Goal: Information Seeking & Learning: Compare options

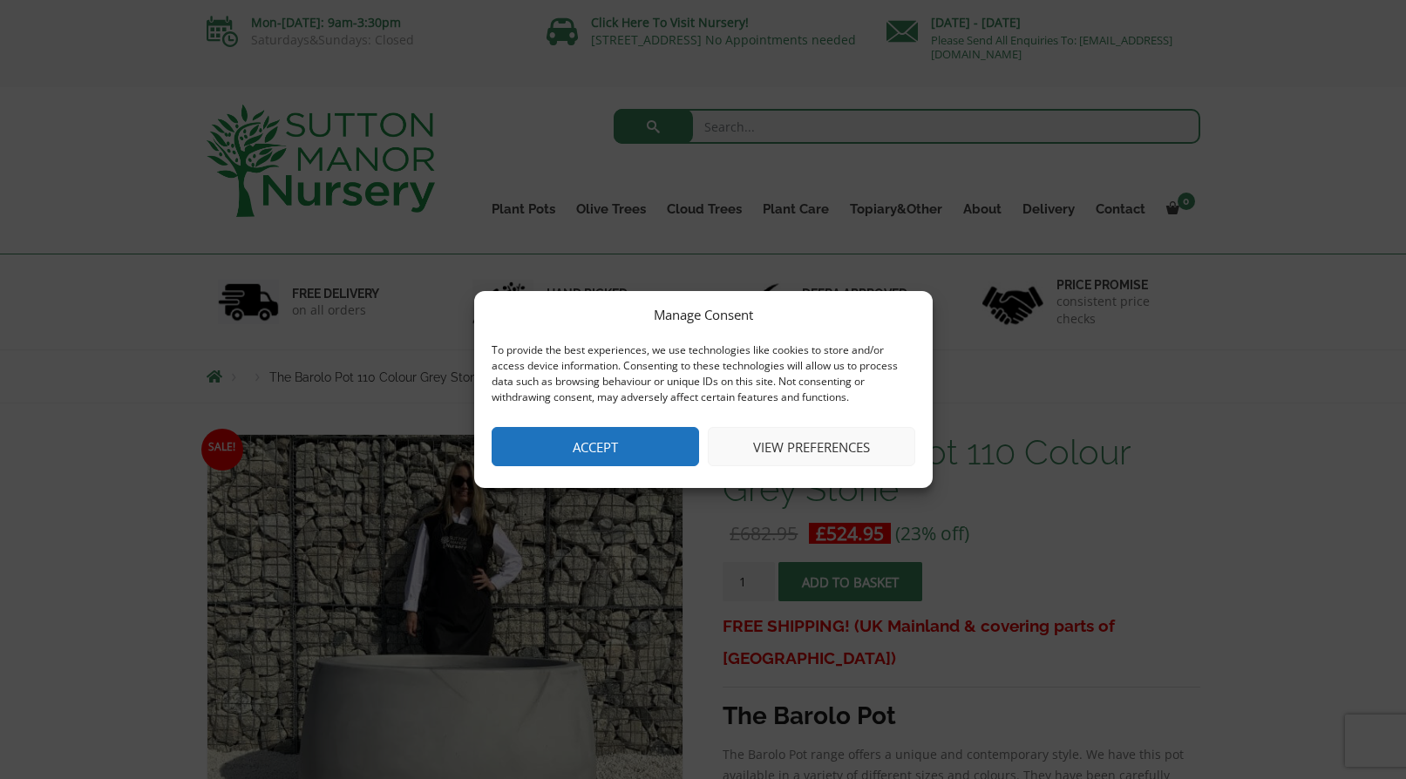
click at [629, 447] on button "Accept" at bounding box center [595, 446] width 207 height 39
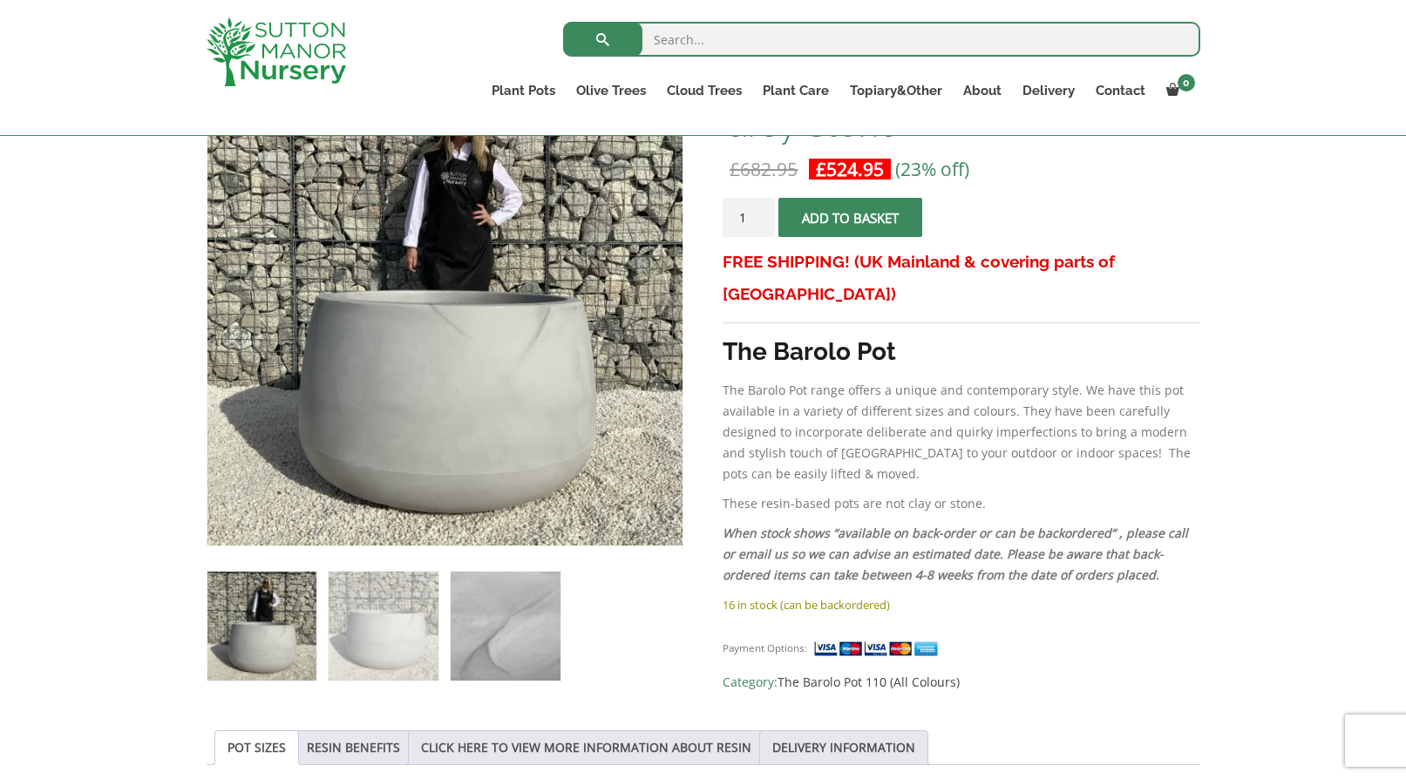
scroll to position [332, 0]
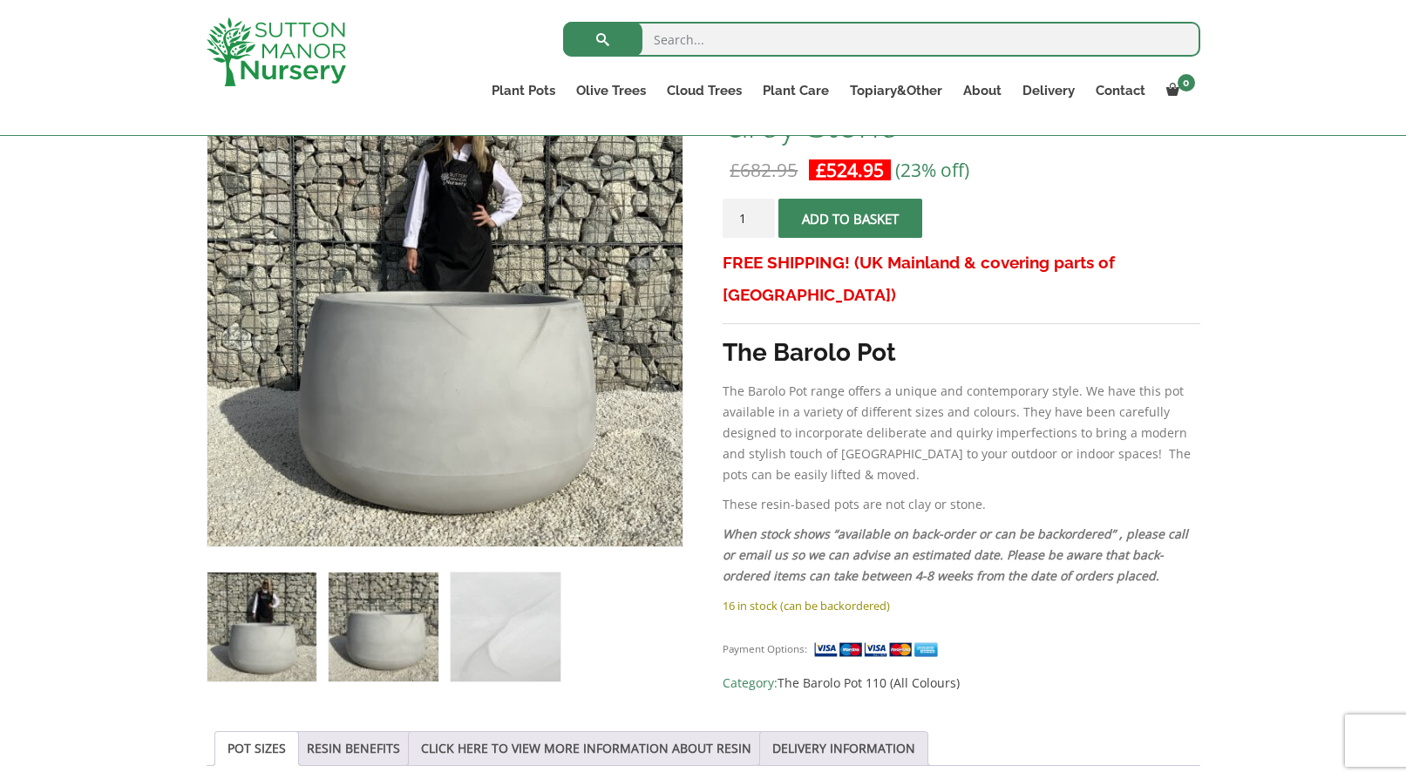
click at [385, 614] on img at bounding box center [383, 627] width 109 height 109
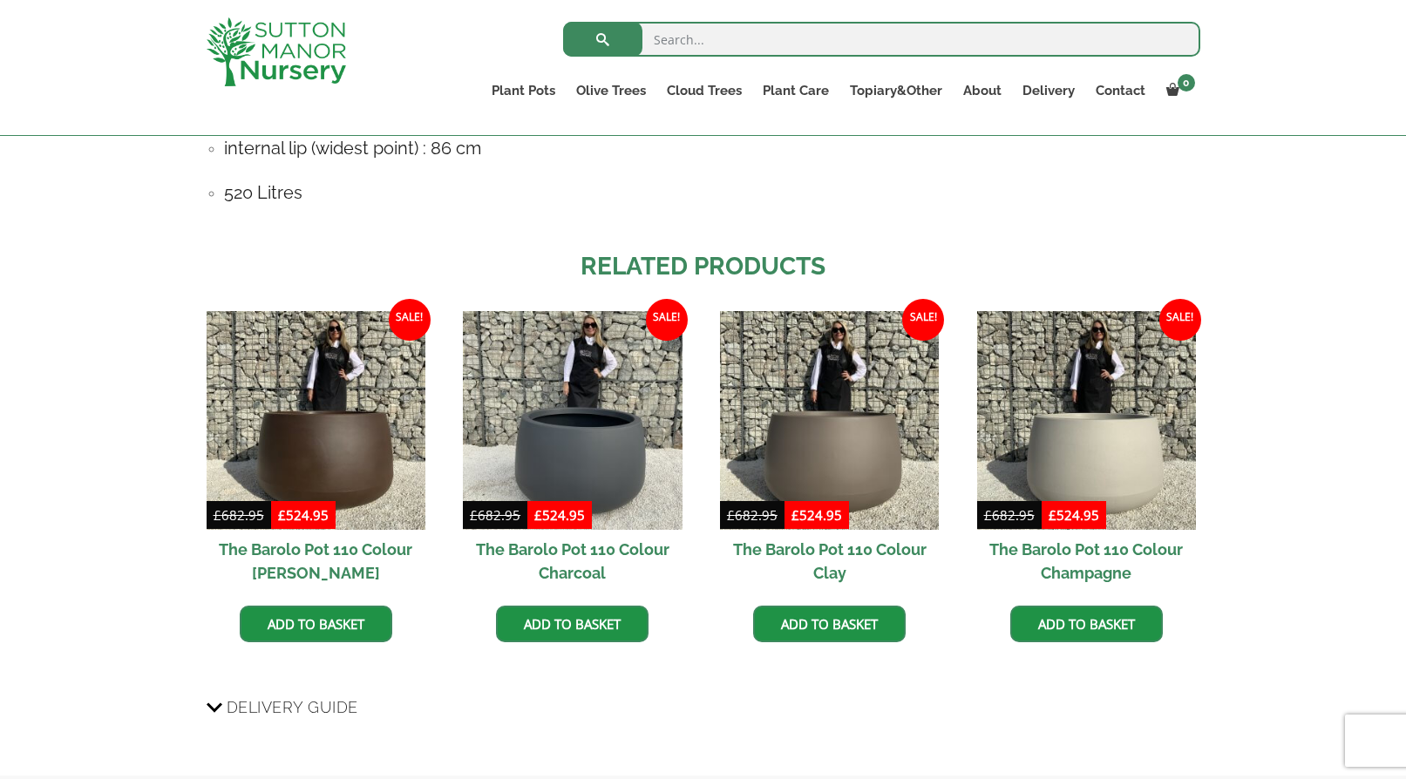
scroll to position [1322, 0]
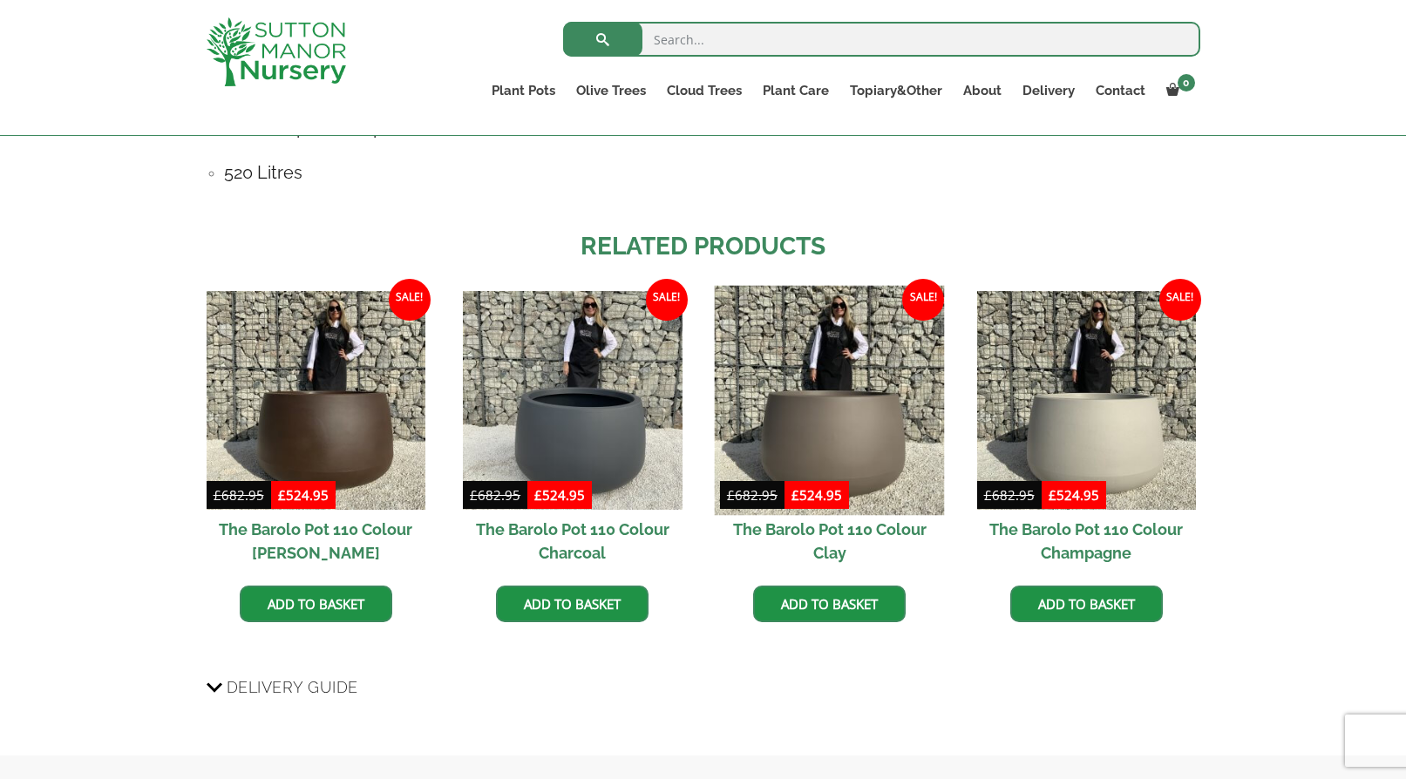
click at [876, 408] on img at bounding box center [830, 400] width 230 height 230
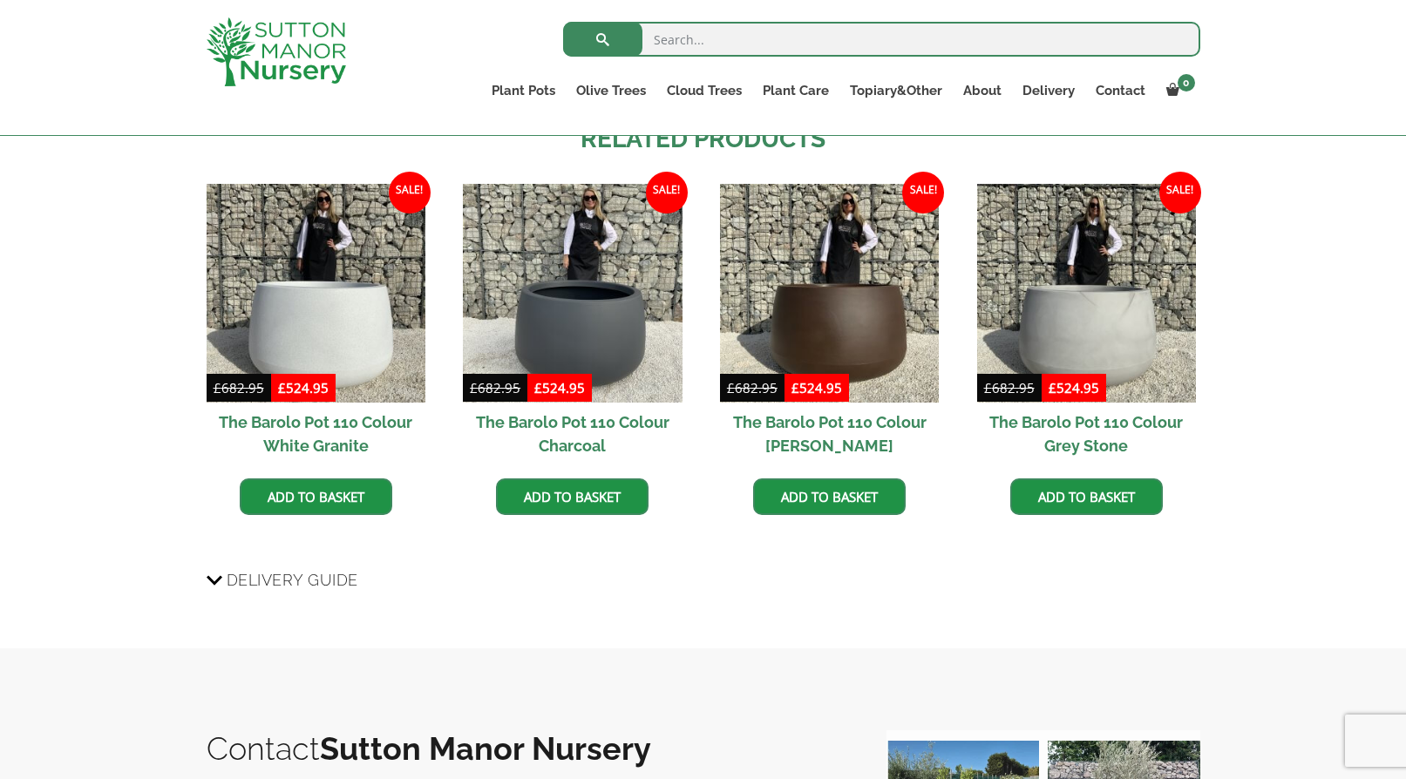
scroll to position [1368, 0]
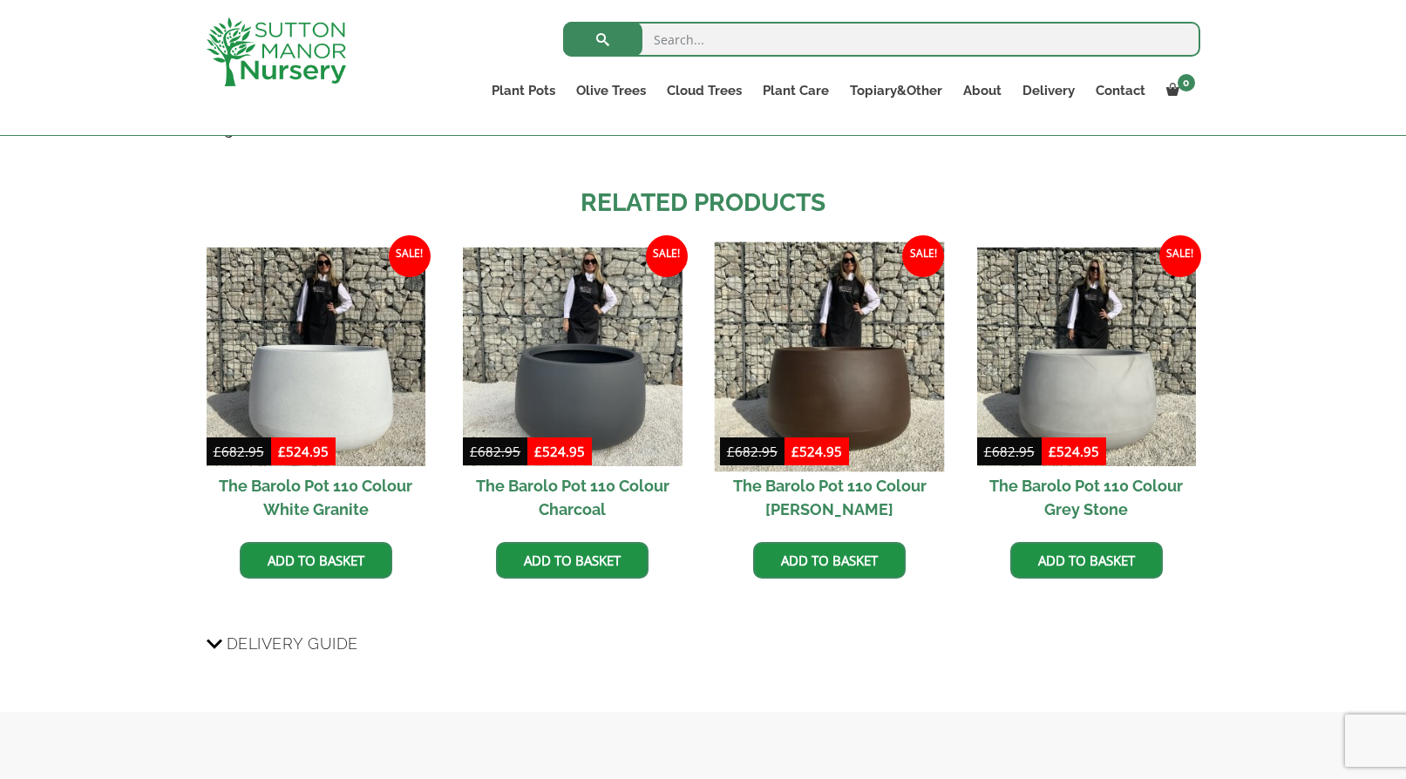
click at [890, 382] on img at bounding box center [830, 356] width 230 height 230
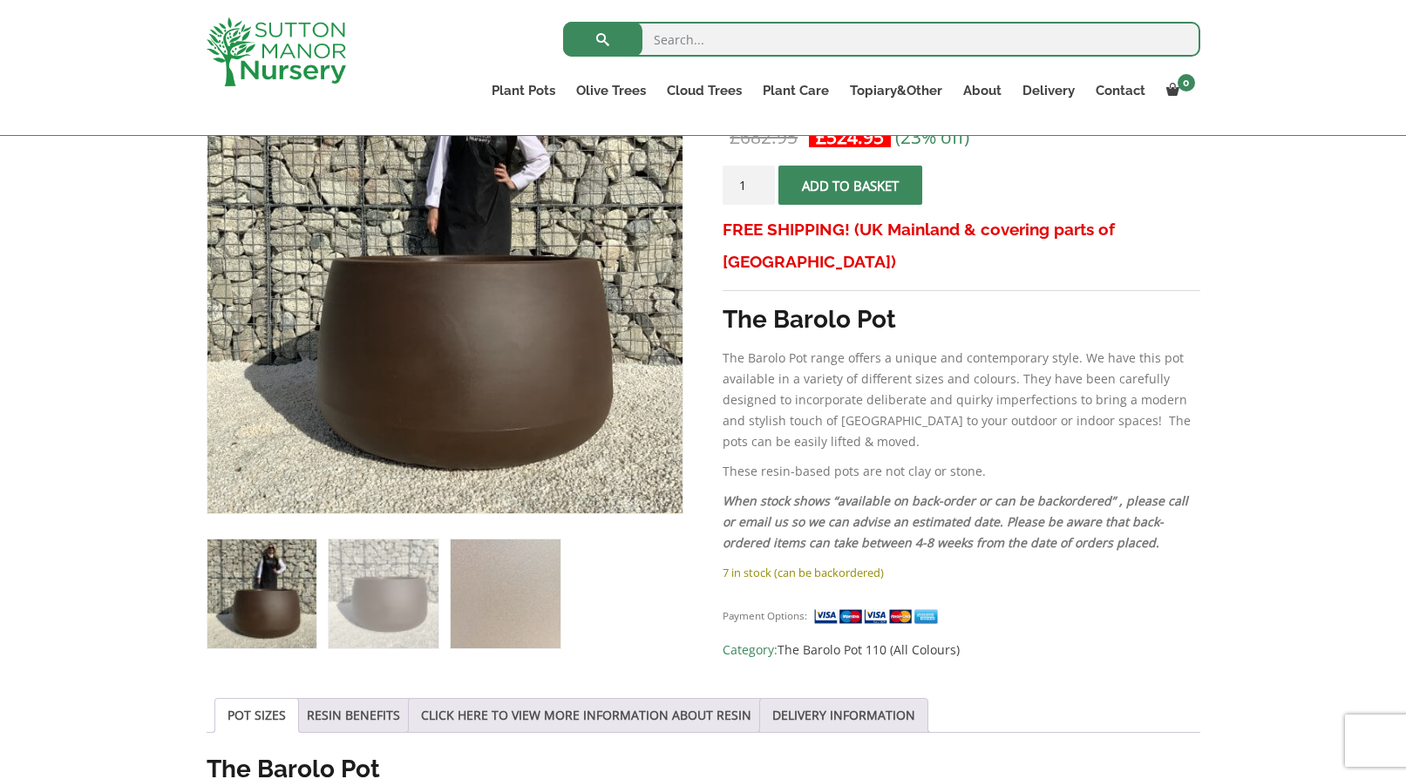
scroll to position [368, 0]
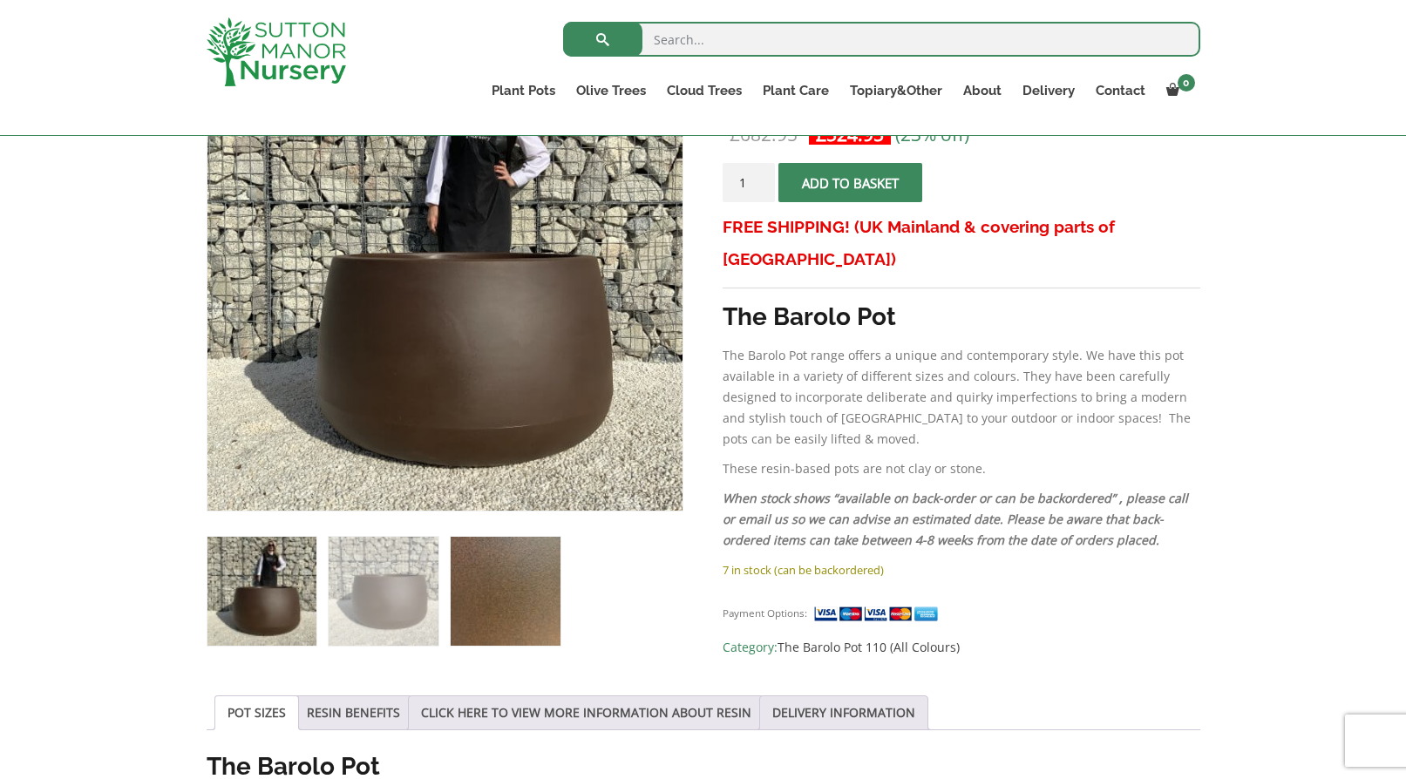
click at [490, 588] on img at bounding box center [505, 591] width 109 height 109
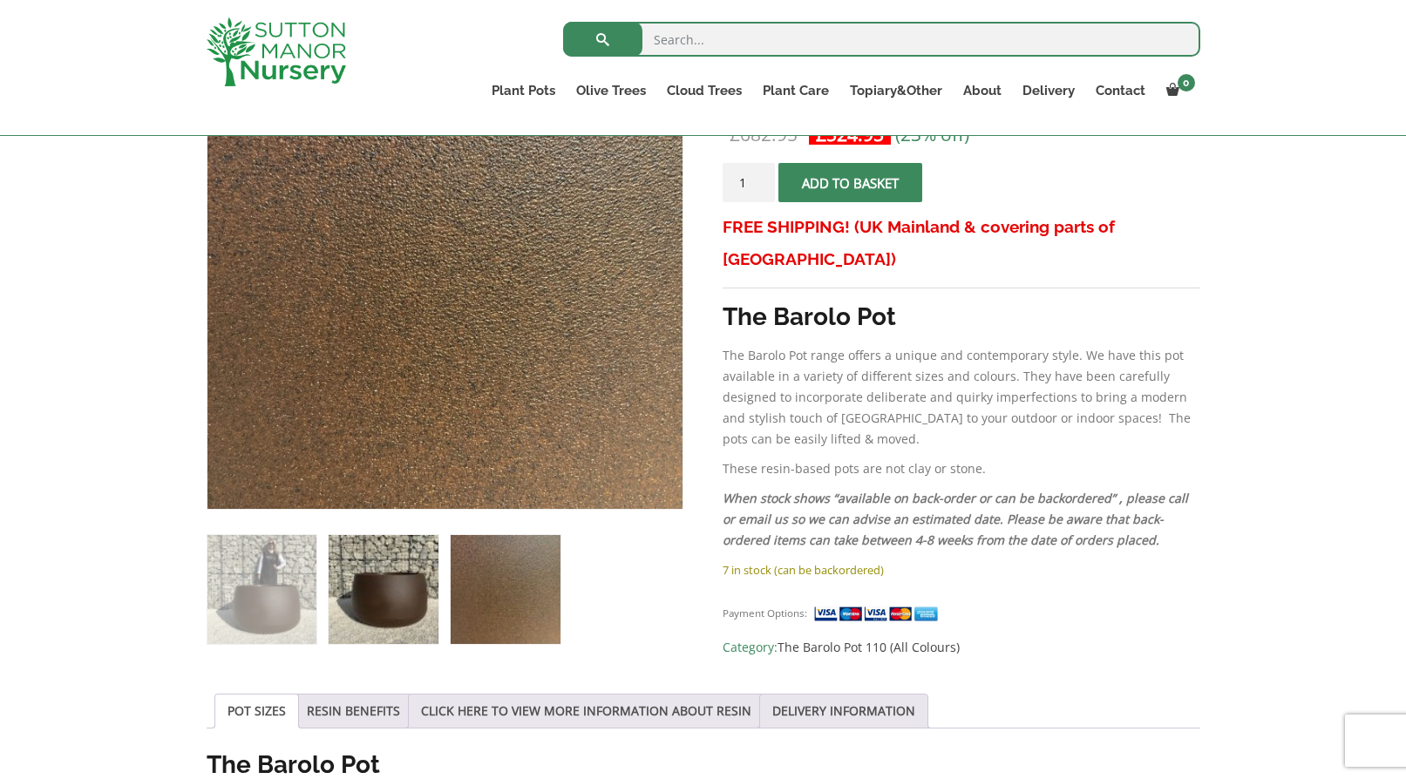
click at [436, 577] on img at bounding box center [383, 589] width 109 height 109
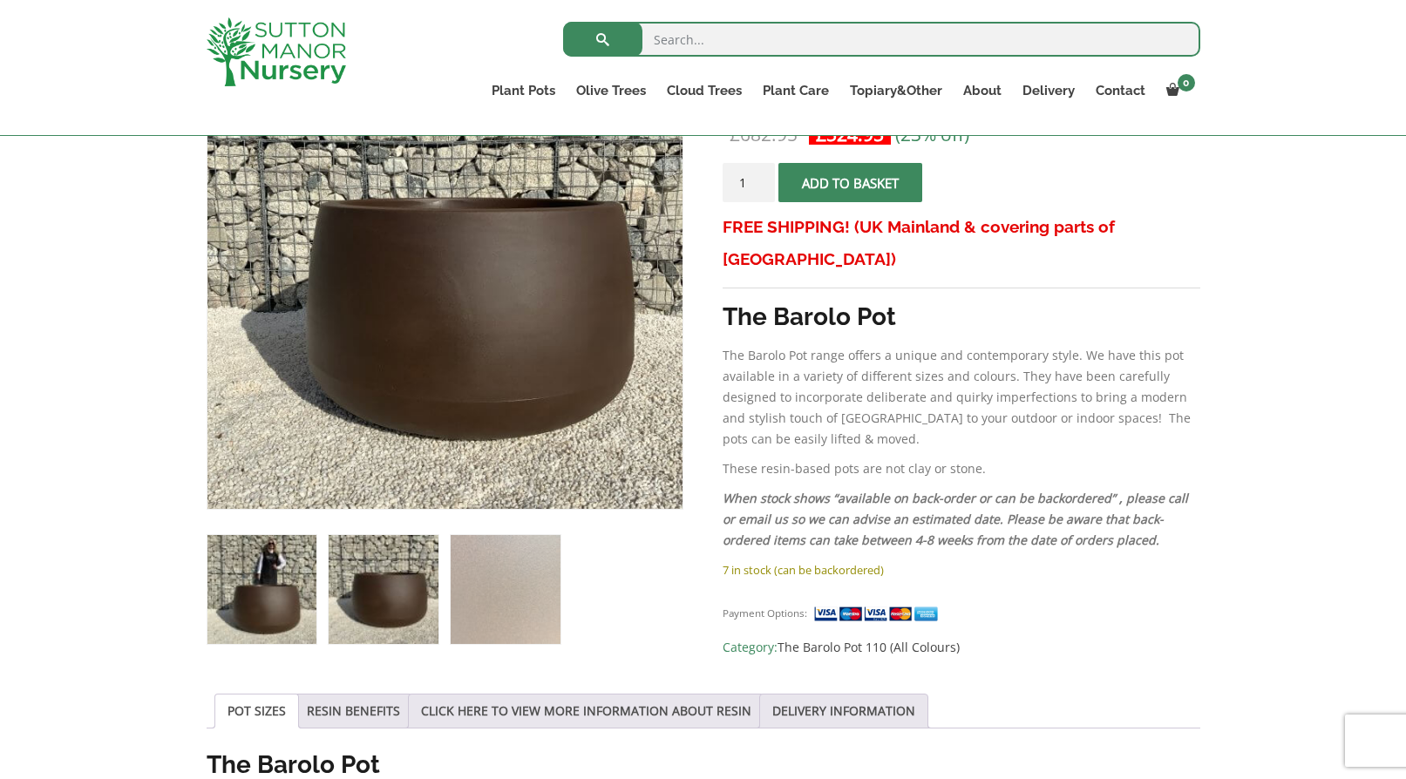
click at [272, 581] on img at bounding box center [261, 589] width 109 height 109
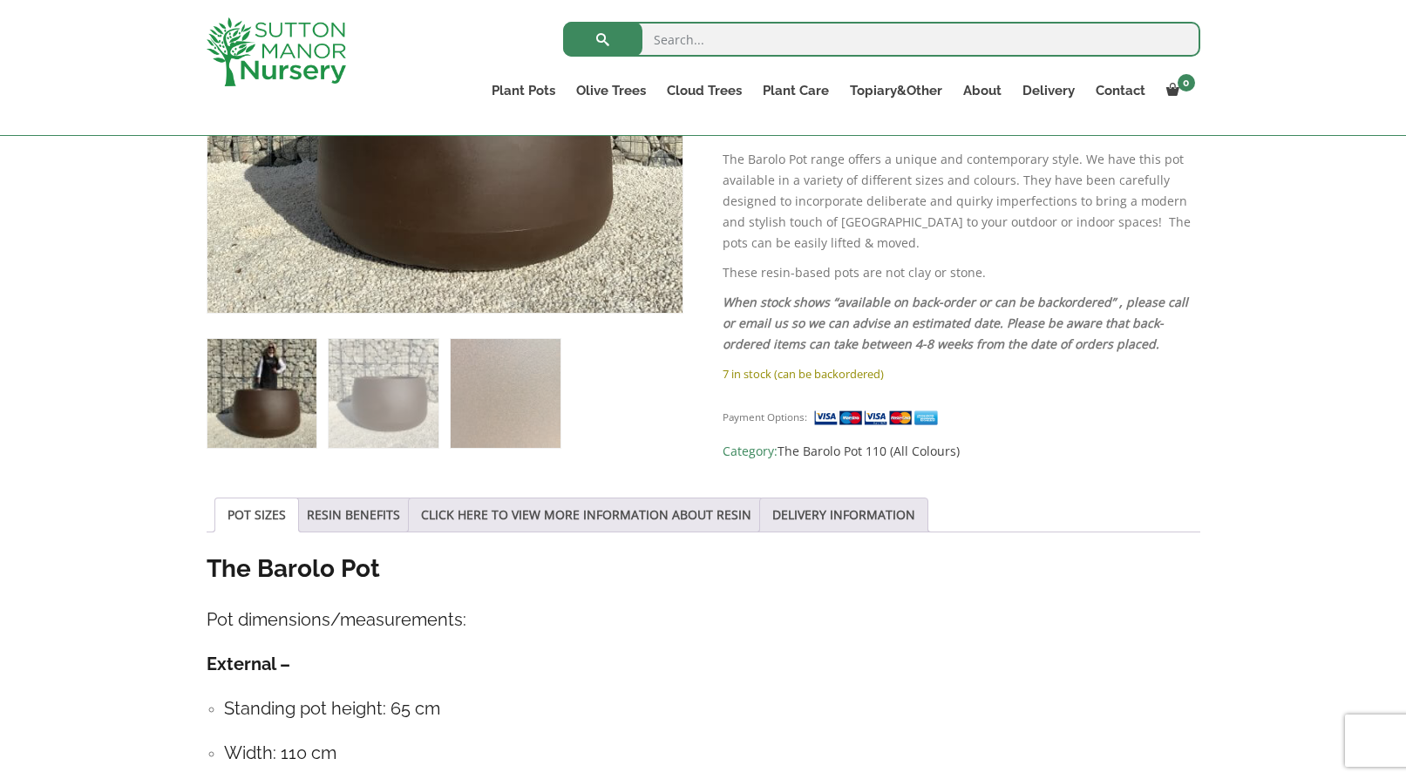
scroll to position [593, 0]
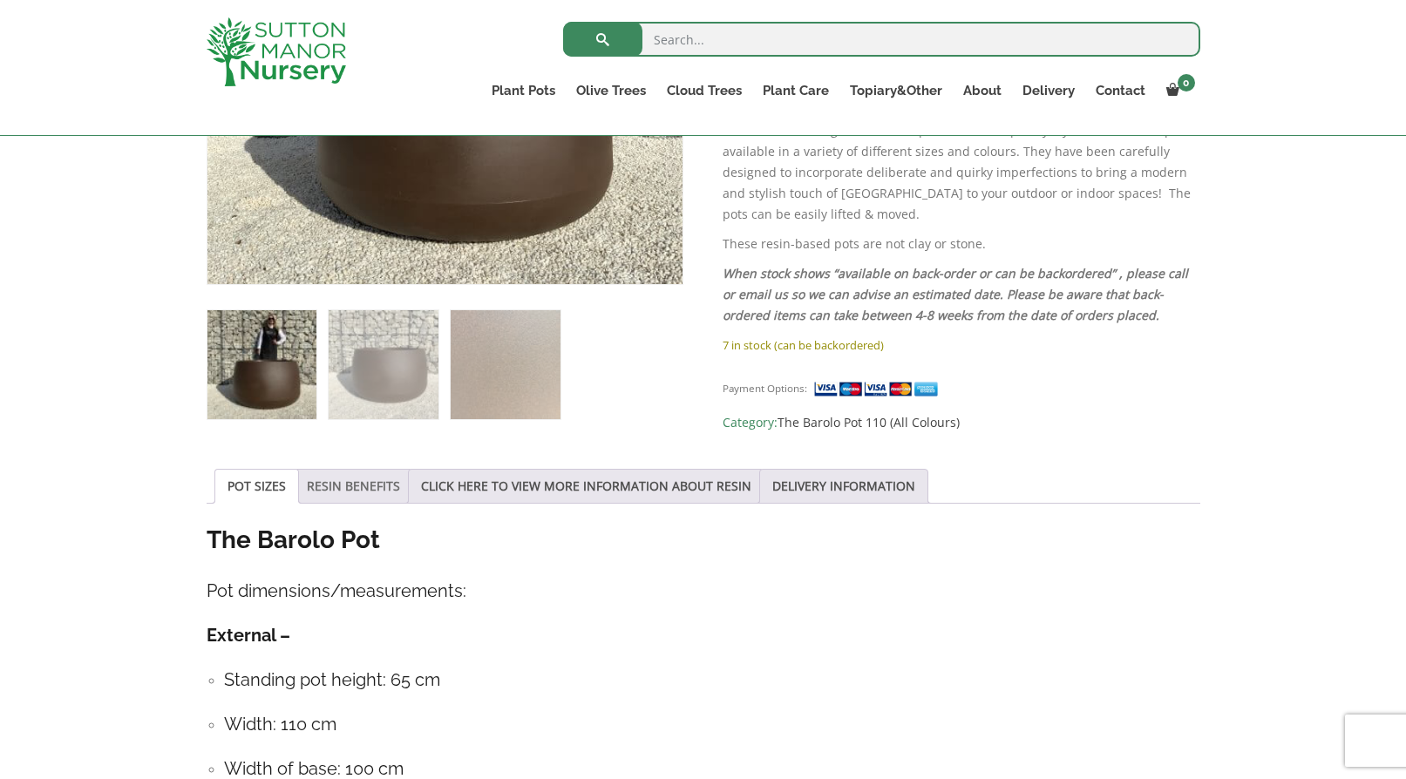
click at [367, 475] on link "RESIN BENEFITS" at bounding box center [353, 486] width 93 height 33
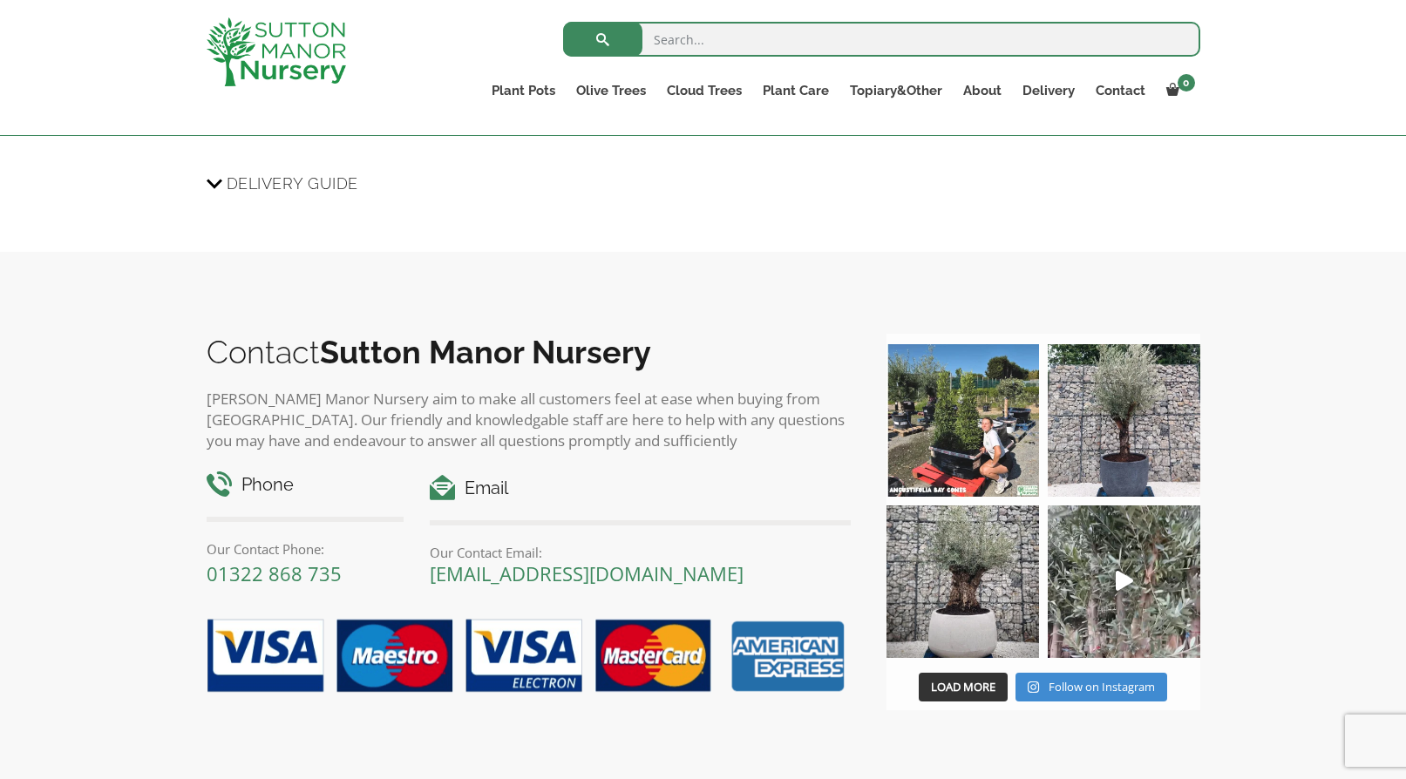
scroll to position [1793, 0]
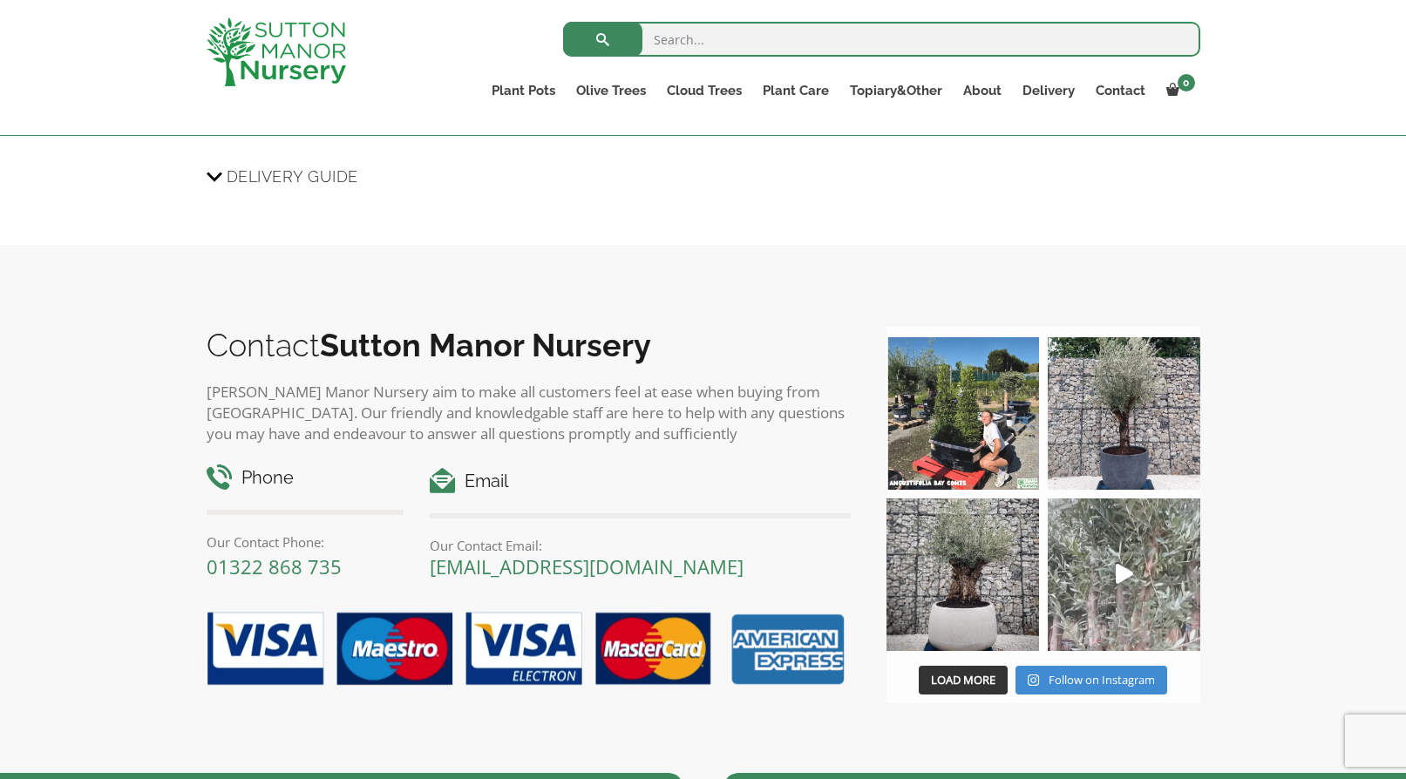
click at [1115, 577] on img at bounding box center [1124, 575] width 153 height 153
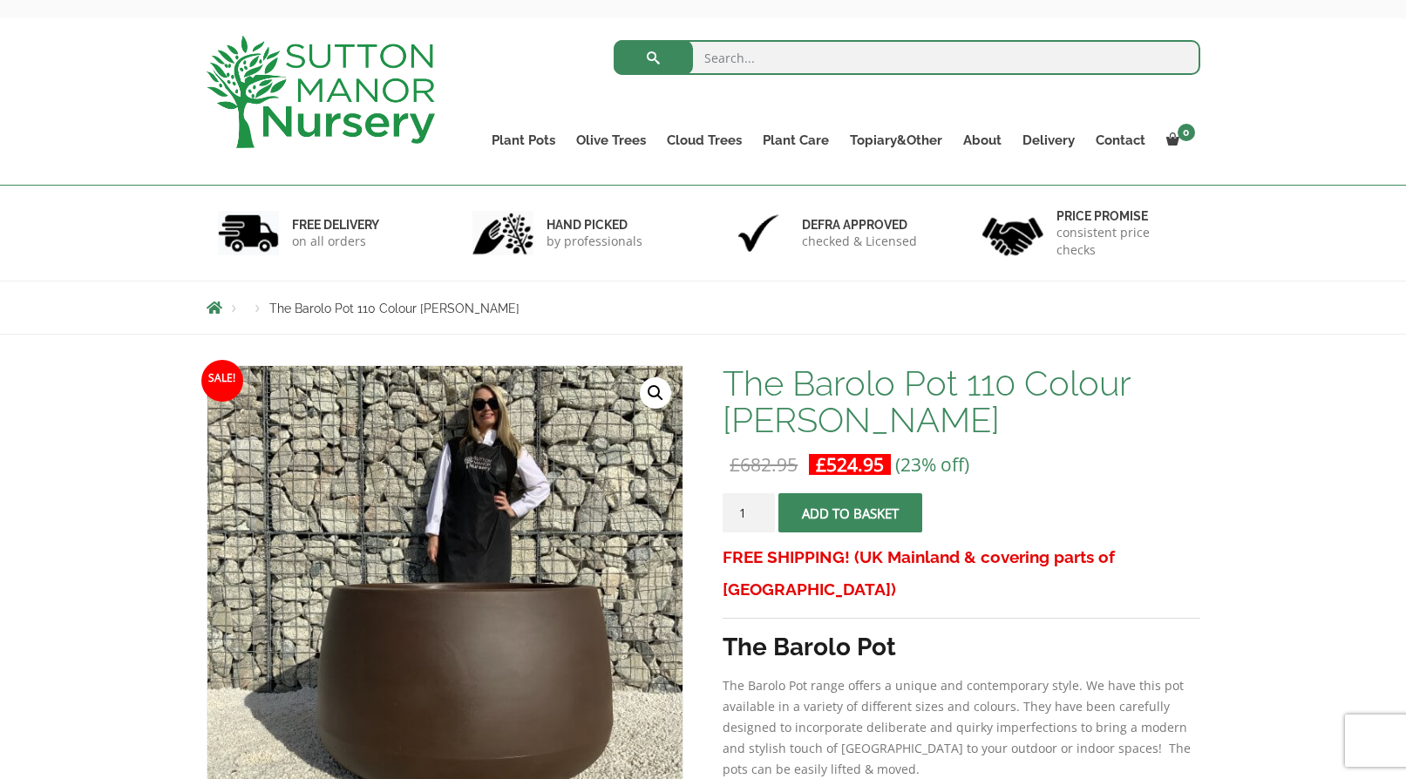
scroll to position [0, 0]
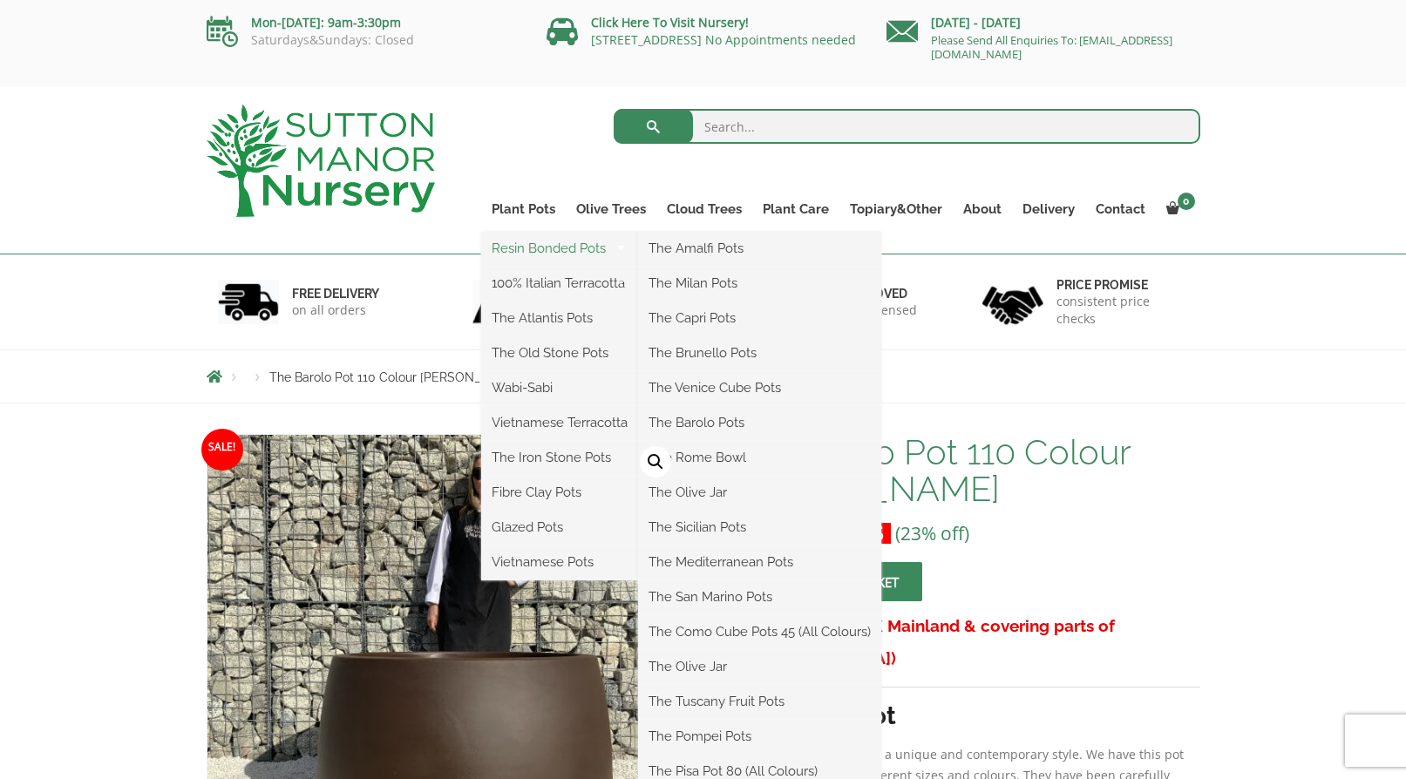
click at [551, 244] on link "Resin Bonded Pots" at bounding box center [559, 248] width 157 height 26
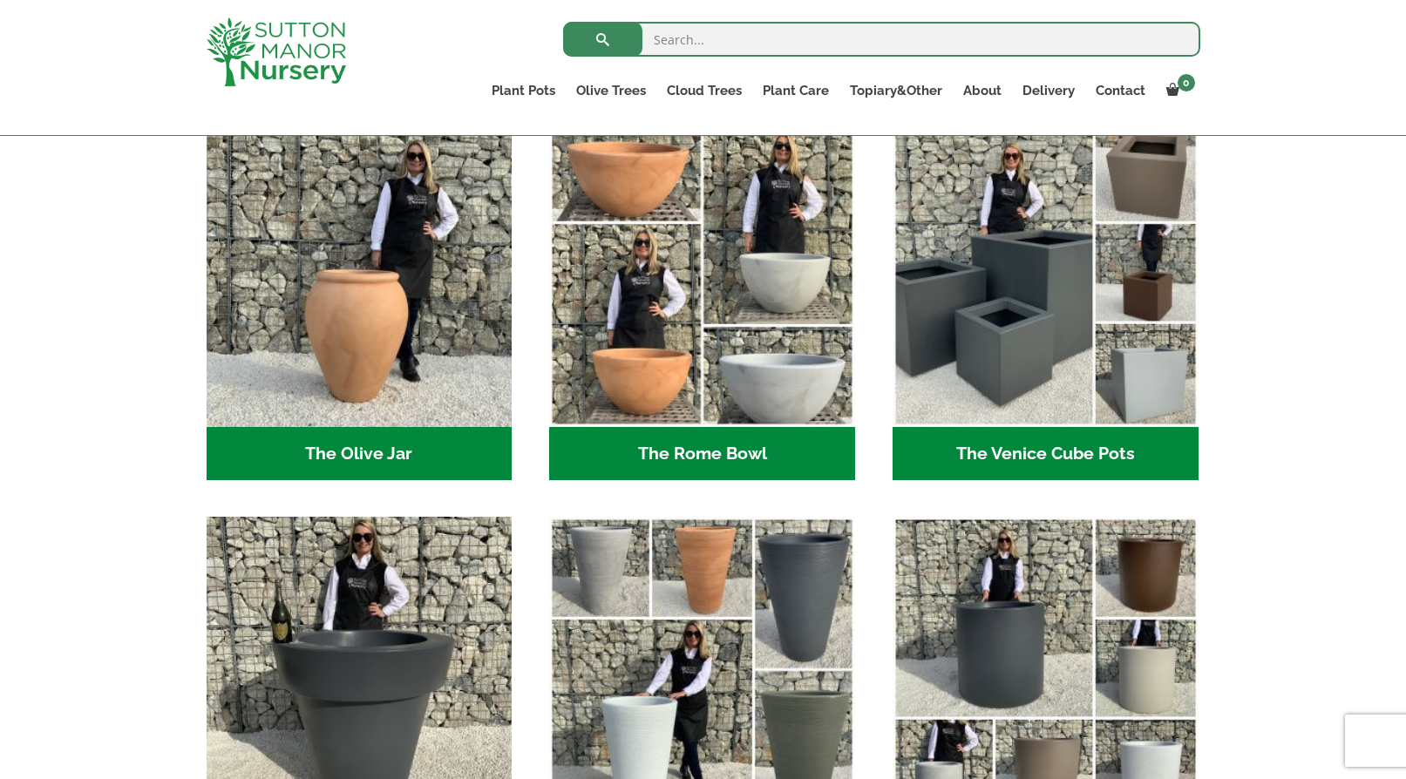
scroll to position [1662, 0]
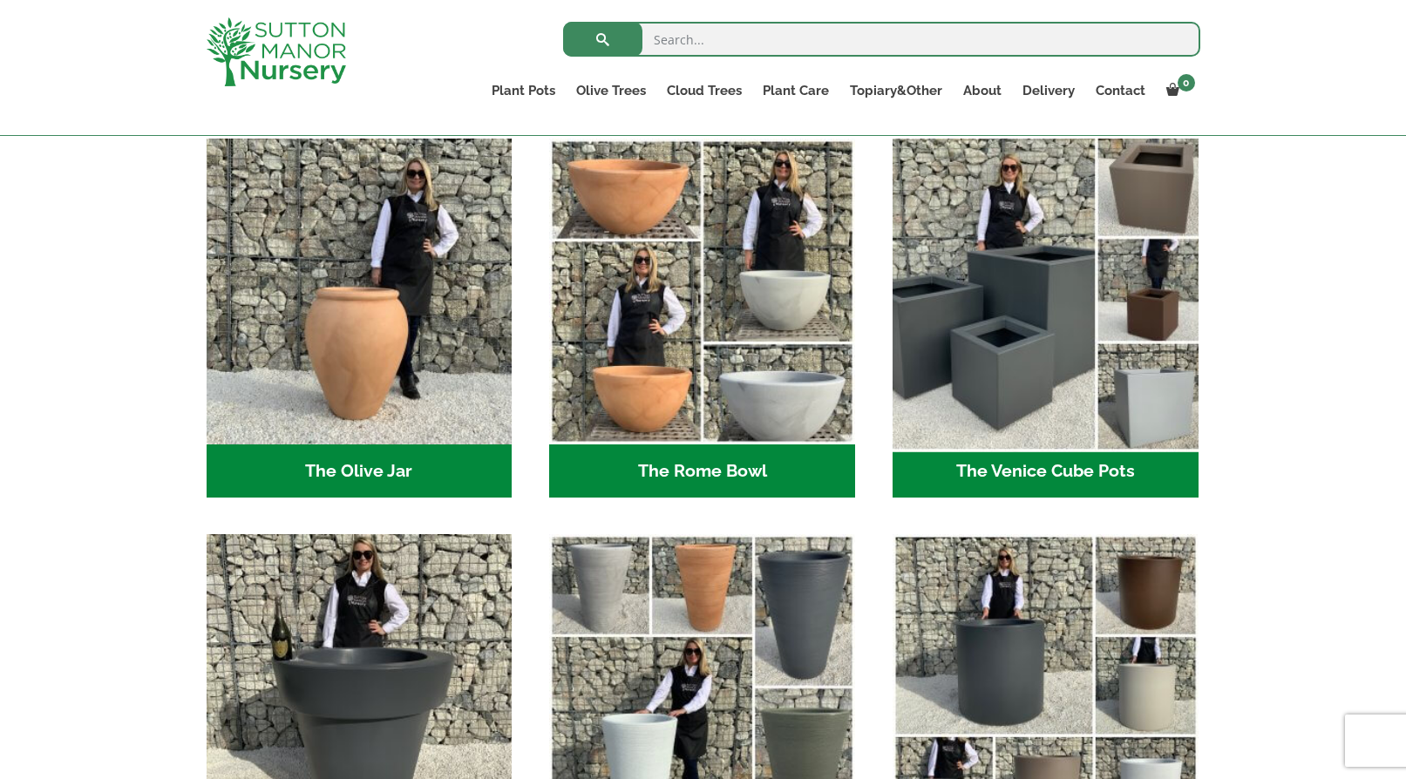
click at [978, 324] on img "Visit product category The Venice Cube Pots" at bounding box center [1045, 292] width 321 height 321
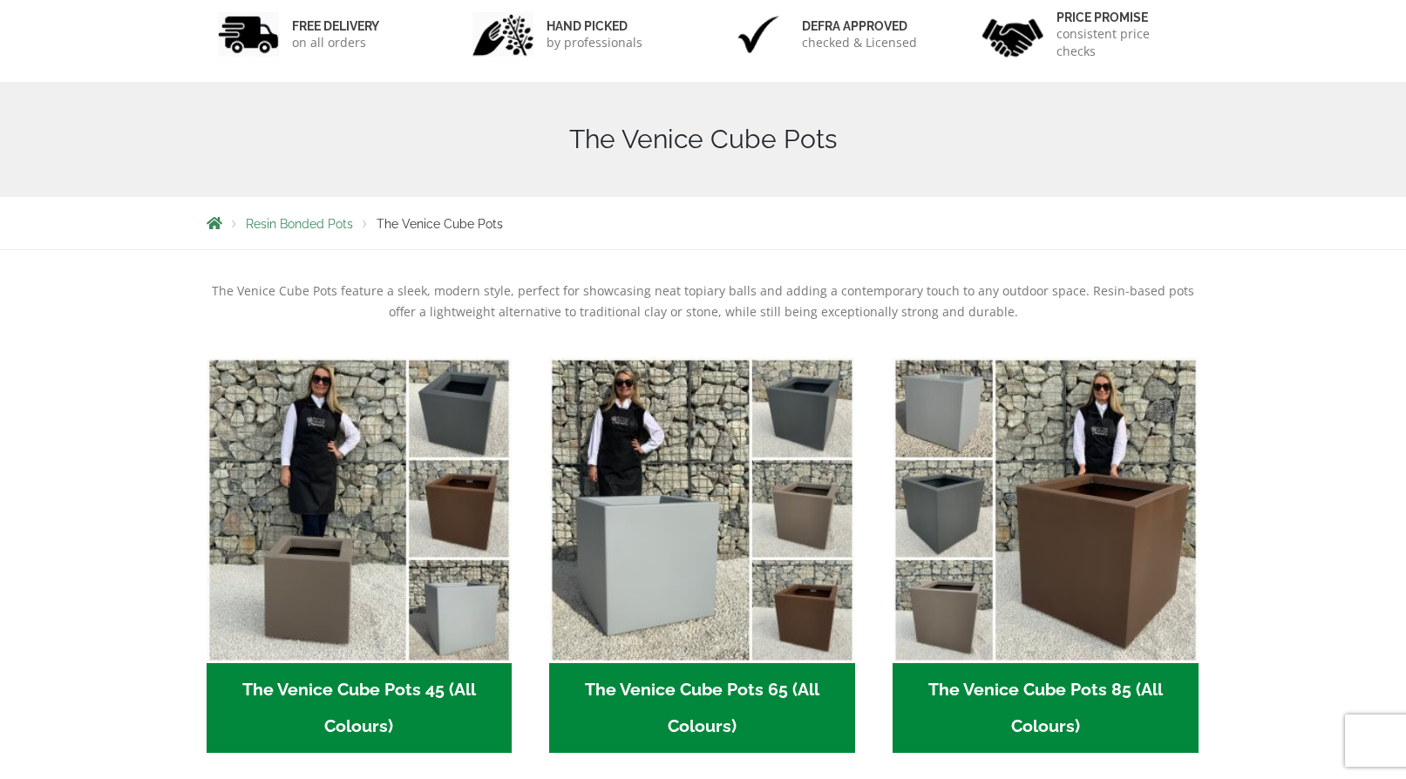
scroll to position [425, 0]
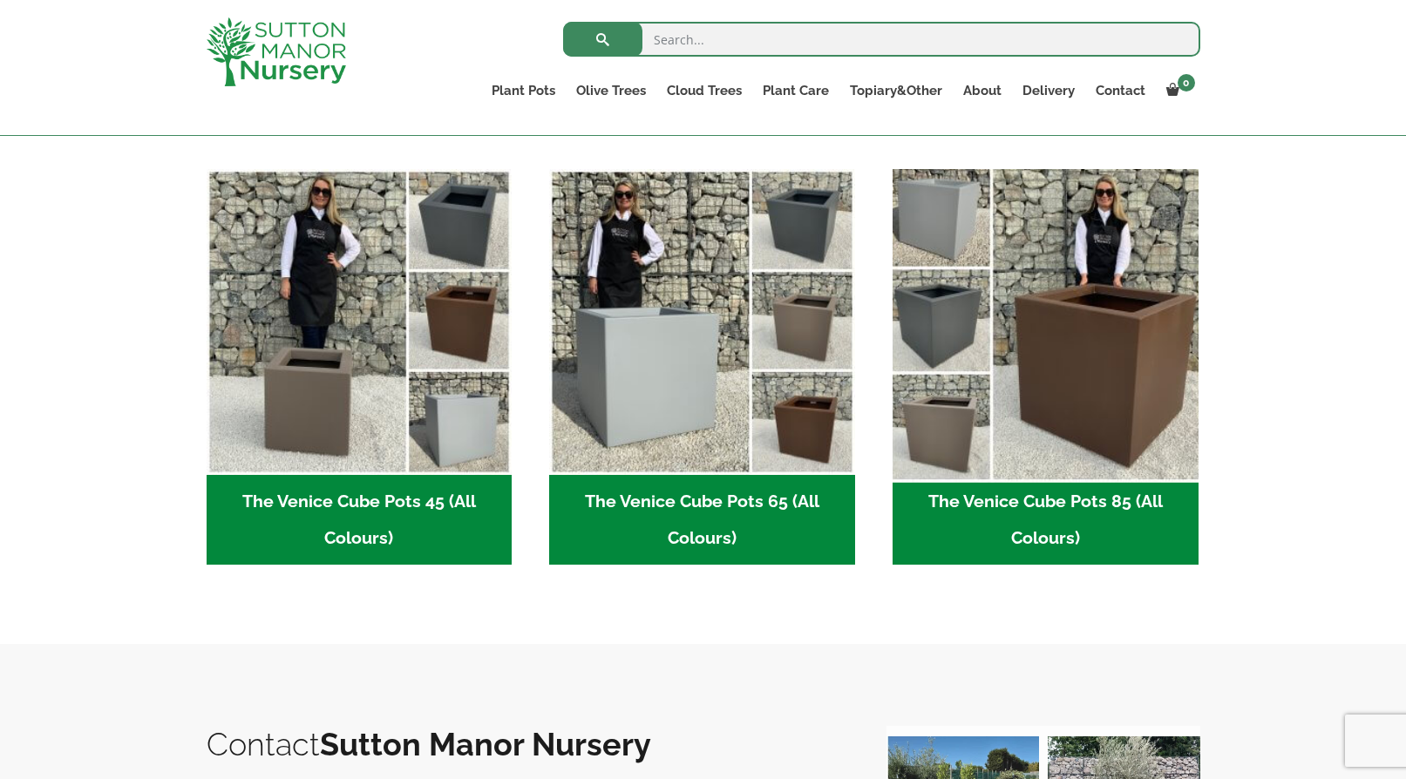
click at [1075, 315] on img "Visit product category The Venice Cube Pots 85 (All Colours)" at bounding box center [1045, 321] width 321 height 321
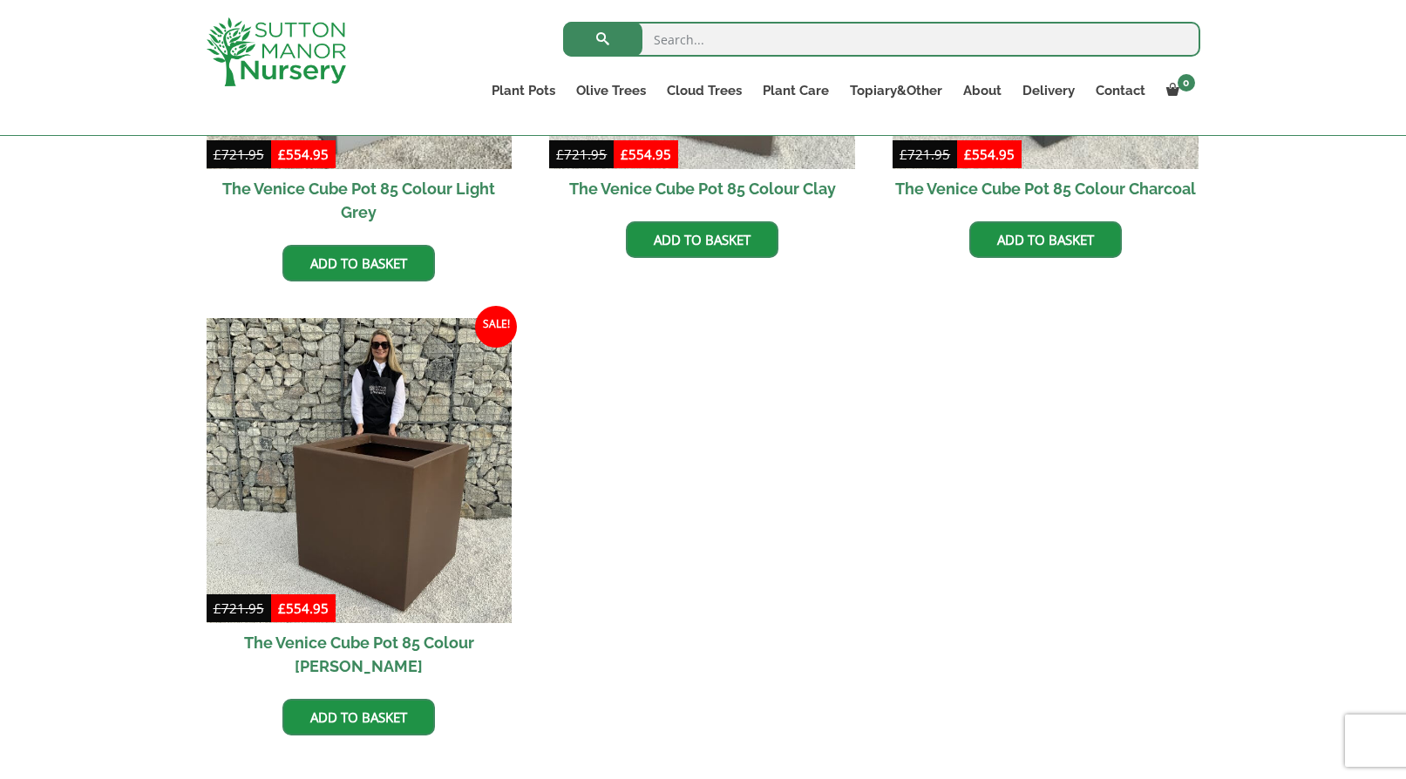
scroll to position [768, 0]
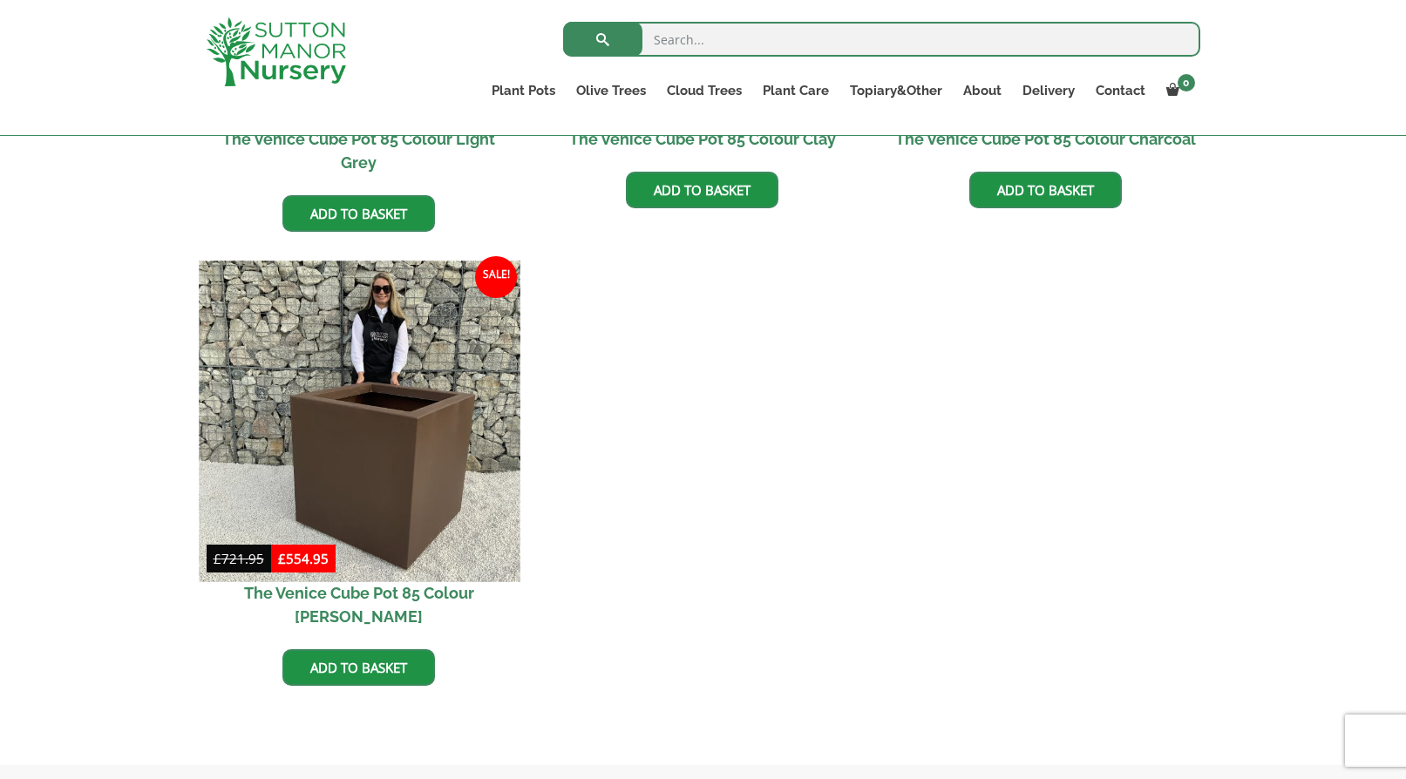
click at [432, 459] on img at bounding box center [359, 421] width 321 height 321
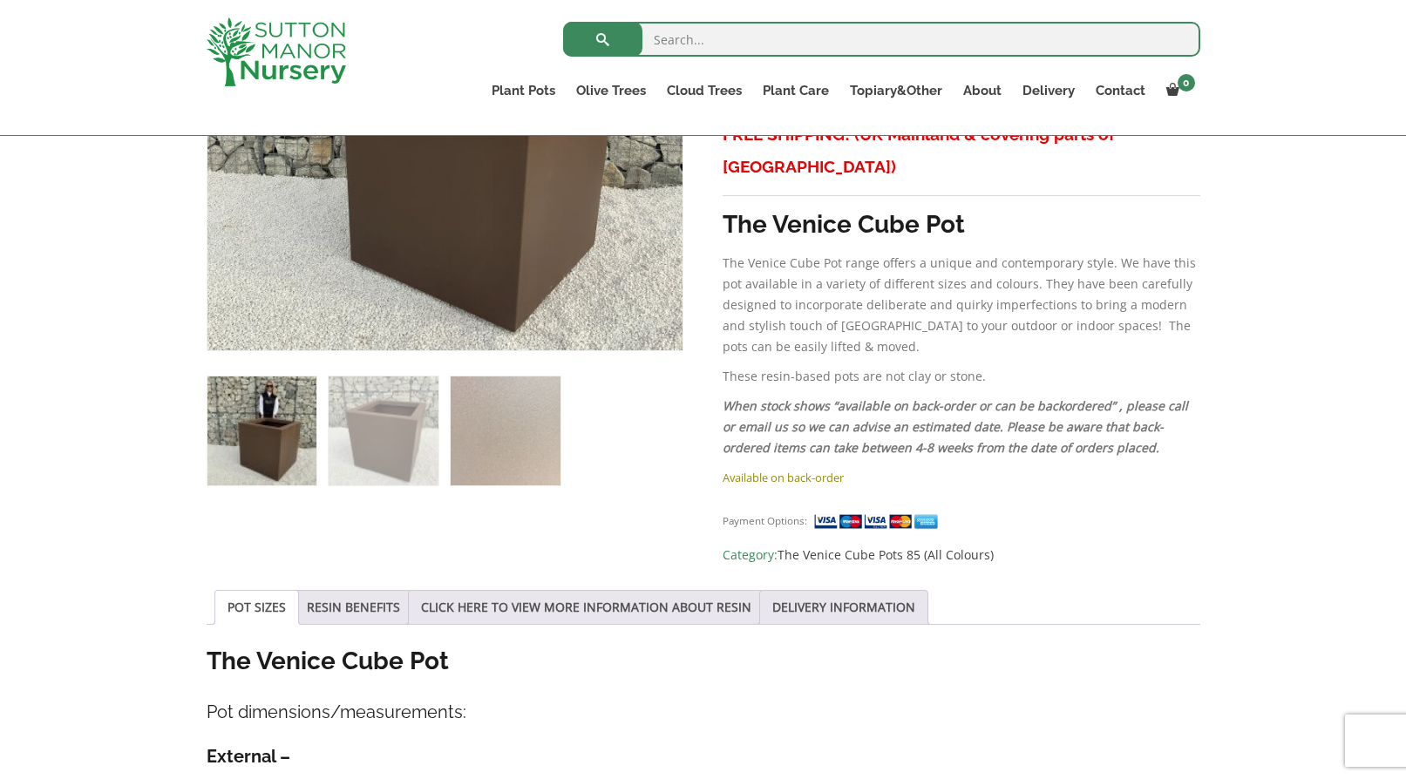
scroll to position [506, 0]
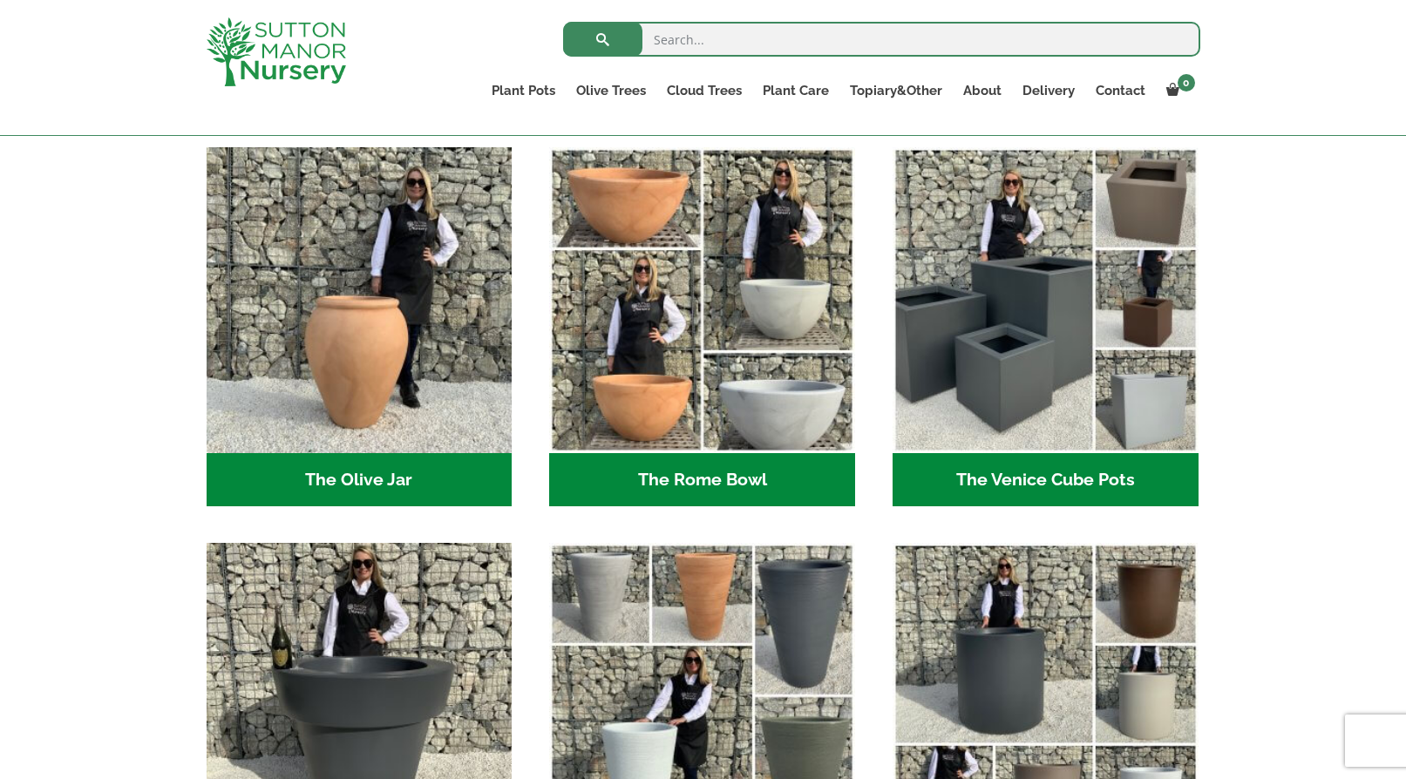
scroll to position [1650, 0]
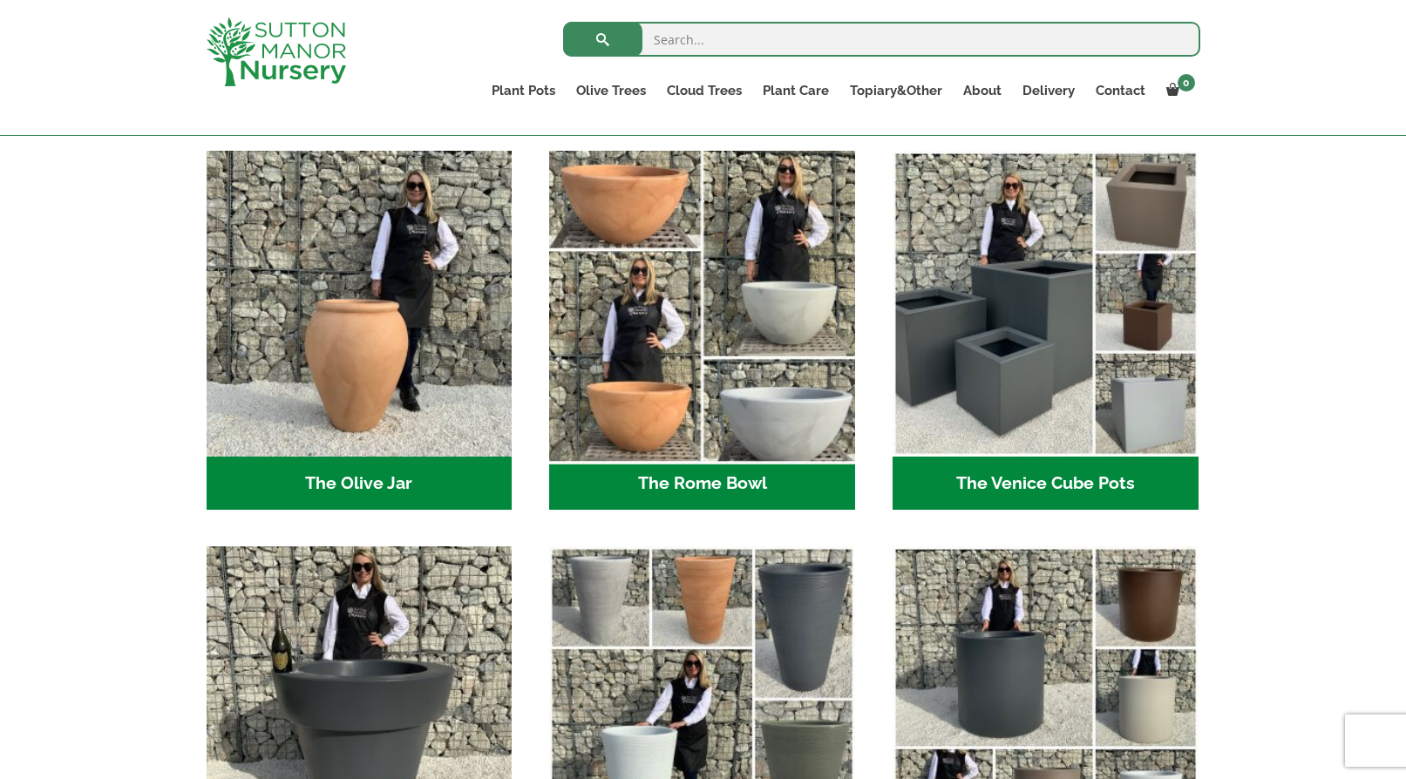
click at [677, 415] on img "Visit product category The Rome Bowl" at bounding box center [702, 304] width 321 height 321
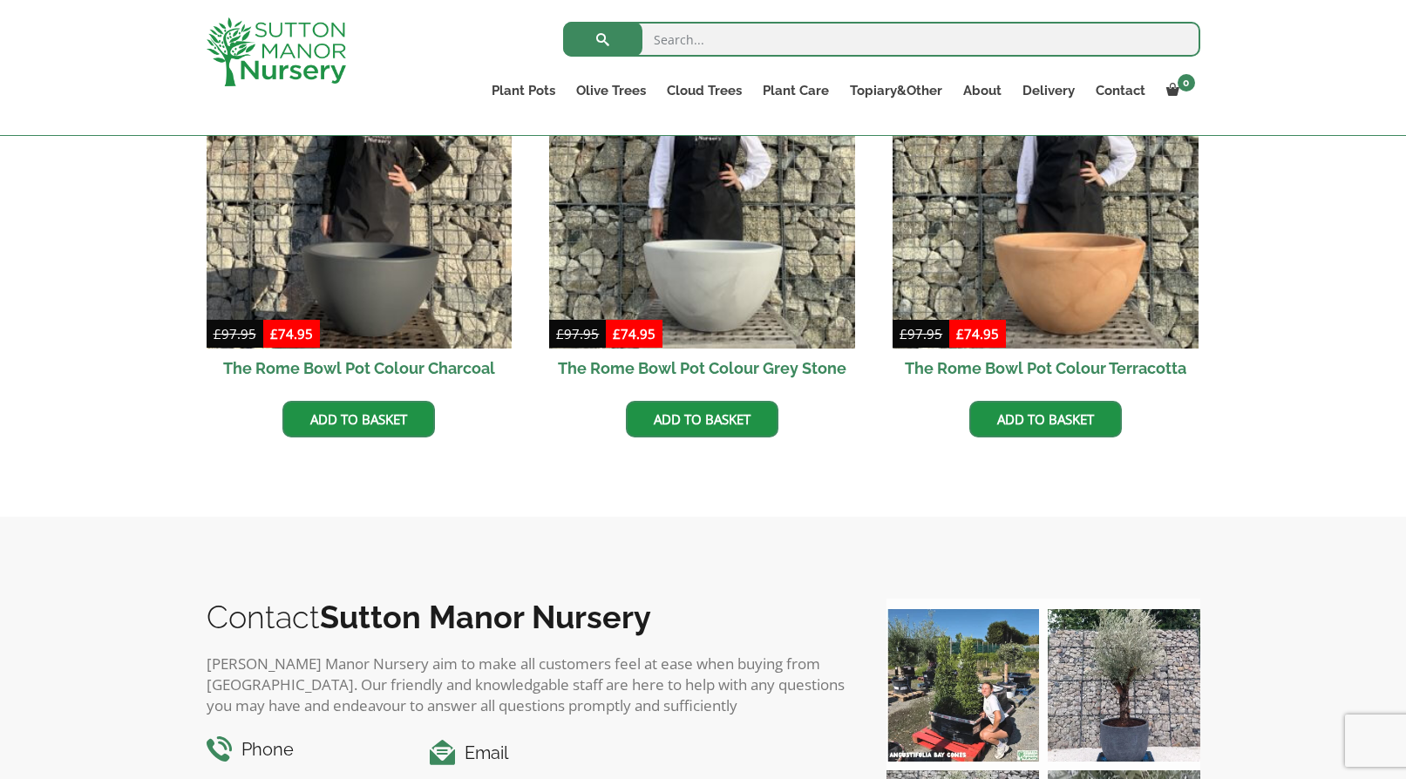
scroll to position [527, 0]
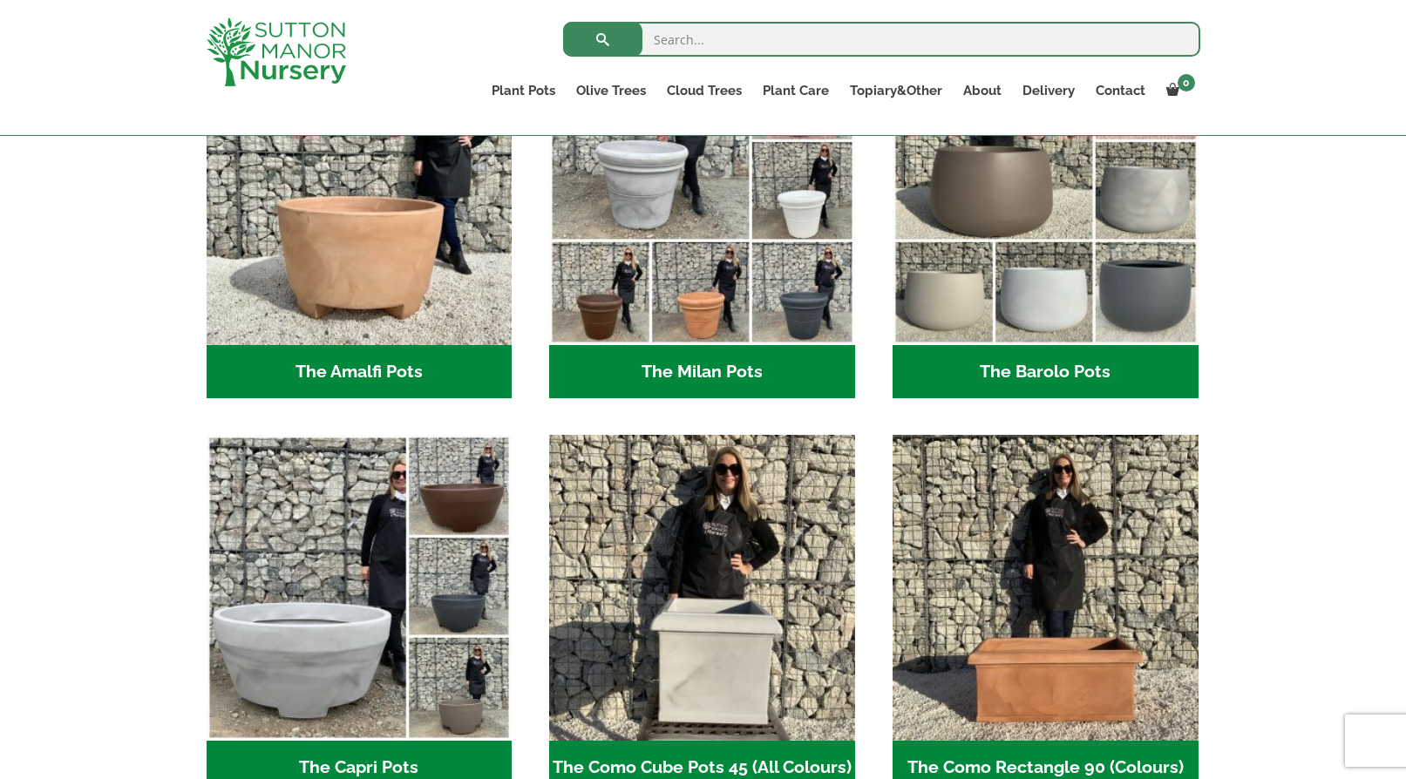
scroll to position [734, 0]
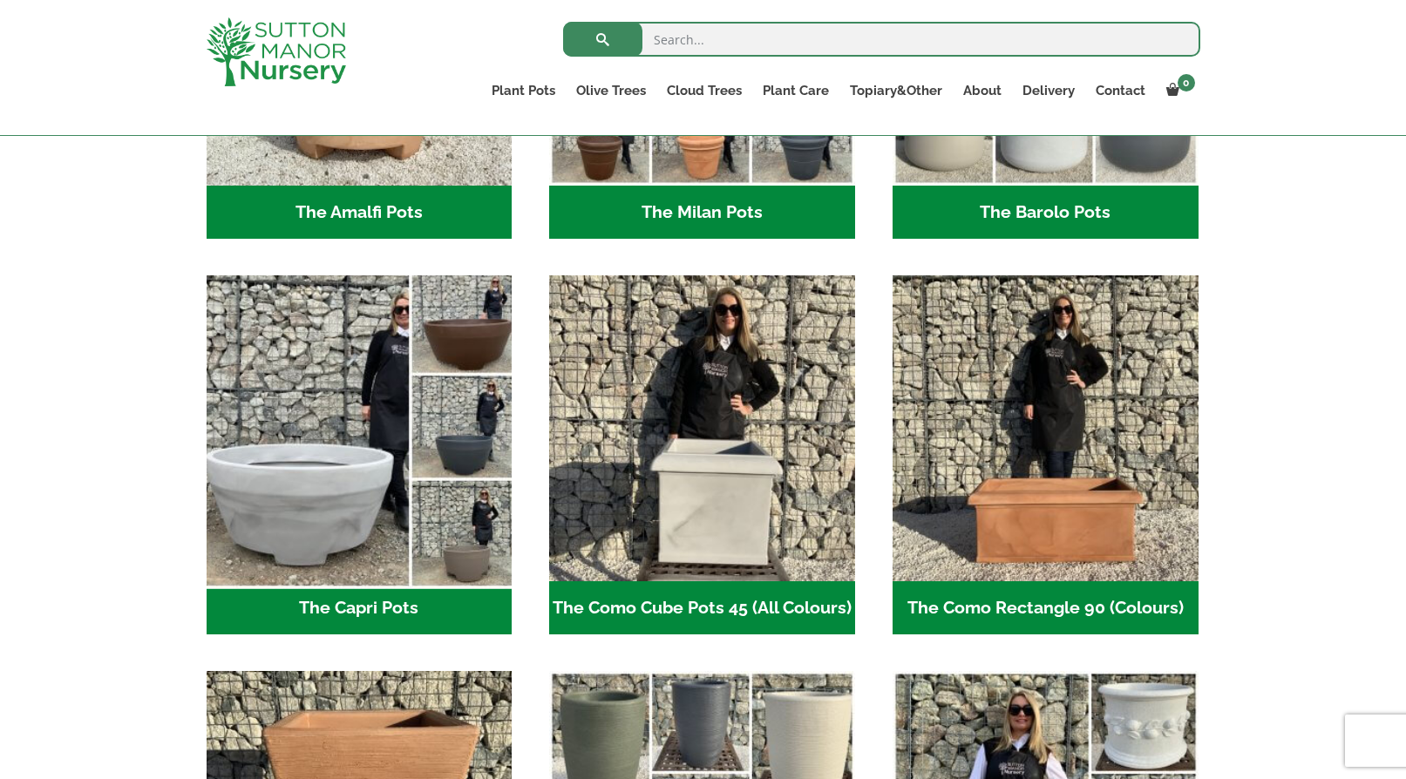
click at [349, 493] on img "Visit product category The Capri Pots" at bounding box center [359, 428] width 321 height 321
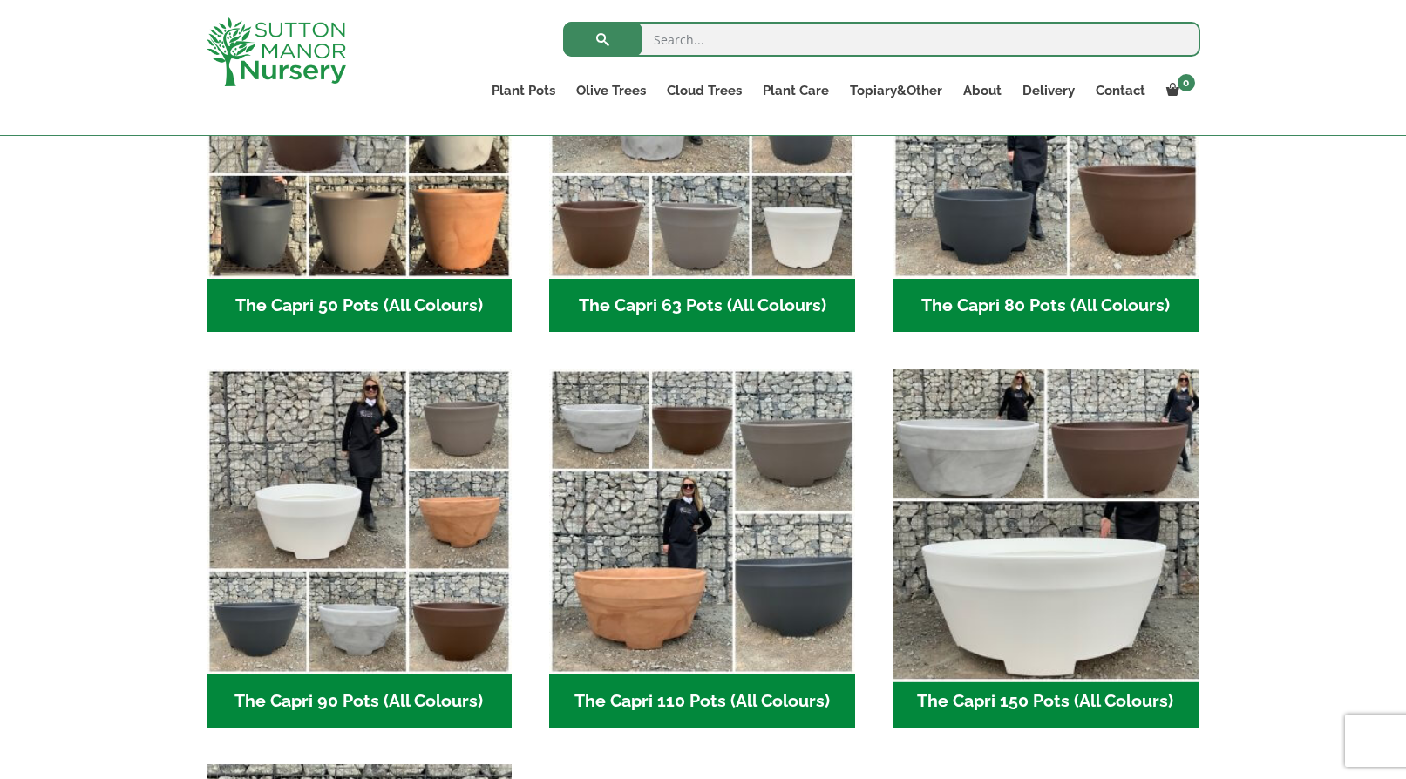
scroll to position [699, 0]
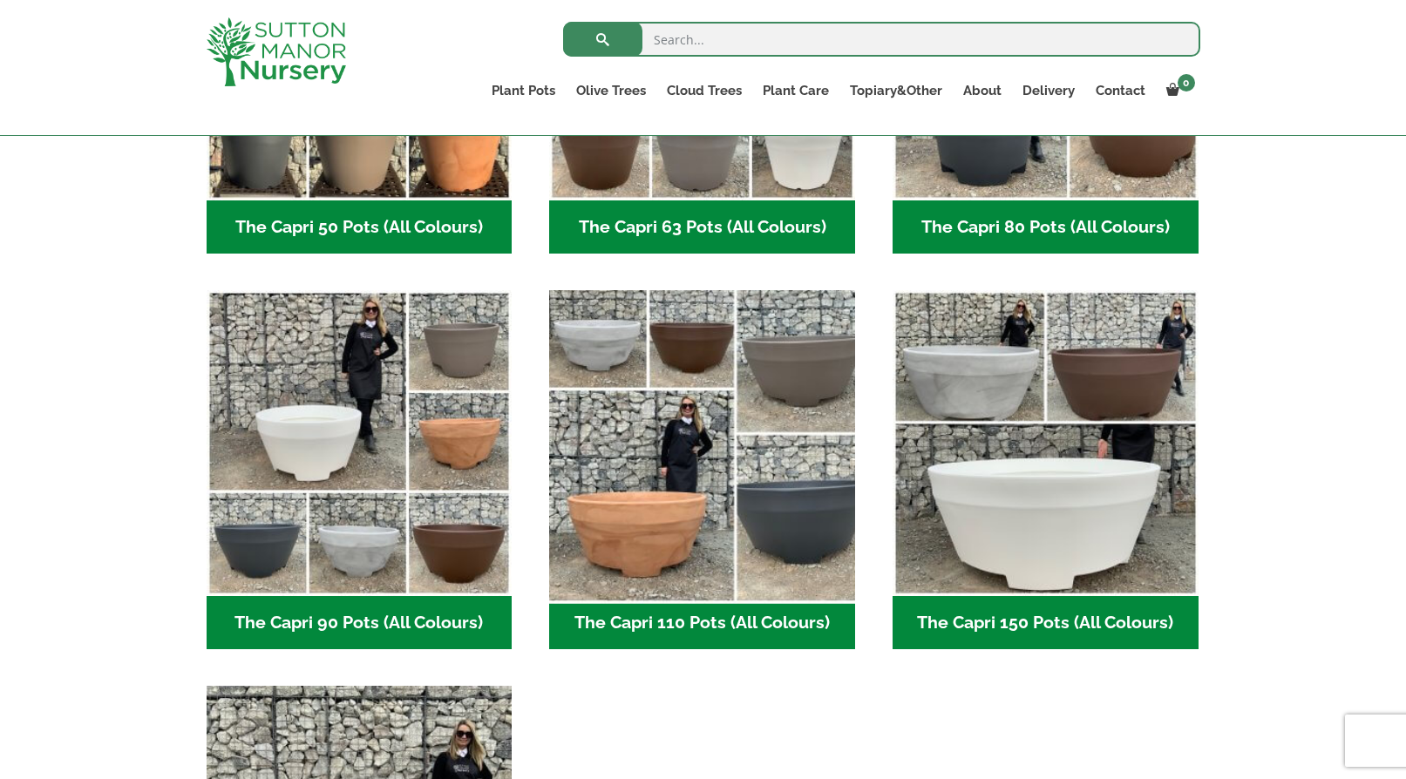
click at [782, 492] on img "Visit product category The Capri 110 Pots (All Colours)" at bounding box center [702, 443] width 321 height 321
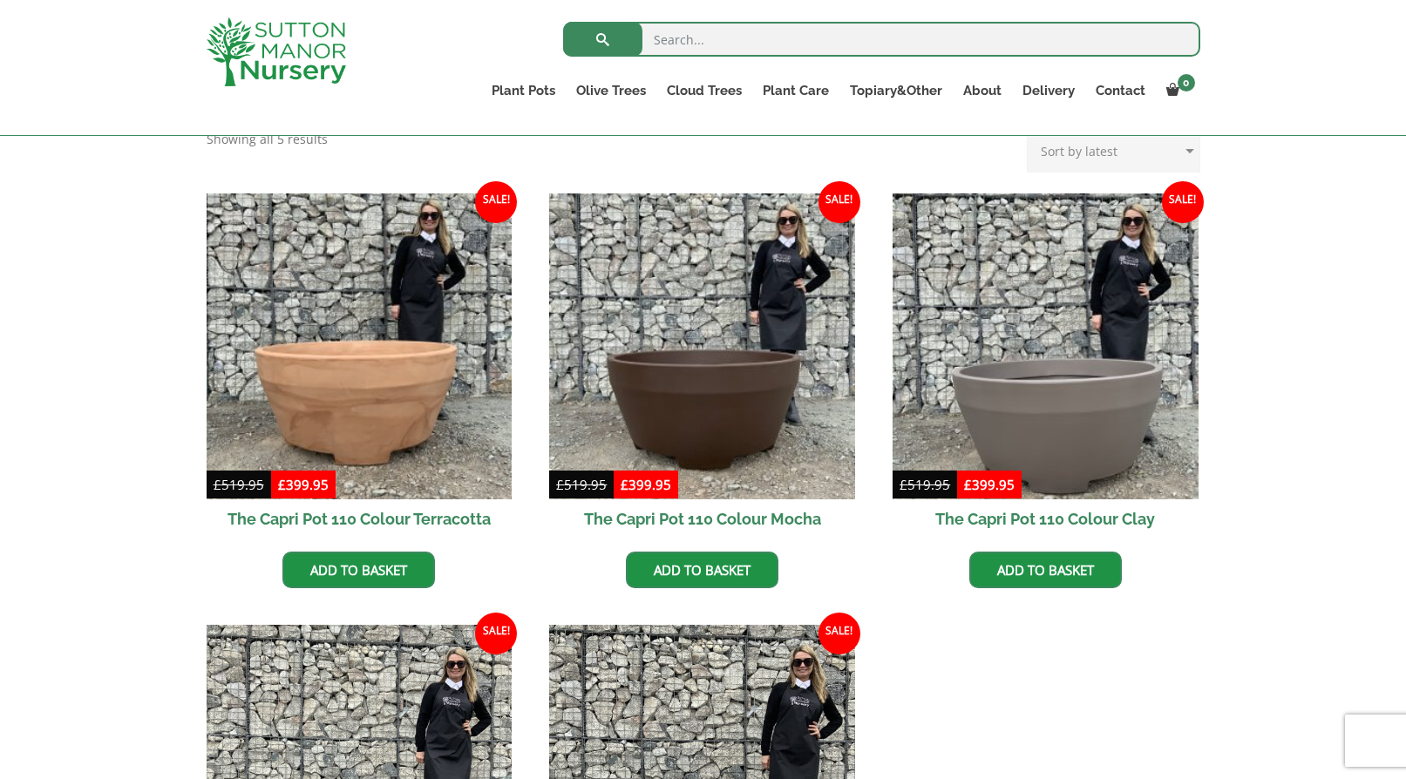
scroll to position [389, 0]
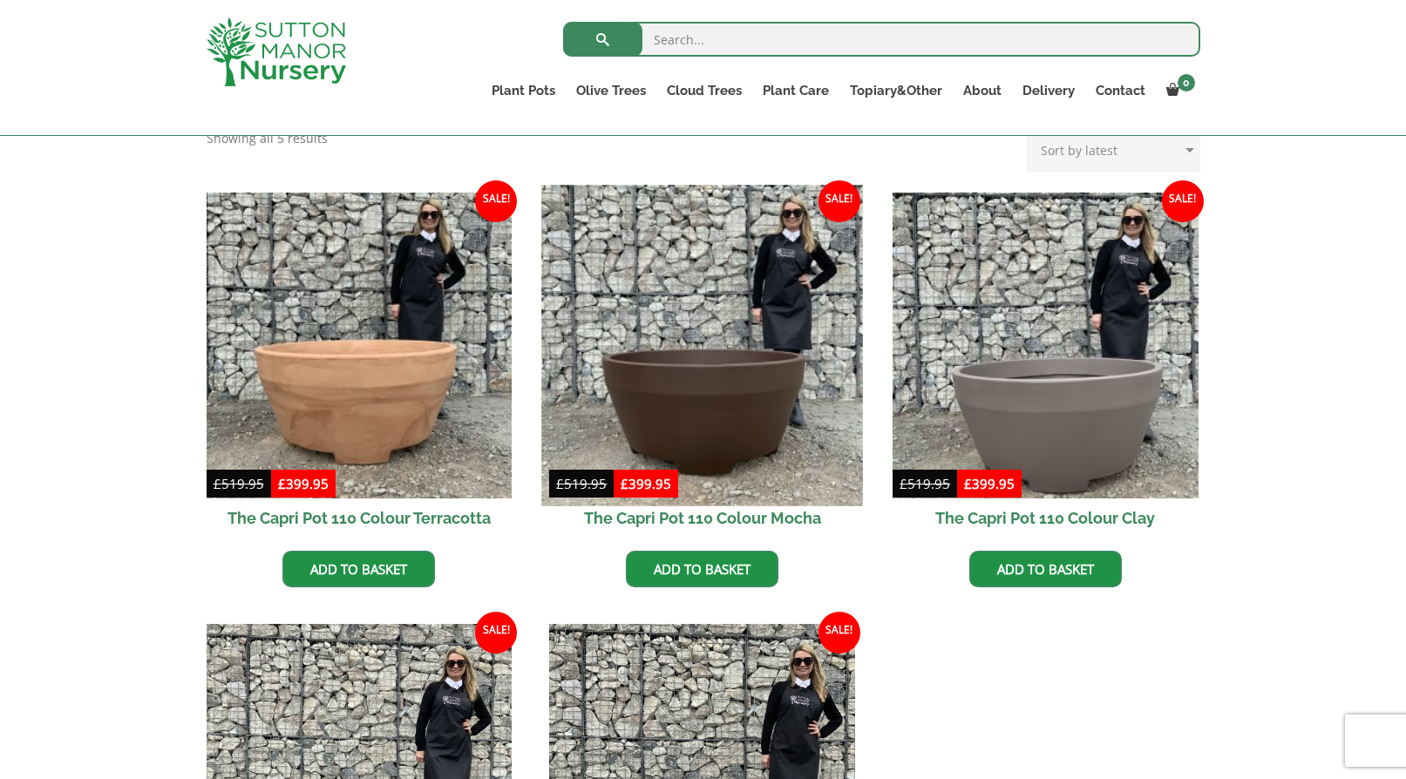
click at [779, 400] on img at bounding box center [702, 345] width 321 height 321
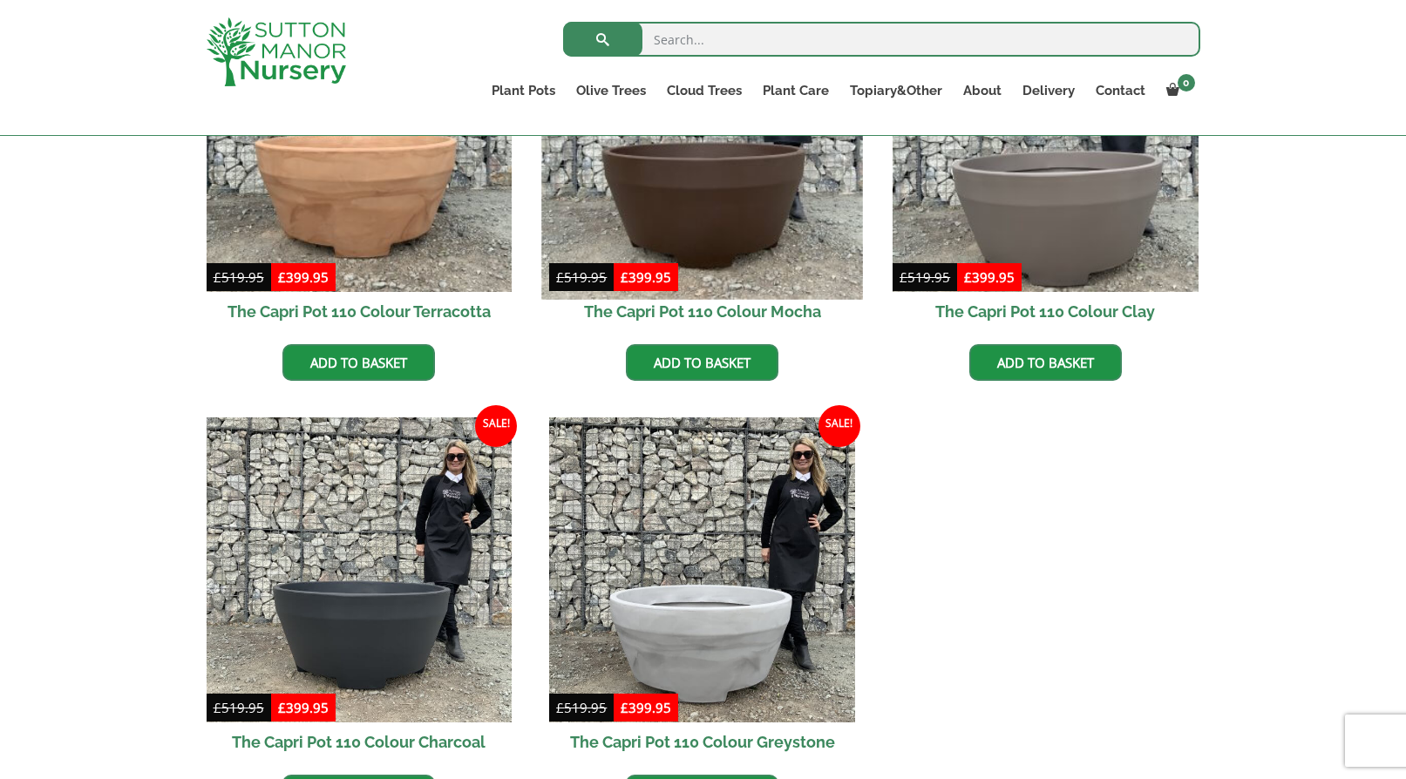
scroll to position [686, 0]
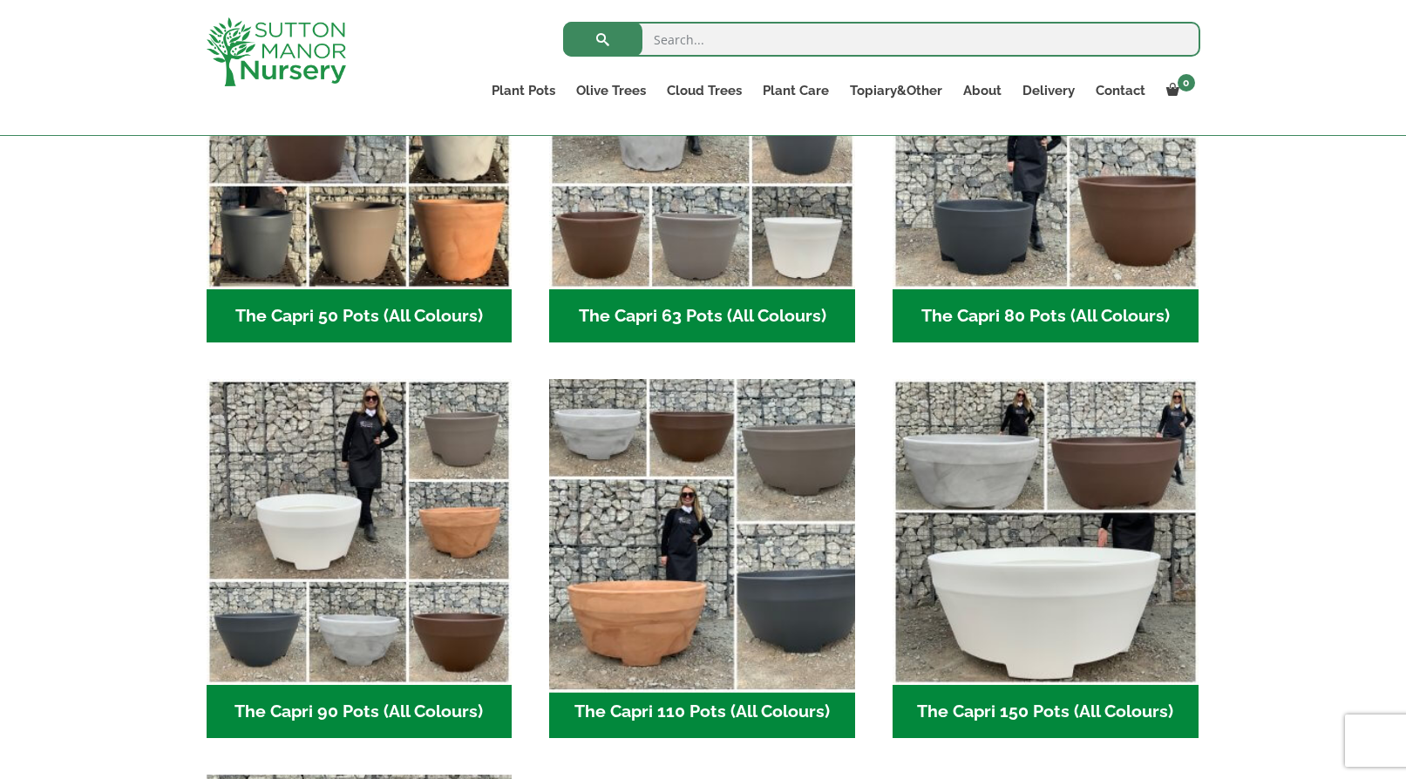
scroll to position [696, 0]
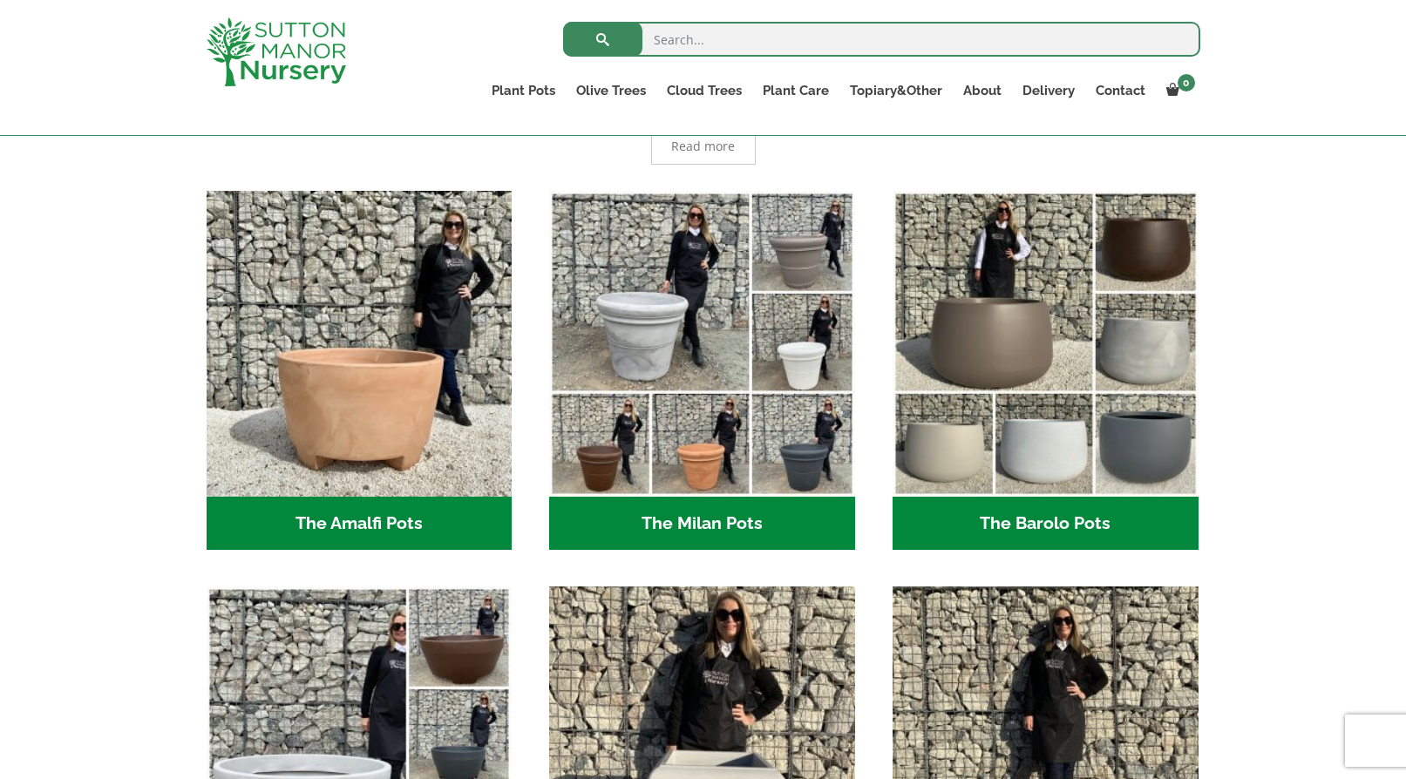
scroll to position [421, 0]
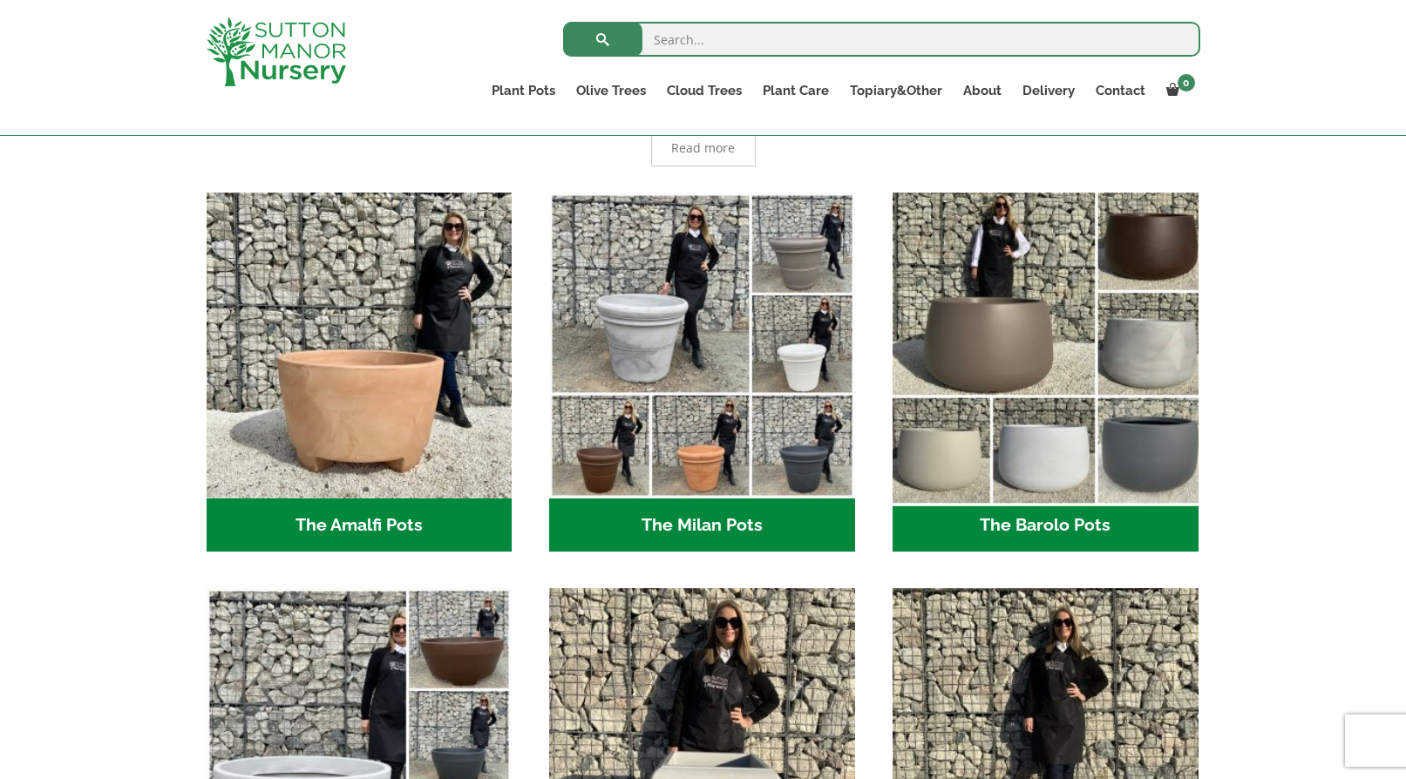
click at [1057, 356] on img "Visit product category The Barolo Pots" at bounding box center [1045, 345] width 321 height 321
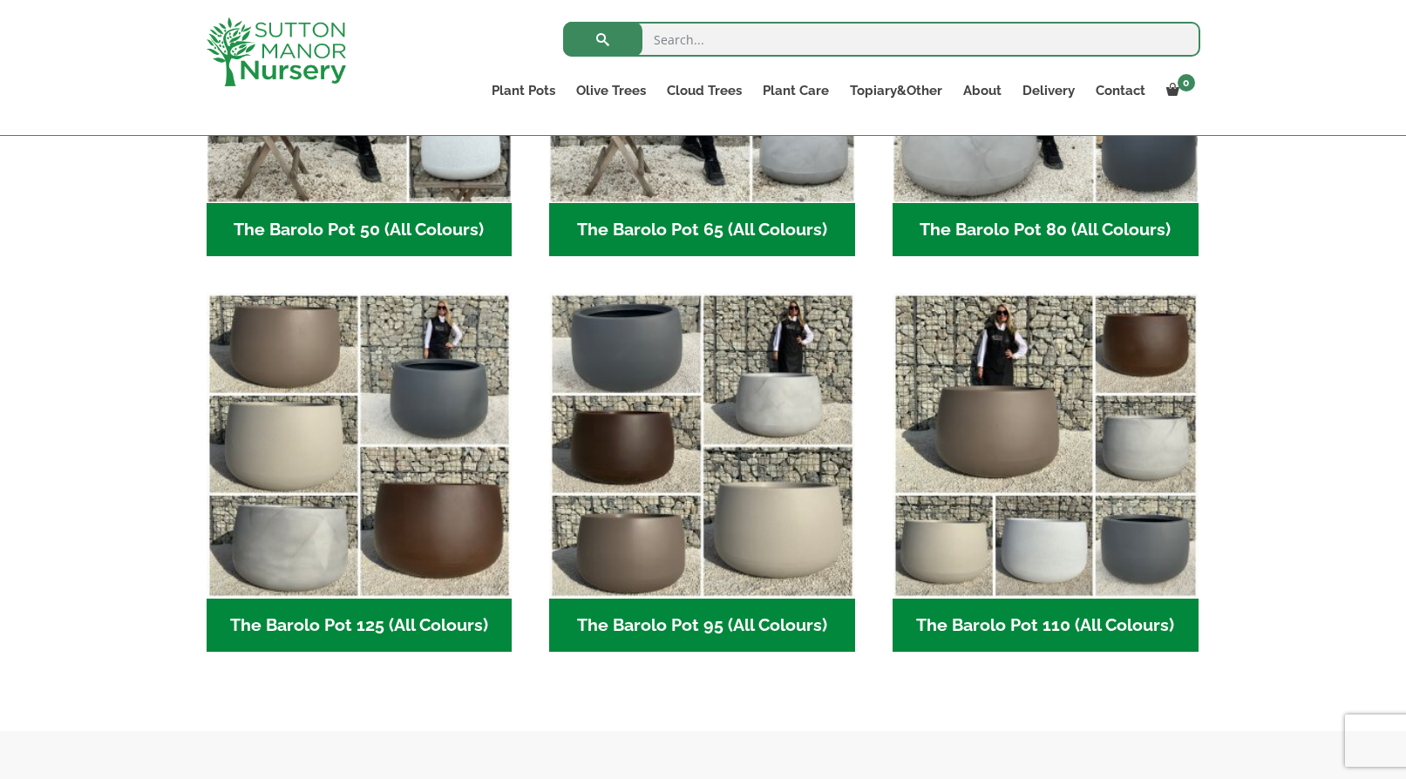
scroll to position [683, 0]
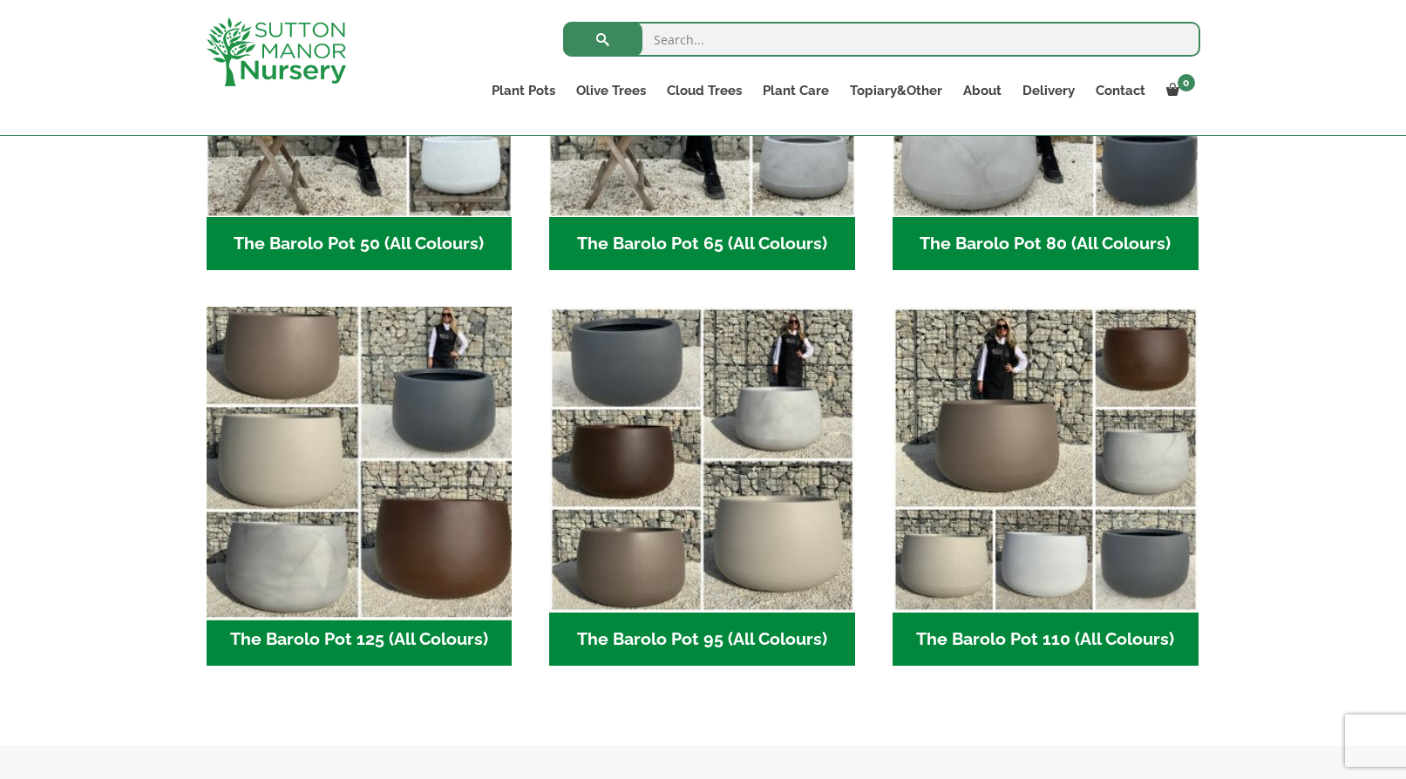
click at [411, 526] on img "Visit product category The Barolo Pot 125 (All Colours)" at bounding box center [359, 460] width 321 height 321
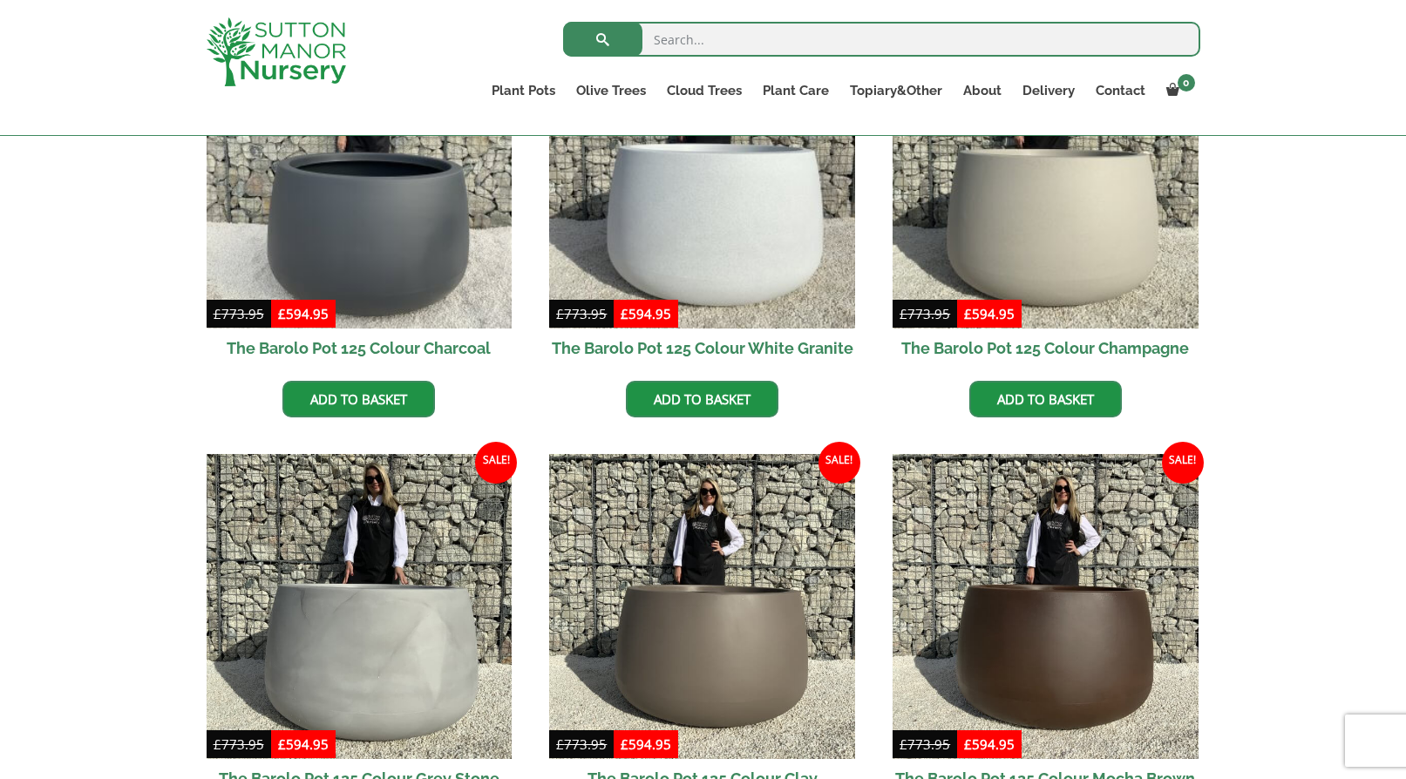
scroll to position [592, 0]
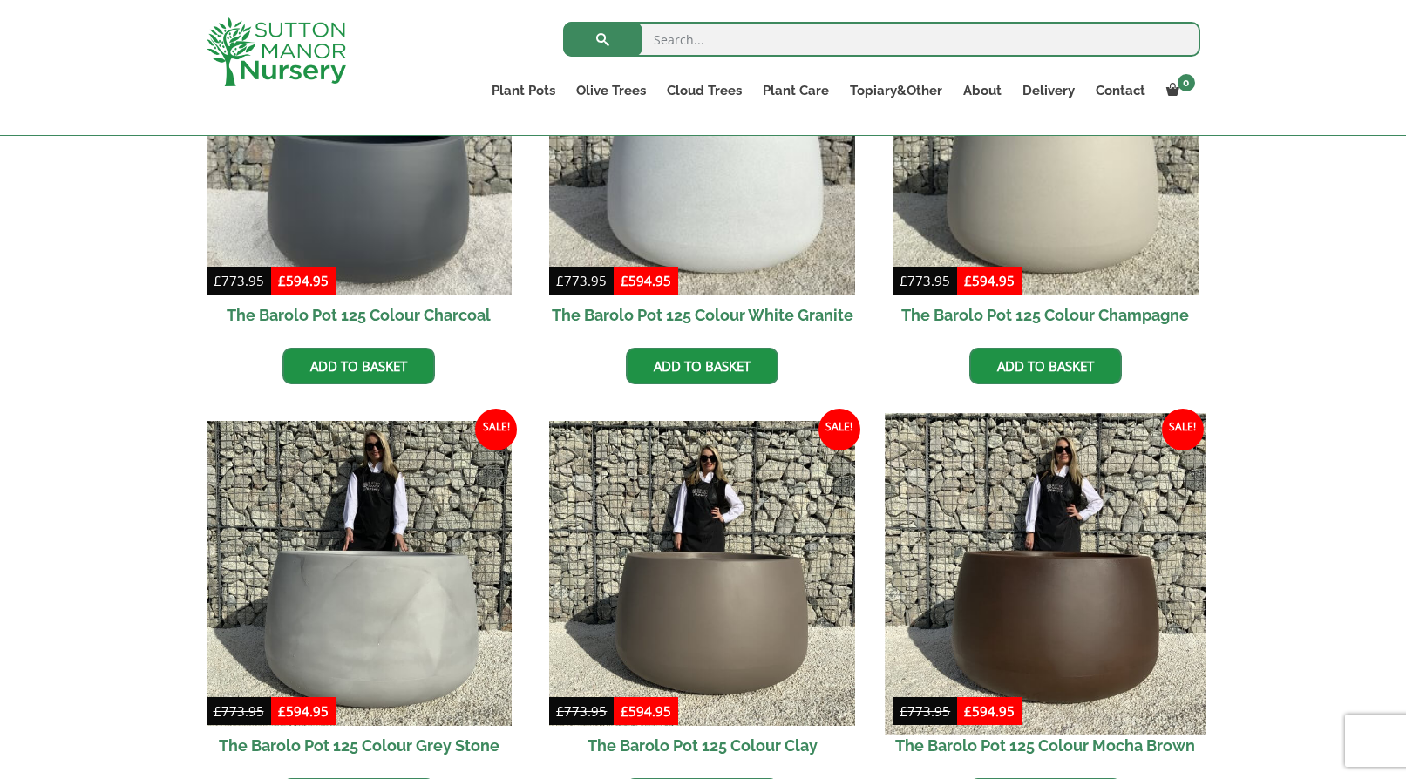
click at [1022, 581] on img at bounding box center [1045, 573] width 321 height 321
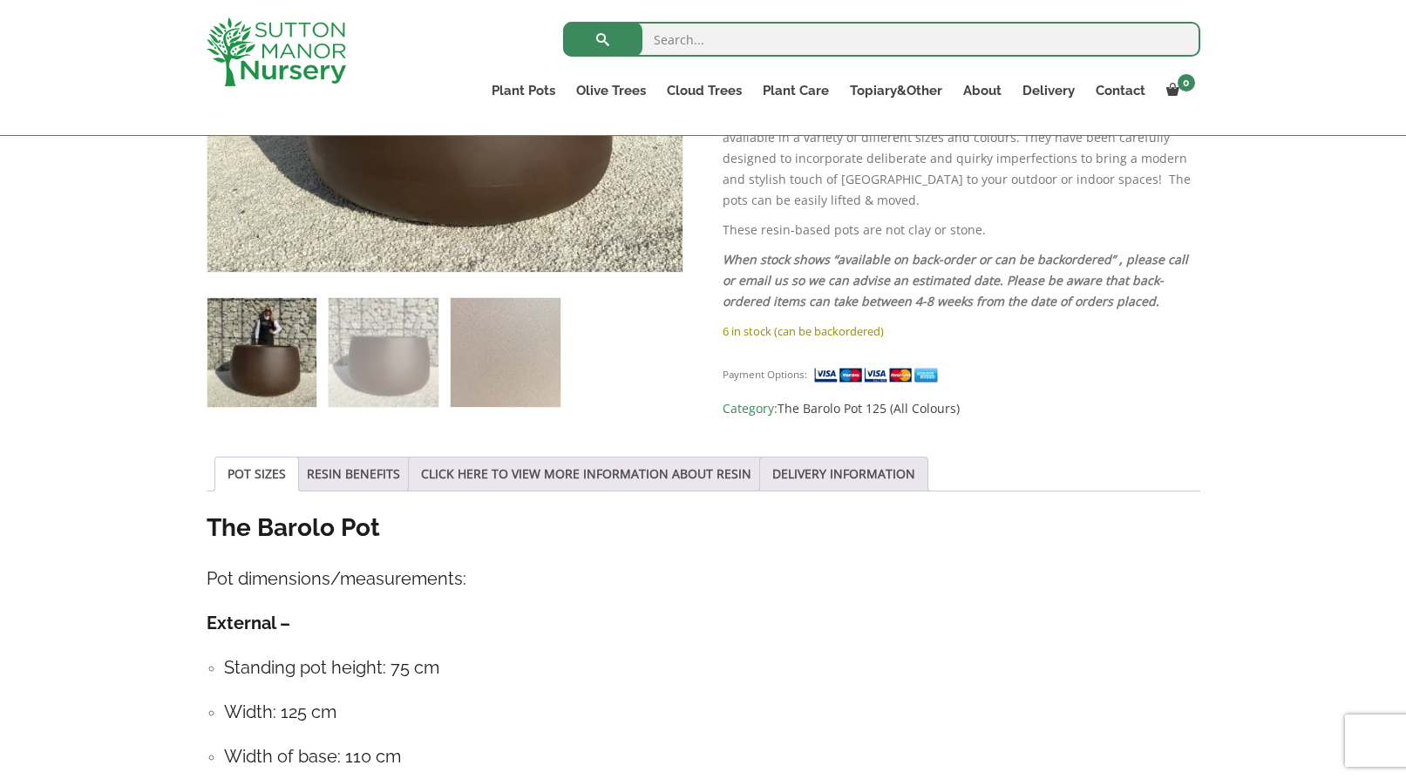
scroll to position [615, 0]
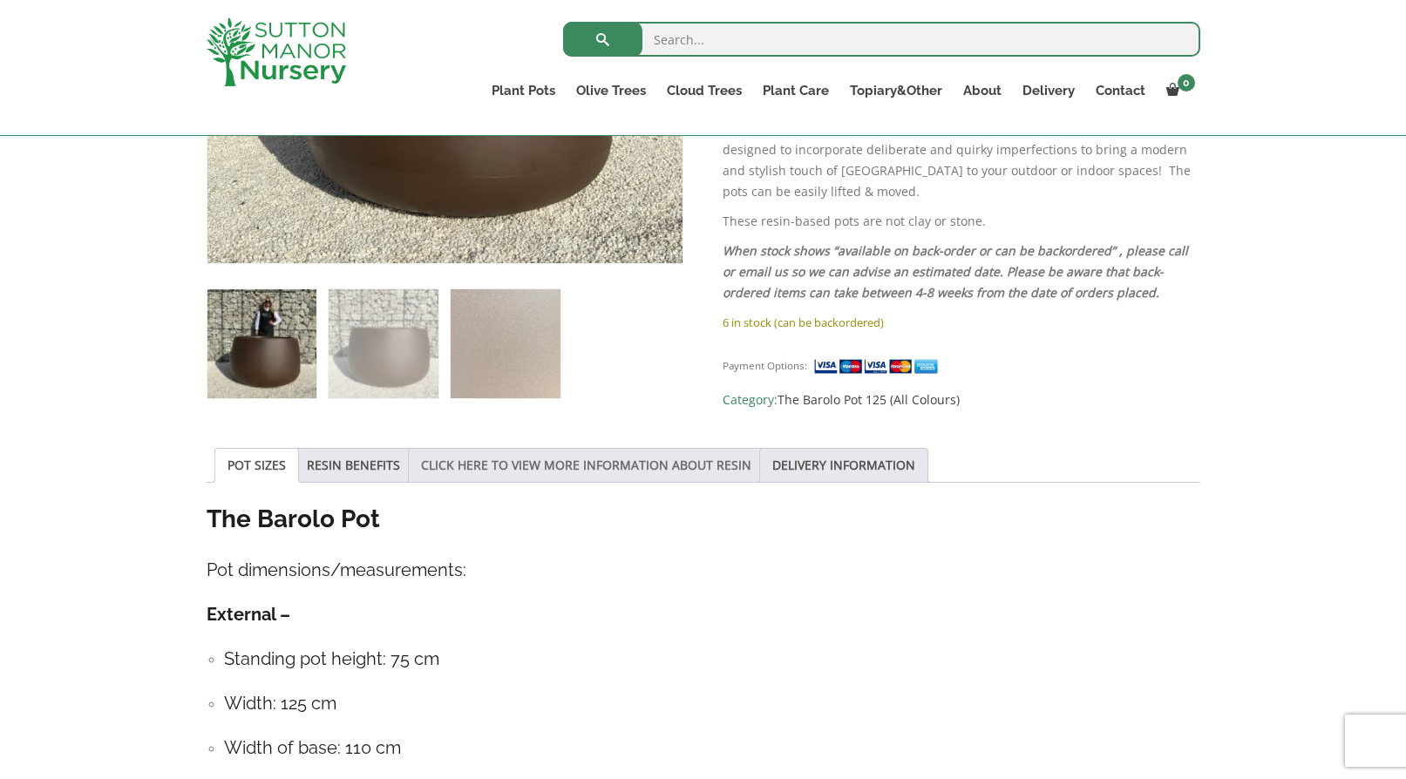
click at [660, 464] on link "CLICK HERE TO VIEW MORE INFORMATION ABOUT RESIN" at bounding box center [586, 465] width 330 height 33
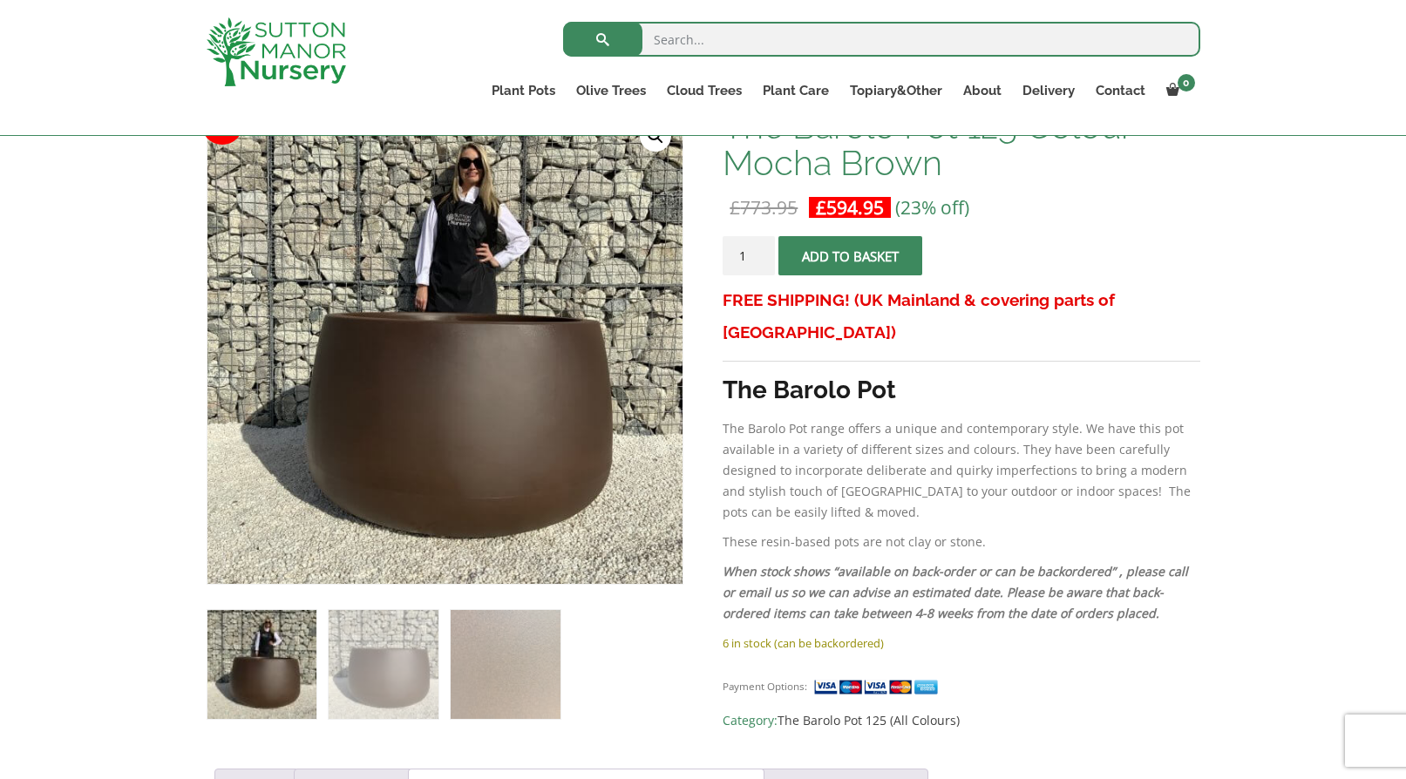
scroll to position [327, 0]
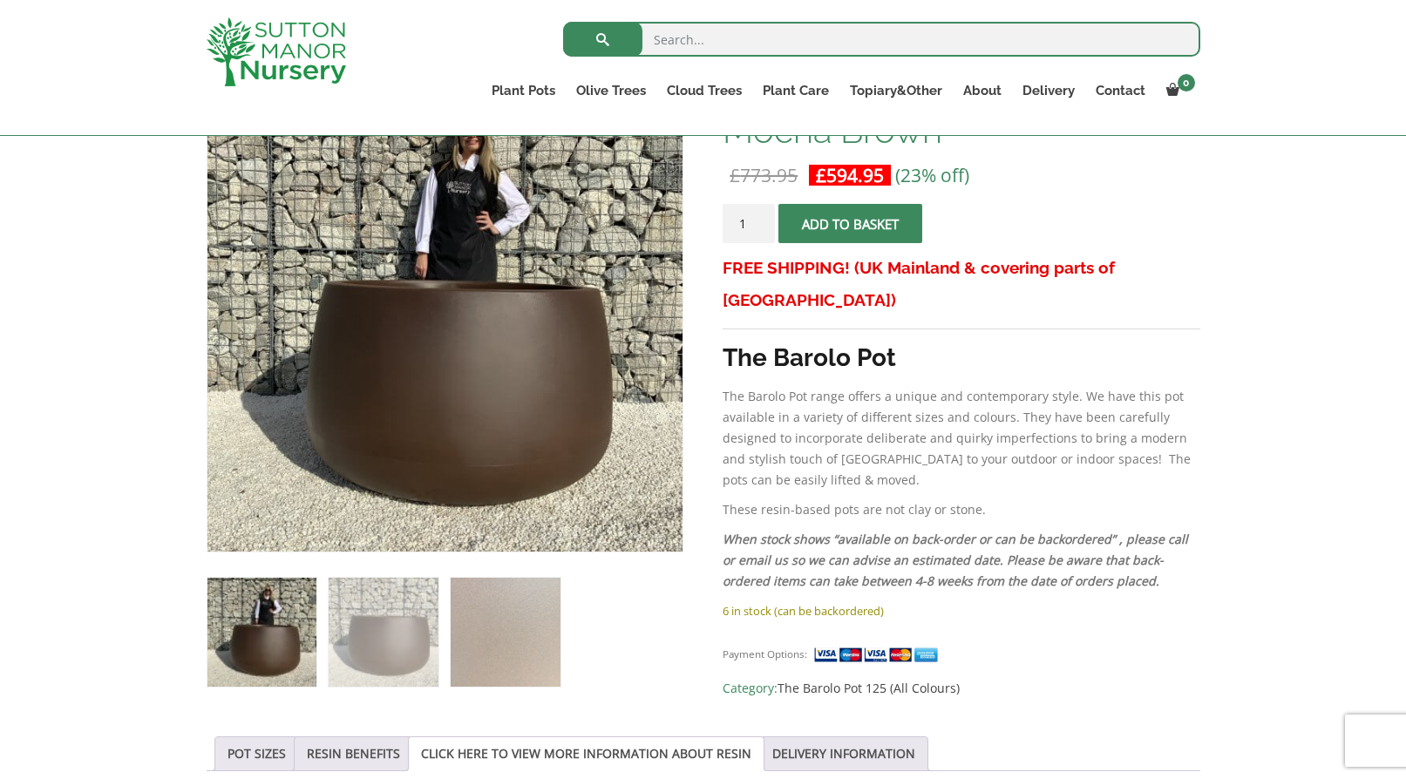
click at [978, 531] on em "When stock shows “available on back-order or can be backordered” , please call …" at bounding box center [955, 560] width 465 height 58
click at [1174, 342] on h3 "The Barolo Pot" at bounding box center [961, 358] width 477 height 32
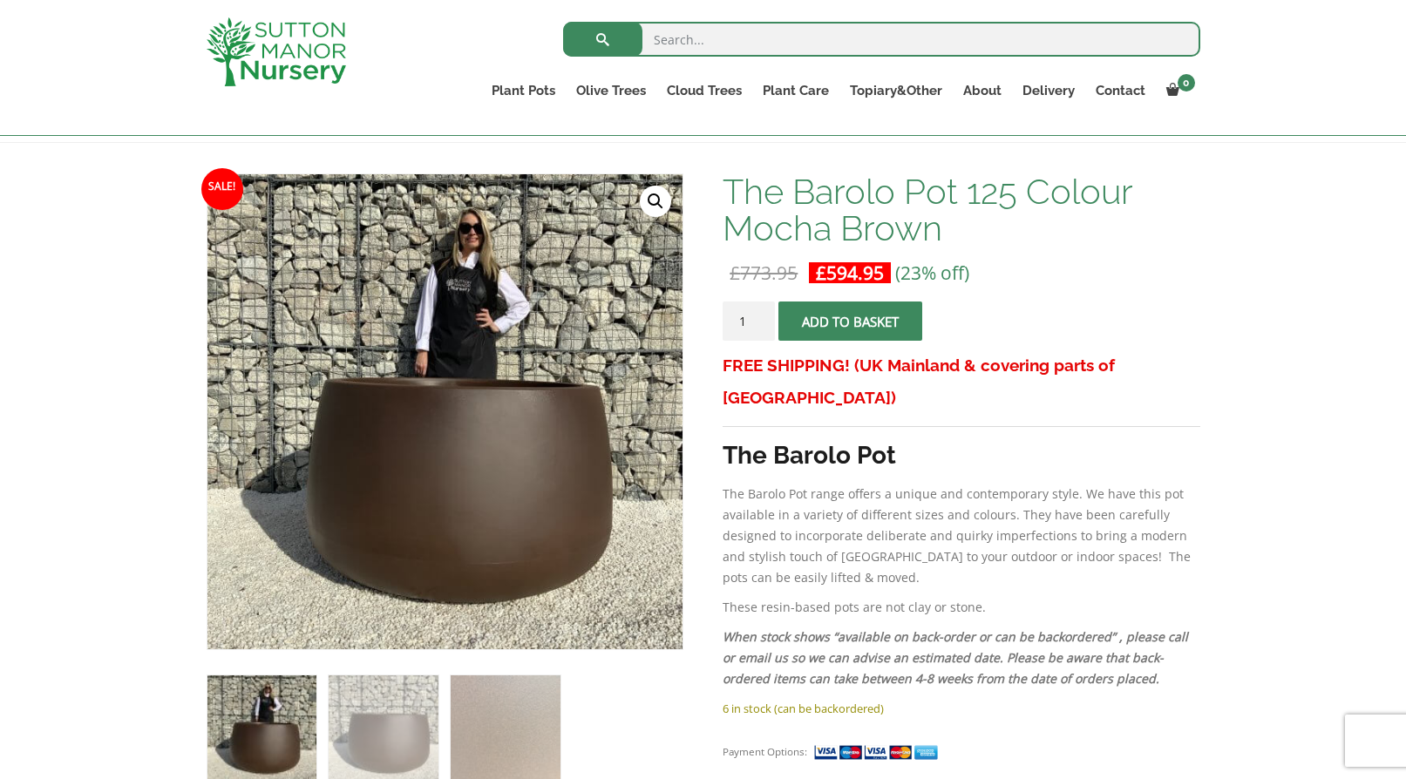
scroll to position [225, 0]
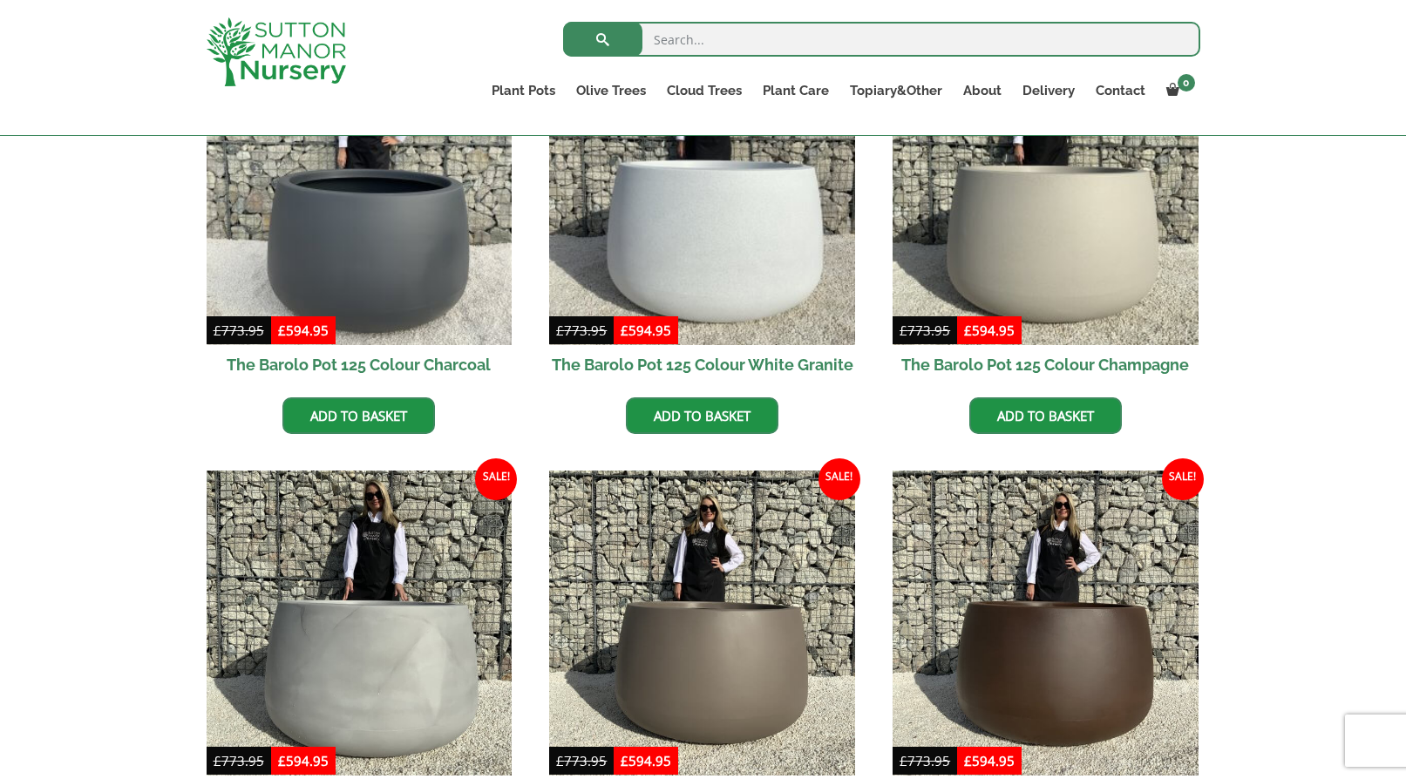
scroll to position [540, 0]
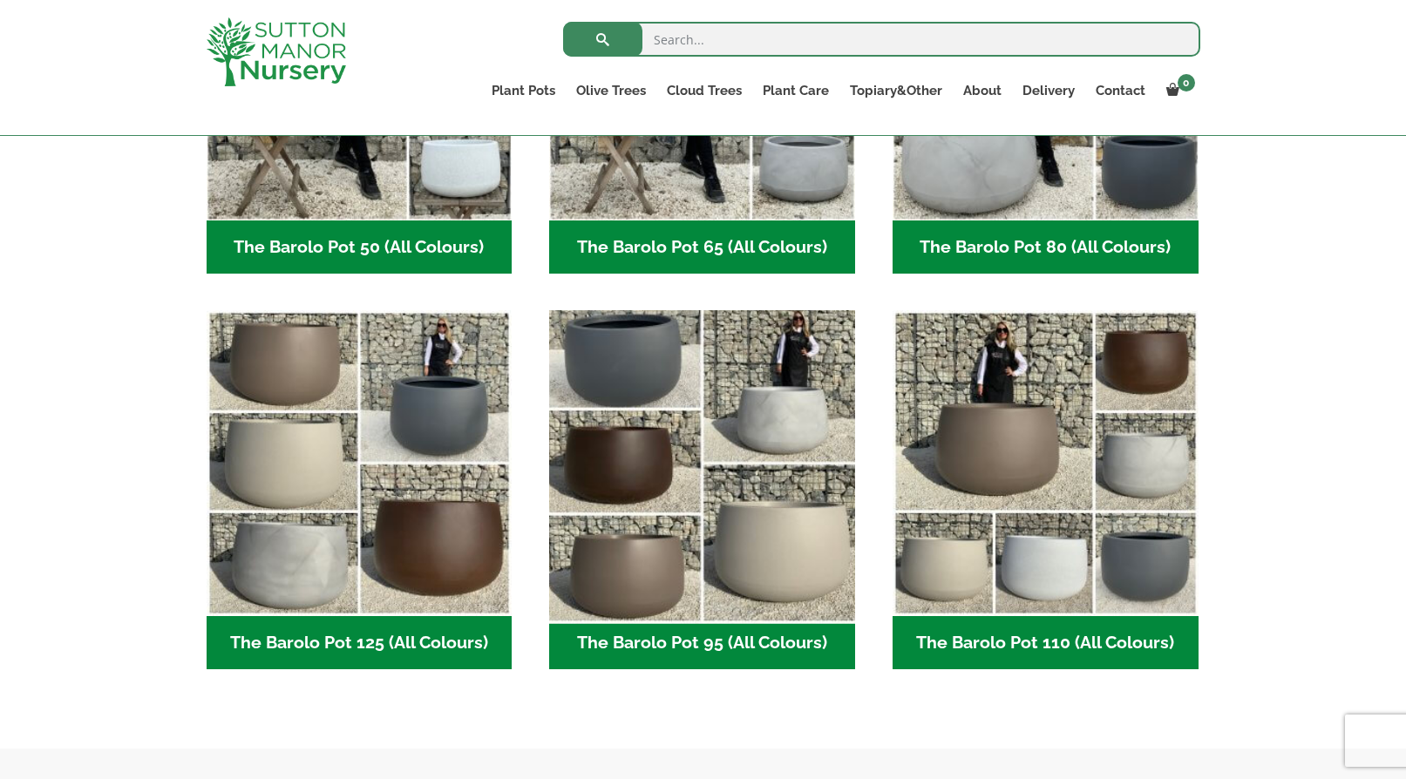
scroll to position [688, 0]
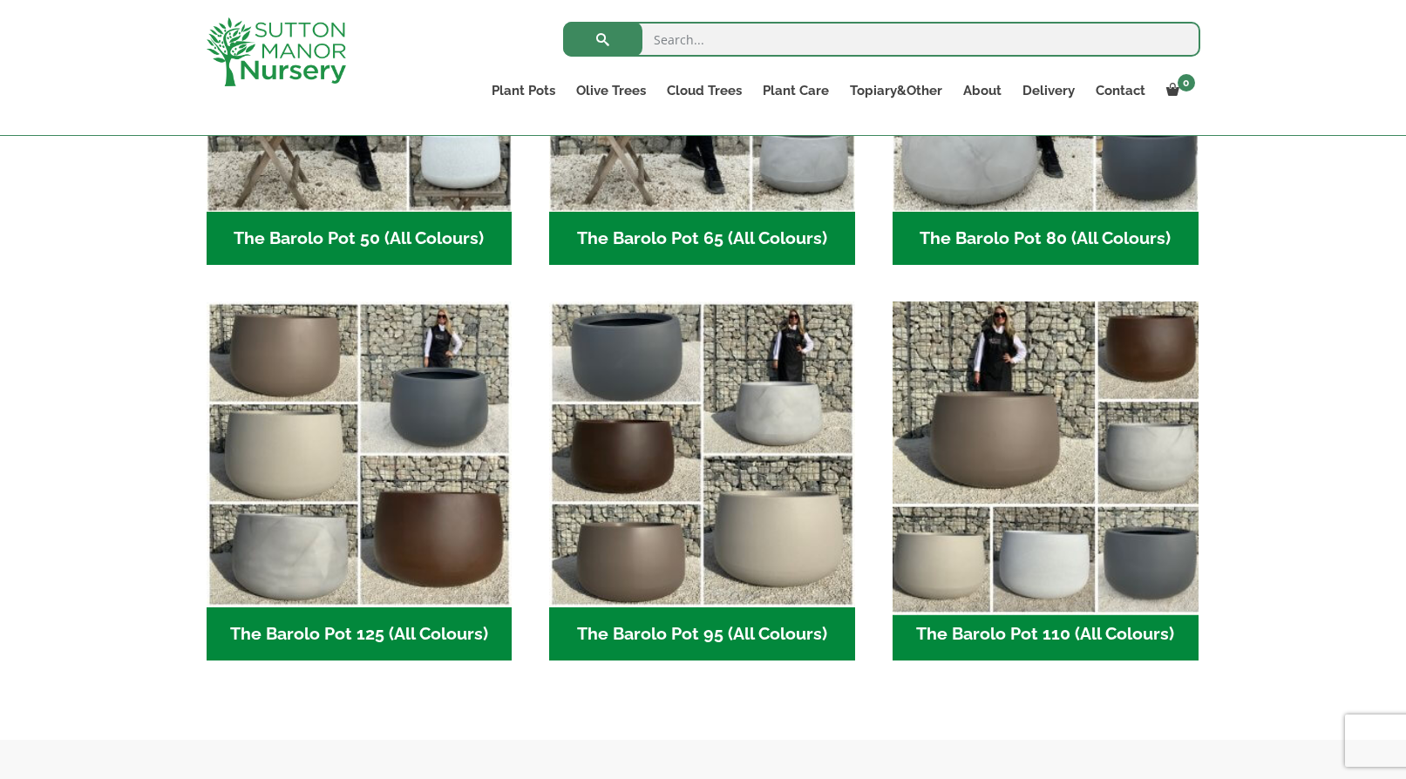
click at [1052, 448] on img "Visit product category The Barolo Pot 110 (All Colours)" at bounding box center [1045, 455] width 321 height 321
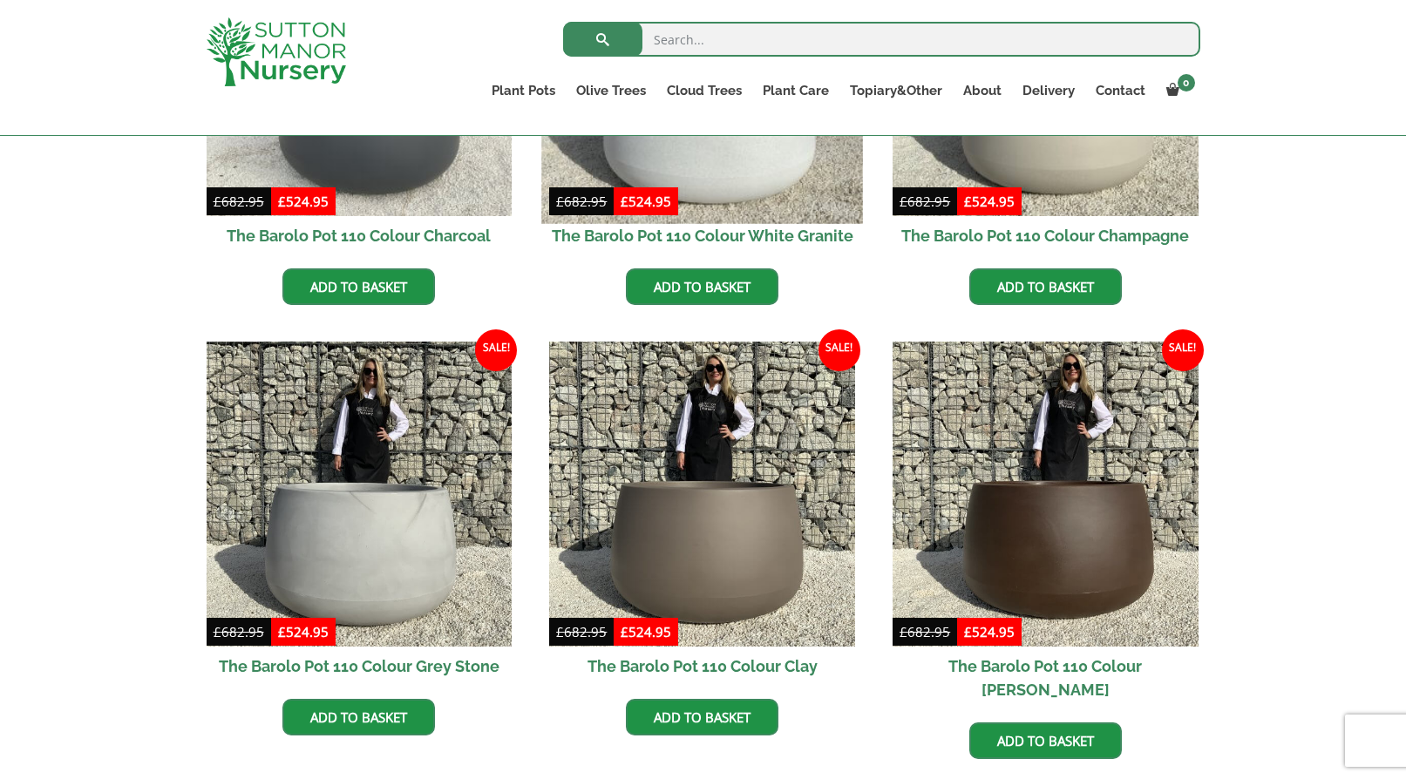
scroll to position [676, 0]
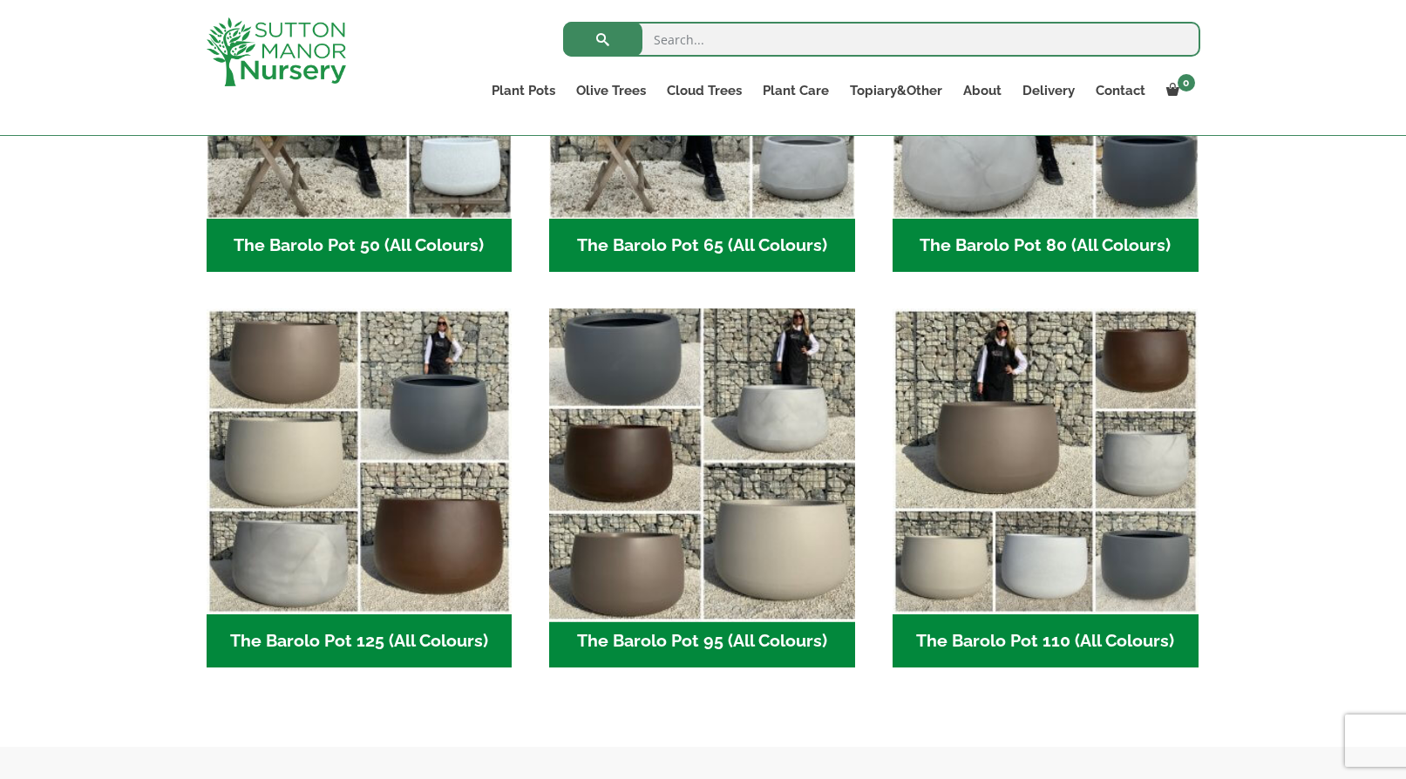
scroll to position [686, 0]
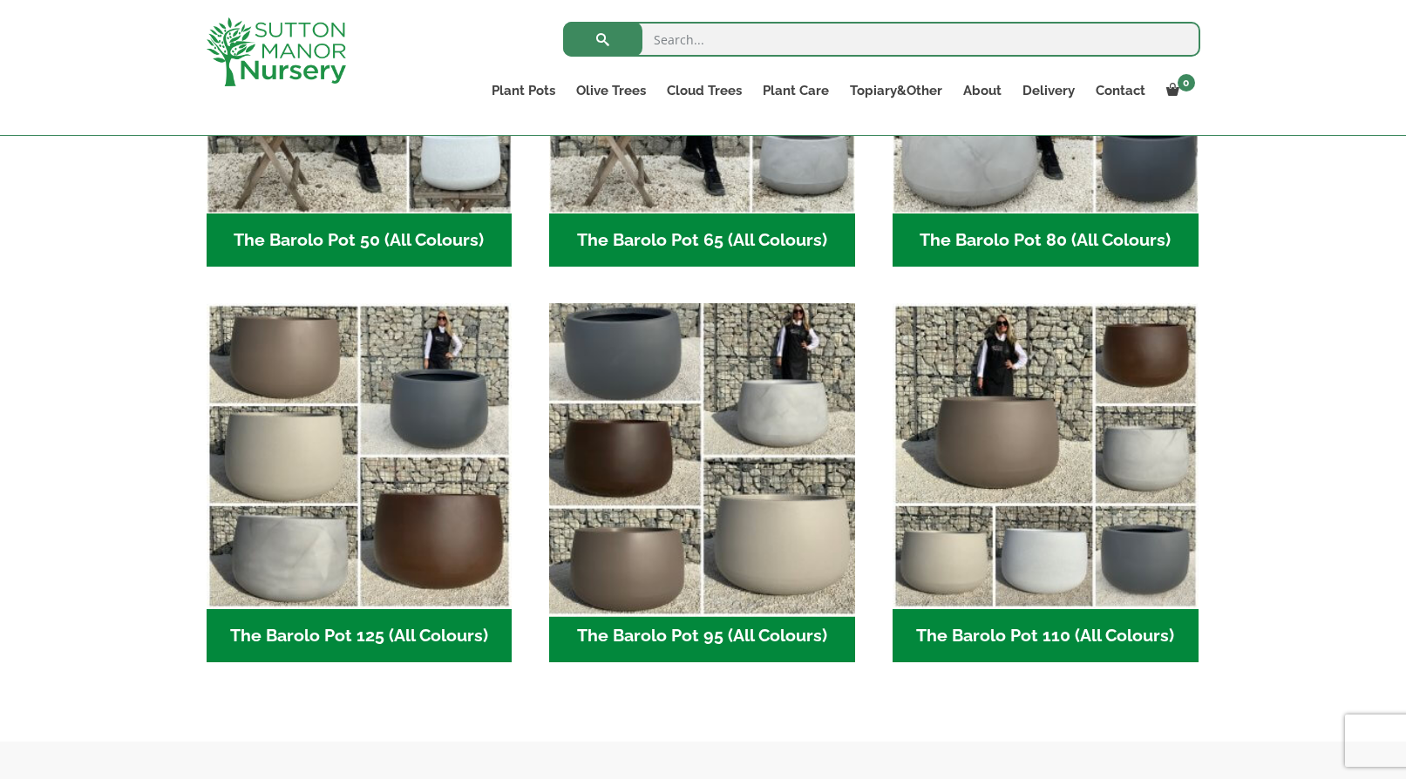
click at [662, 508] on img "Visit product category The Barolo Pot 95 (All Colours)" at bounding box center [702, 456] width 321 height 321
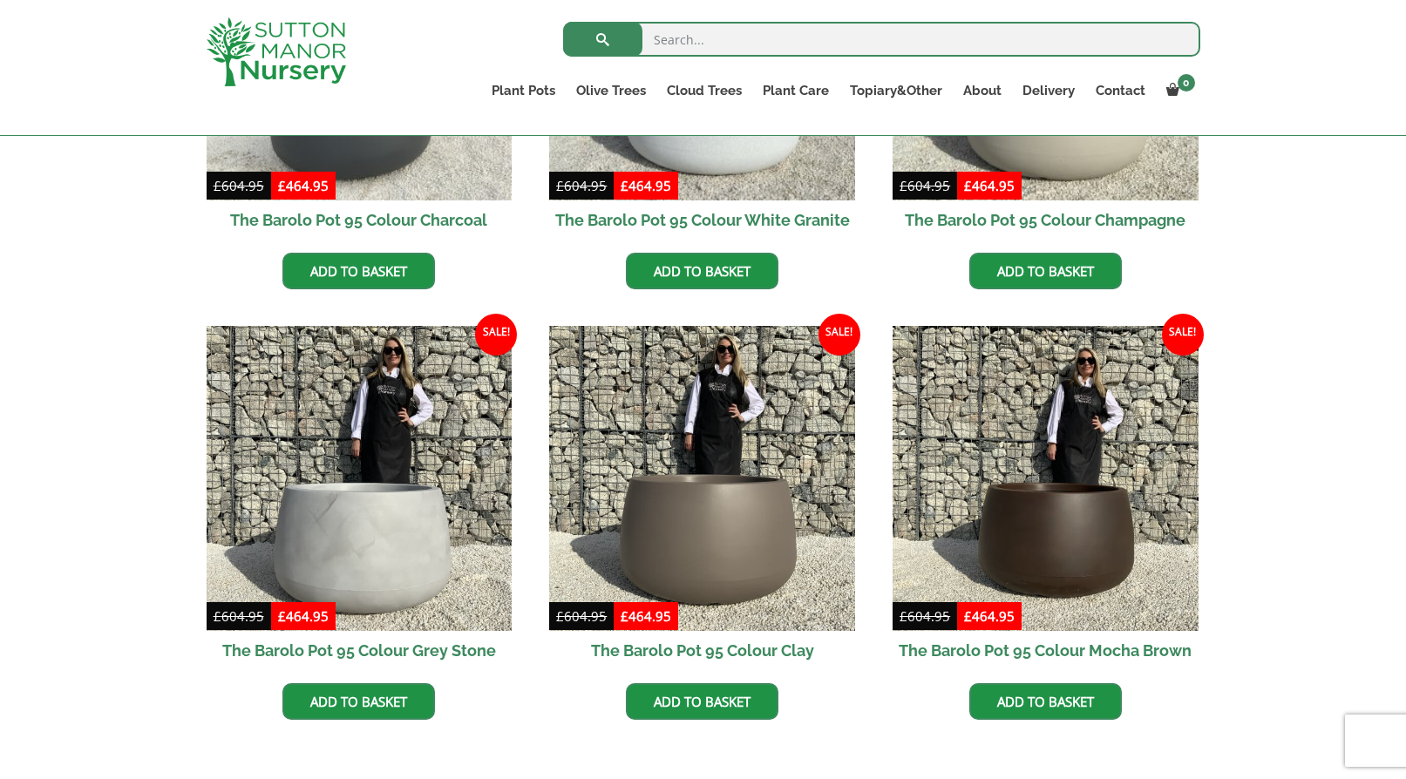
scroll to position [688, 0]
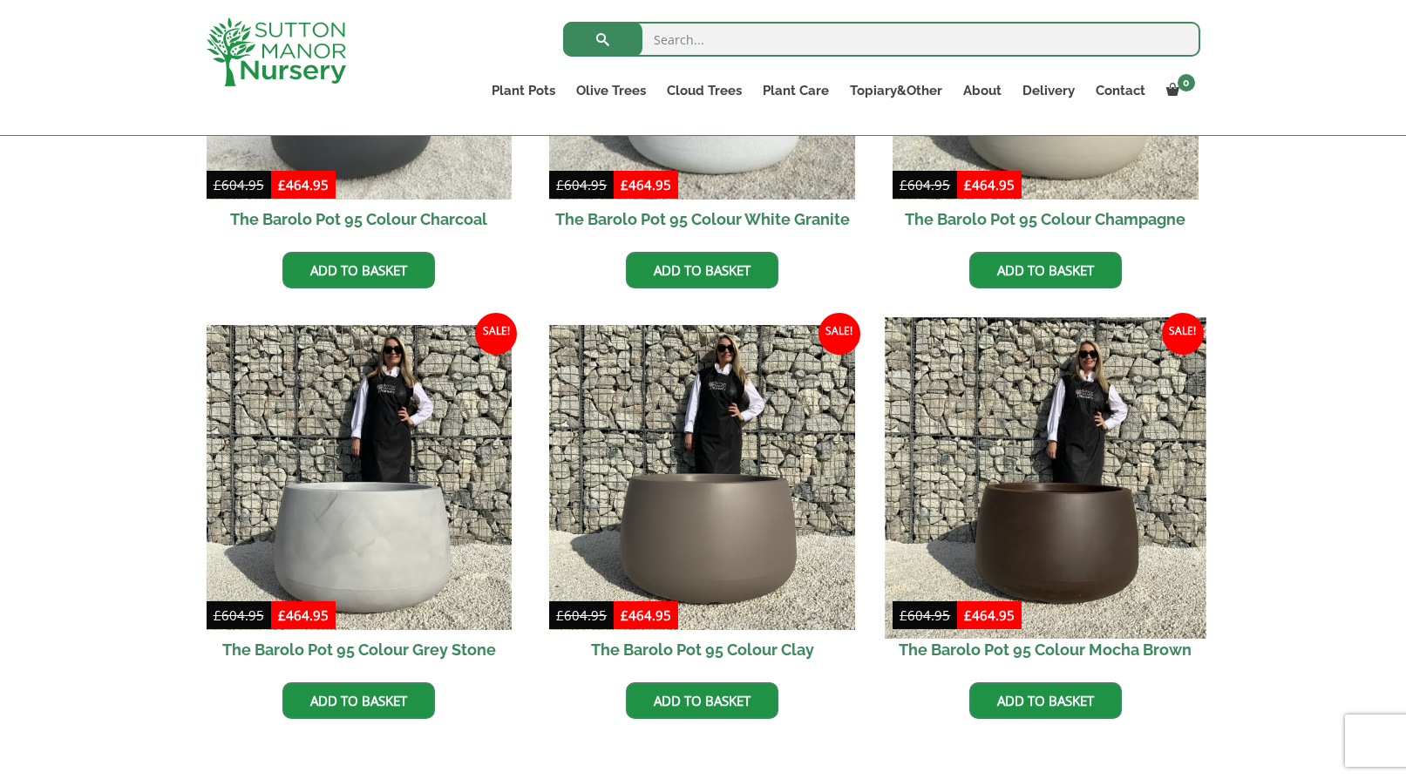
click at [954, 487] on img at bounding box center [1045, 477] width 321 height 321
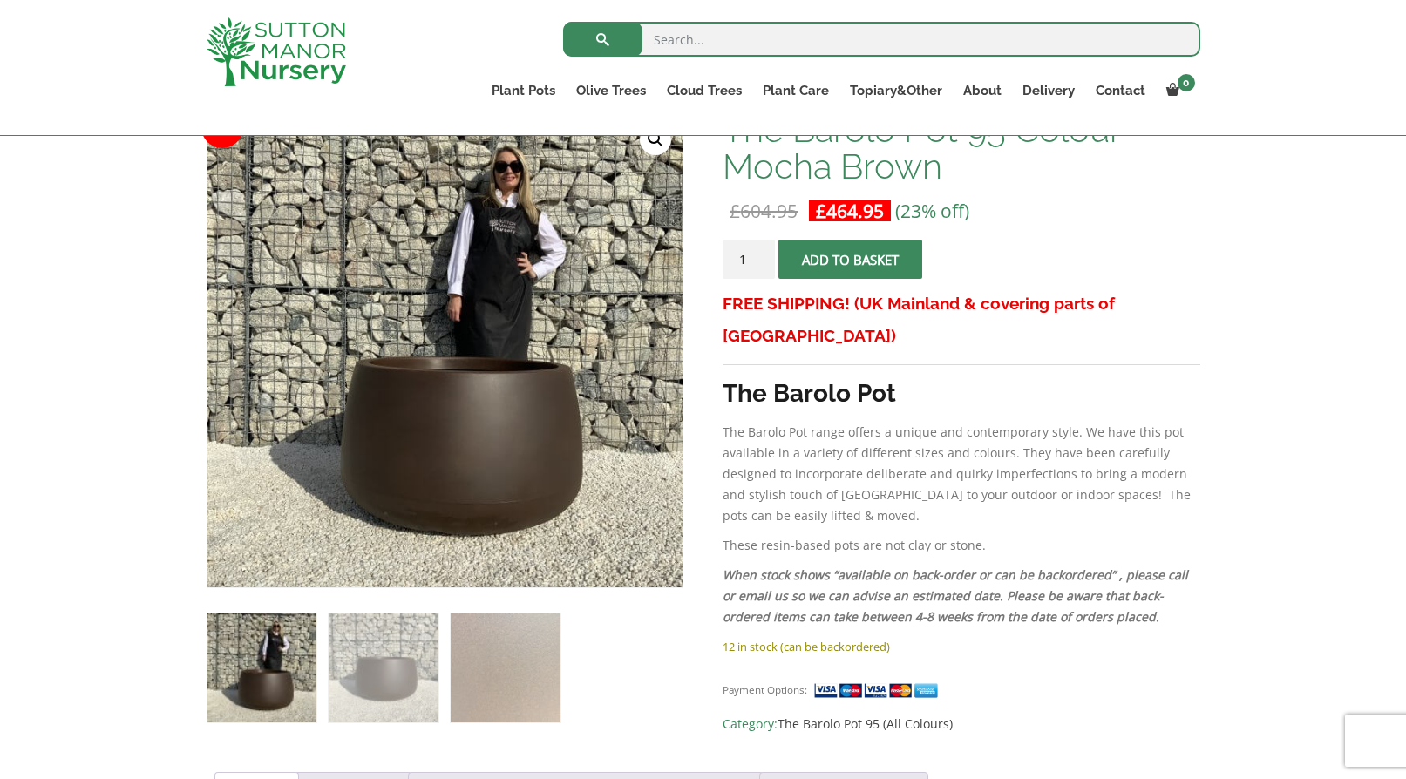
scroll to position [370, 0]
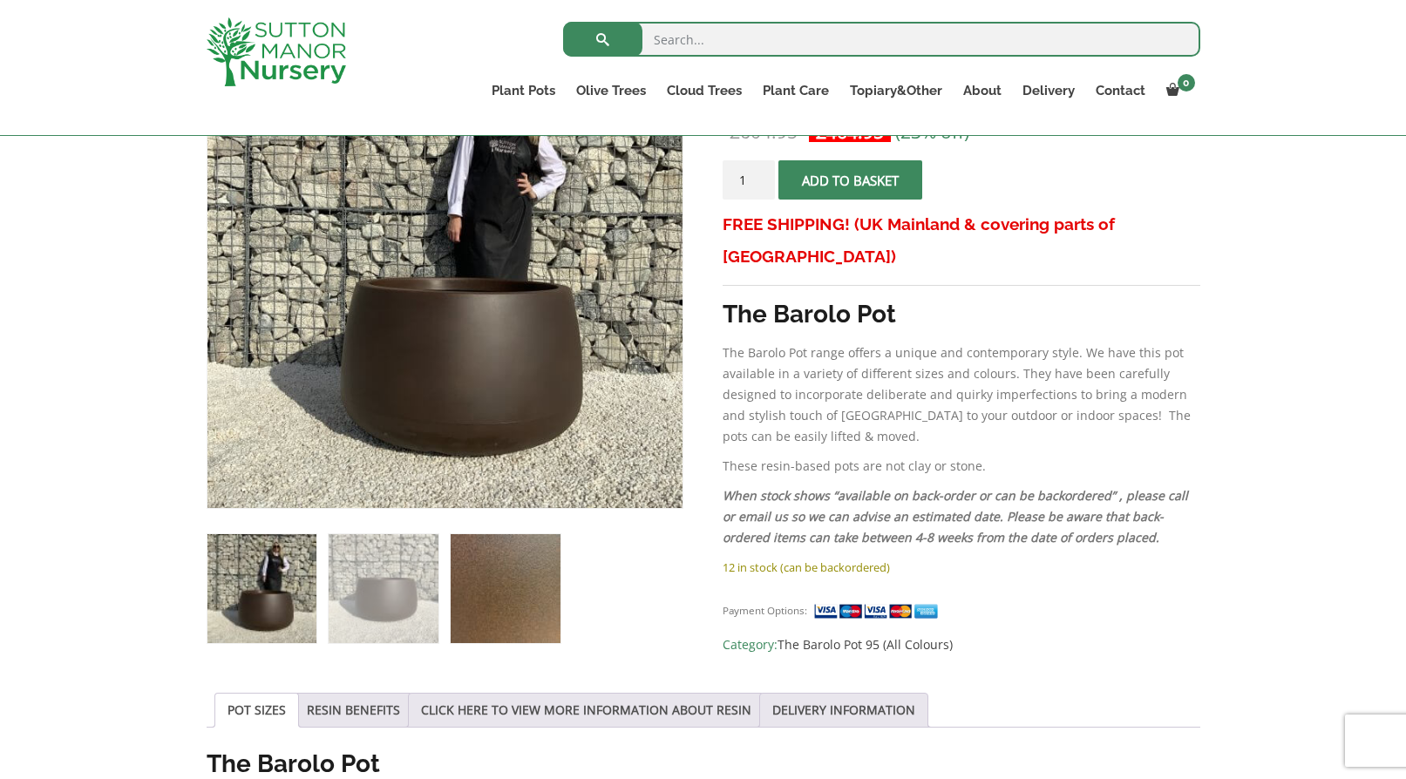
click at [480, 577] on img at bounding box center [505, 588] width 109 height 109
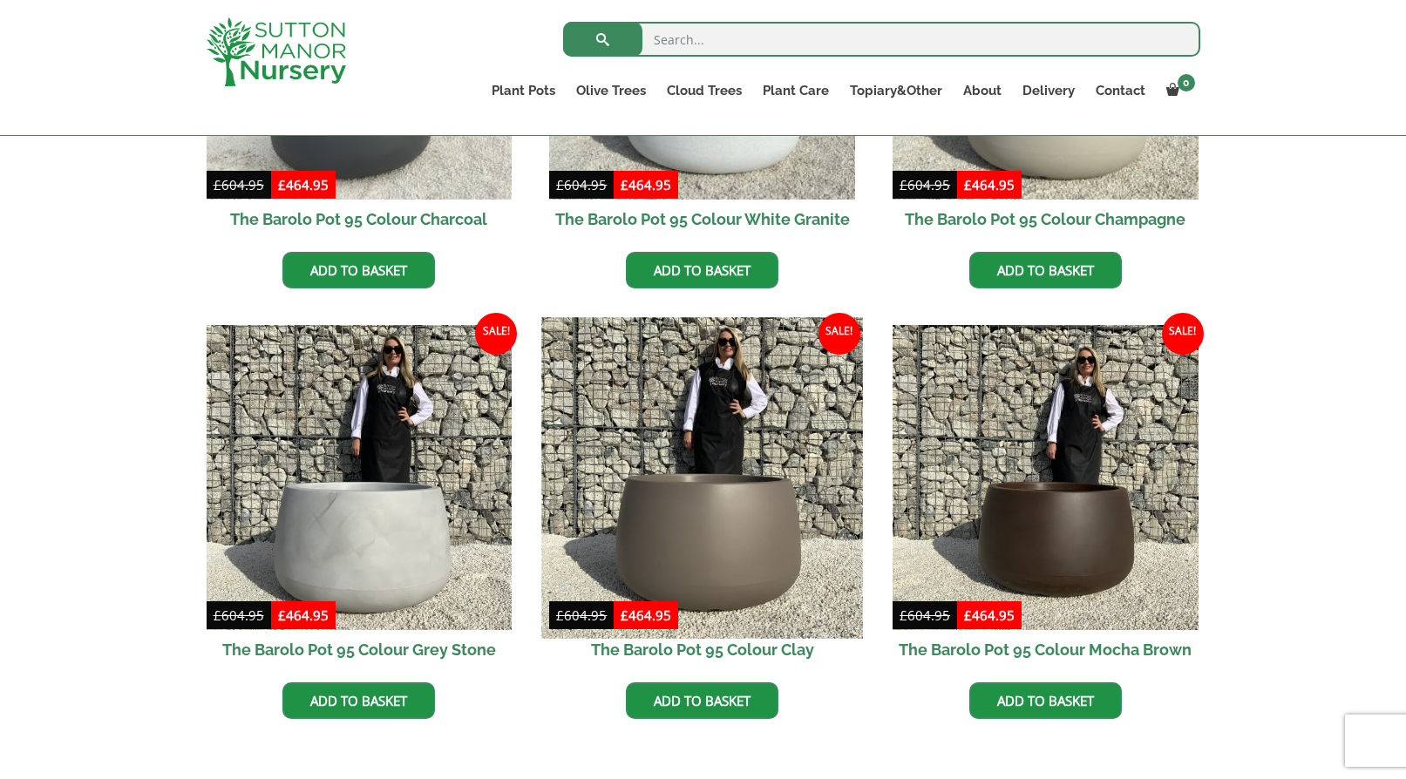
scroll to position [690, 0]
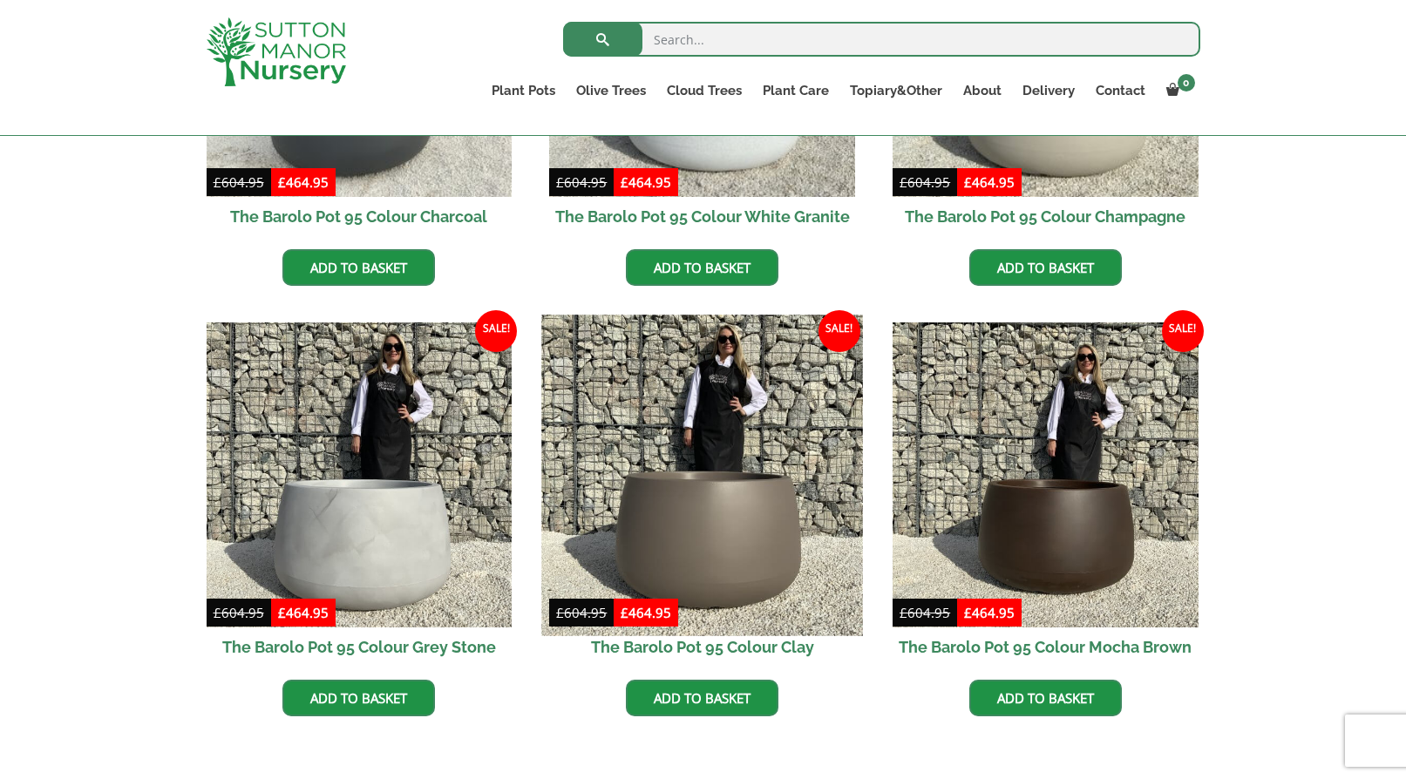
click at [746, 527] on img at bounding box center [702, 475] width 321 height 321
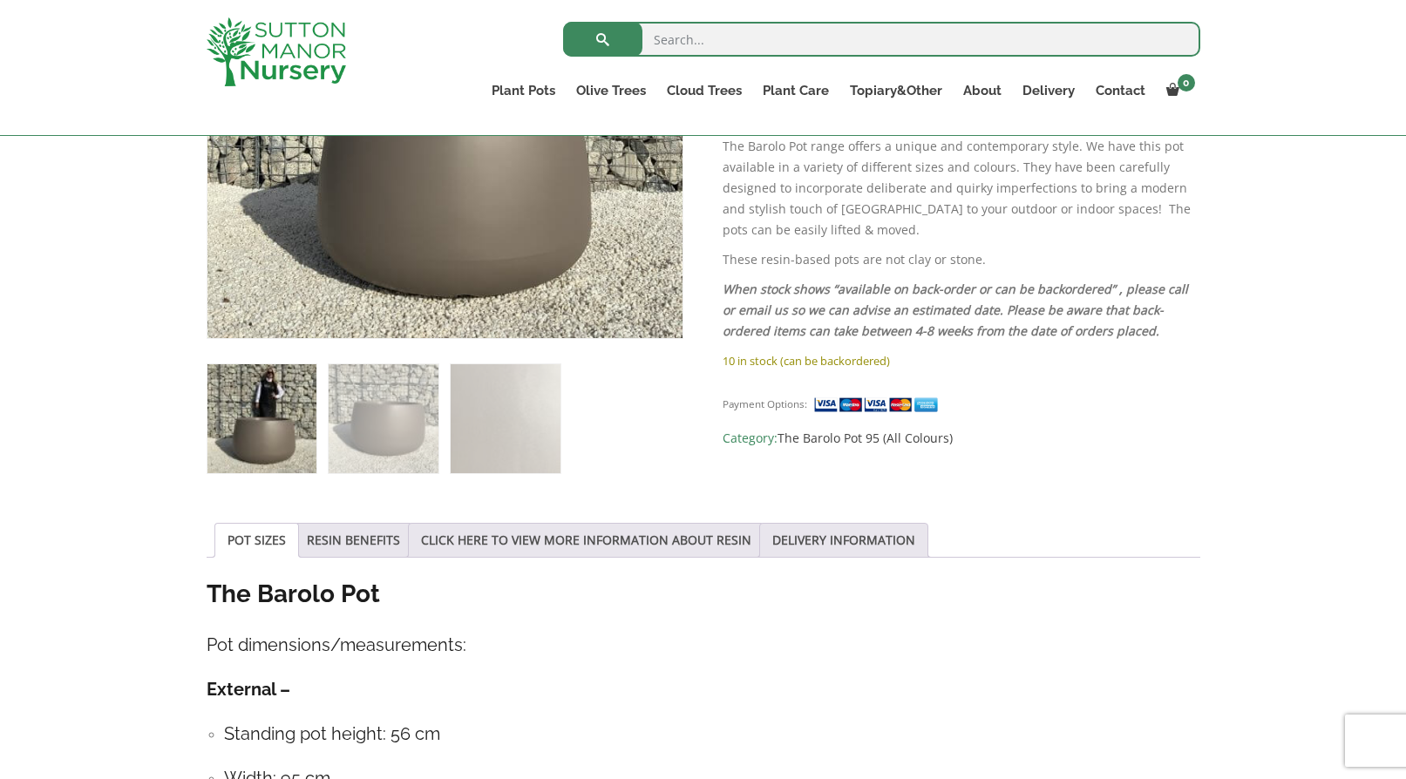
scroll to position [574, 0]
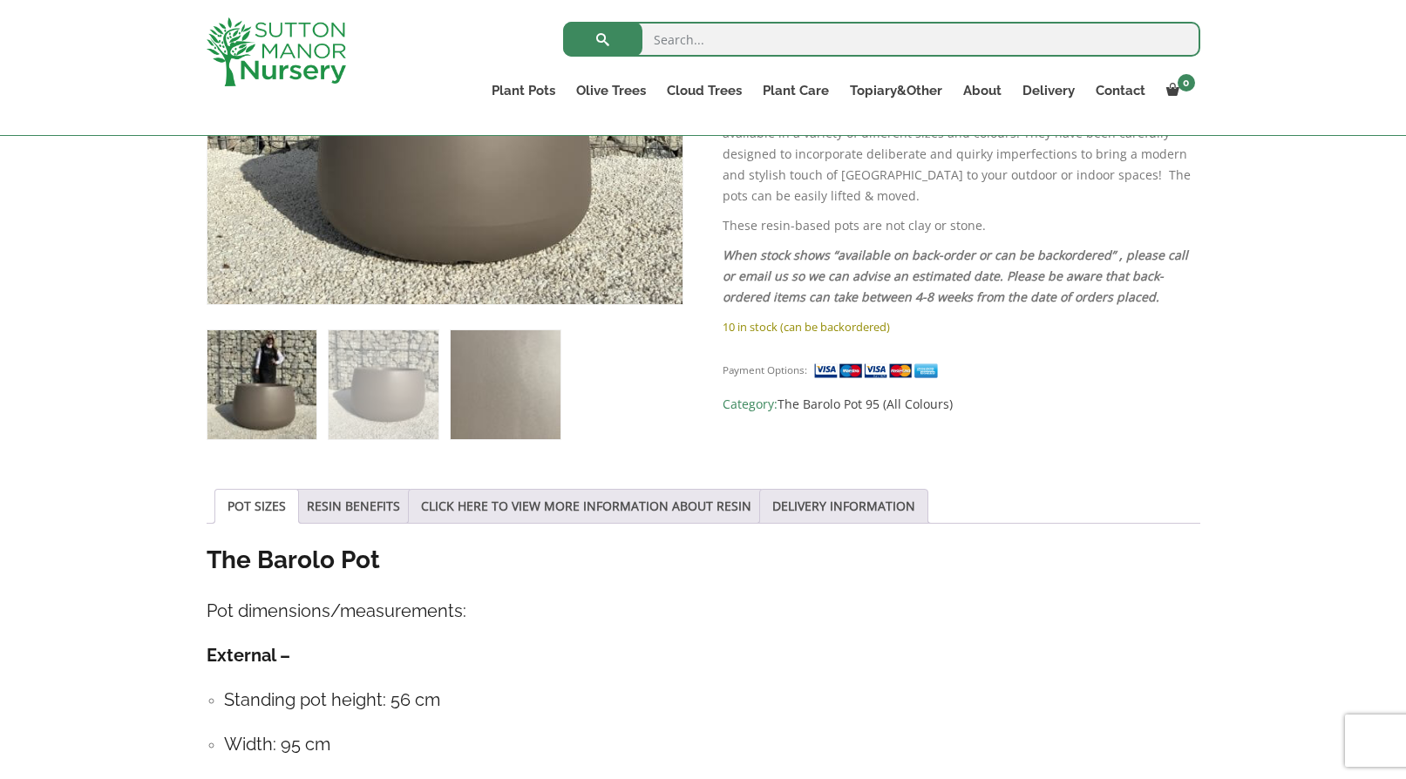
click at [534, 396] on img at bounding box center [505, 384] width 109 height 109
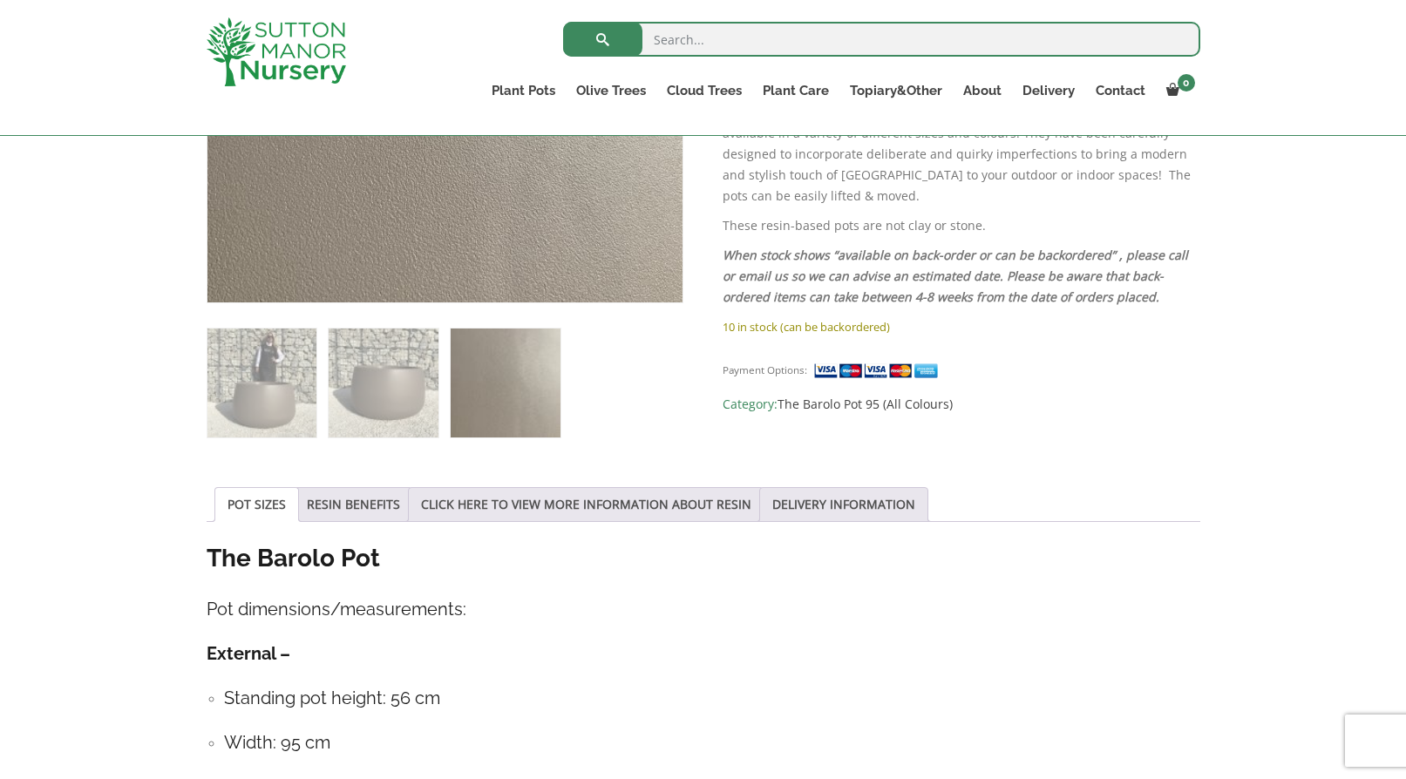
click at [533, 396] on img at bounding box center [505, 383] width 109 height 109
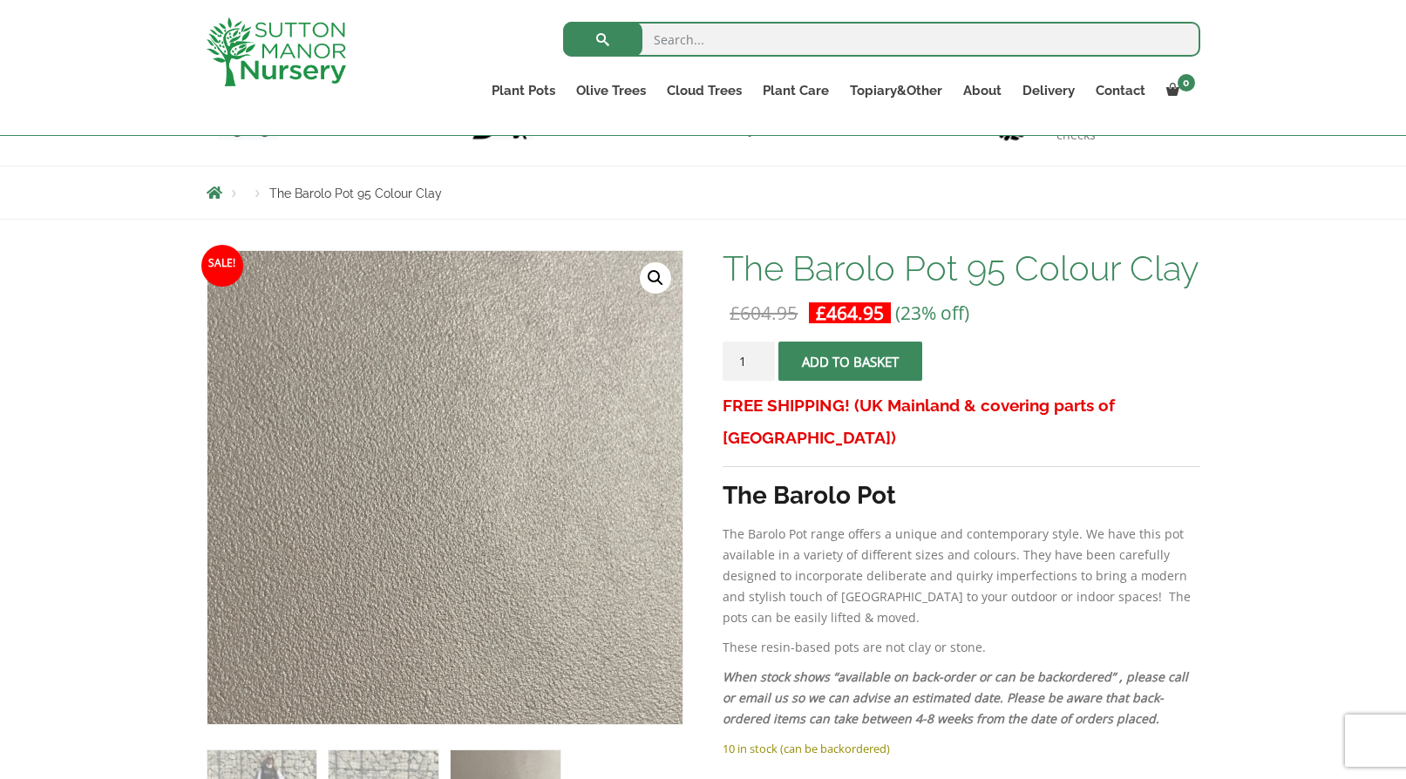
scroll to position [154, 0]
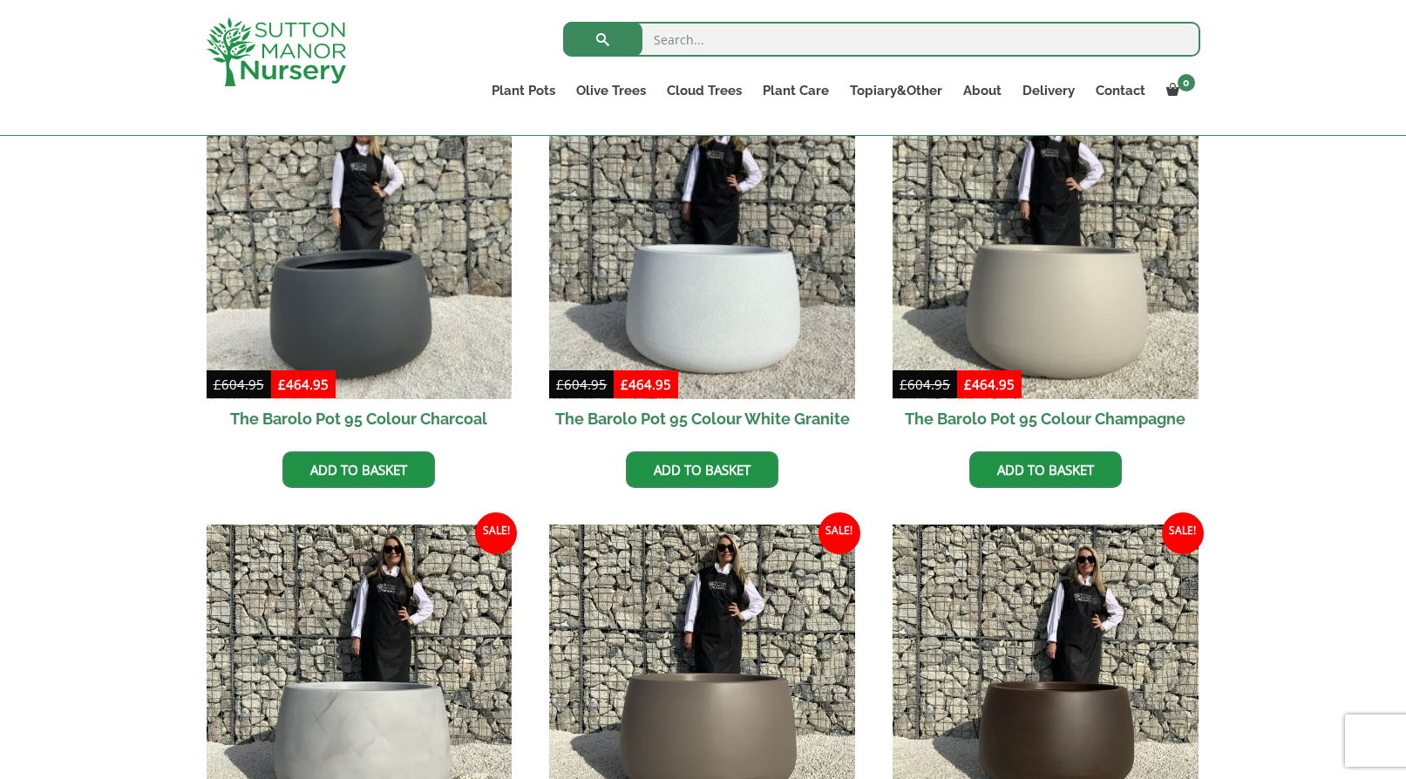
scroll to position [513, 0]
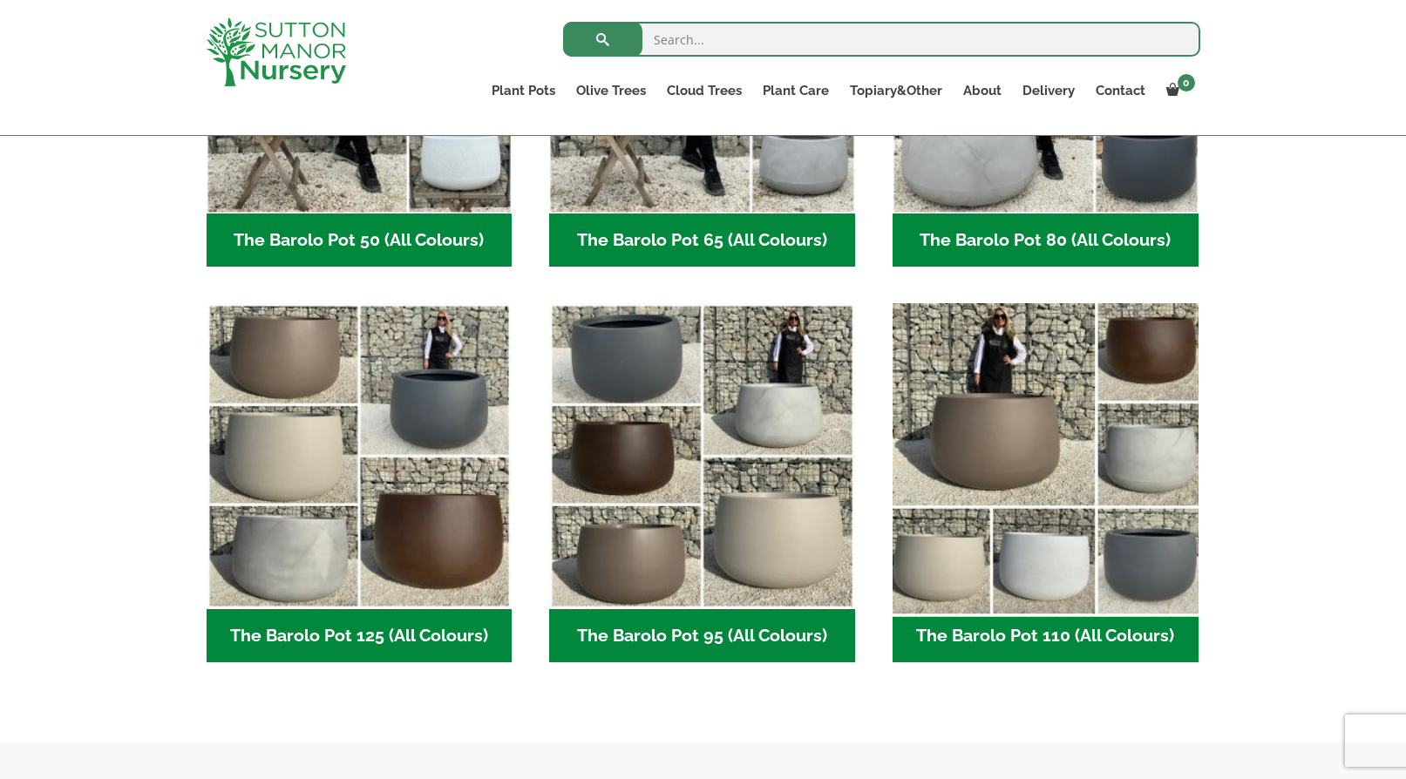
click at [975, 447] on img "Visit product category The Barolo Pot 110 (All Colours)" at bounding box center [1045, 456] width 321 height 321
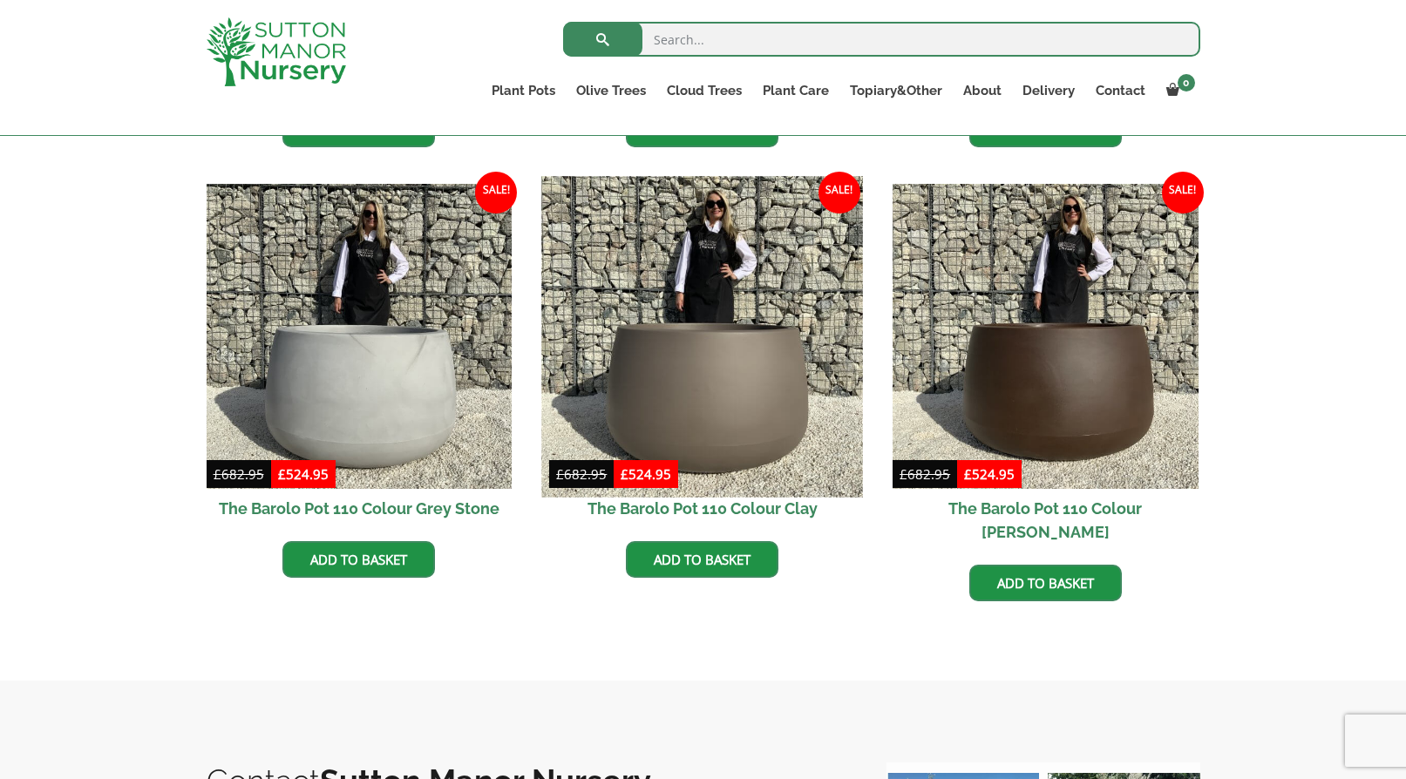
scroll to position [832, 0]
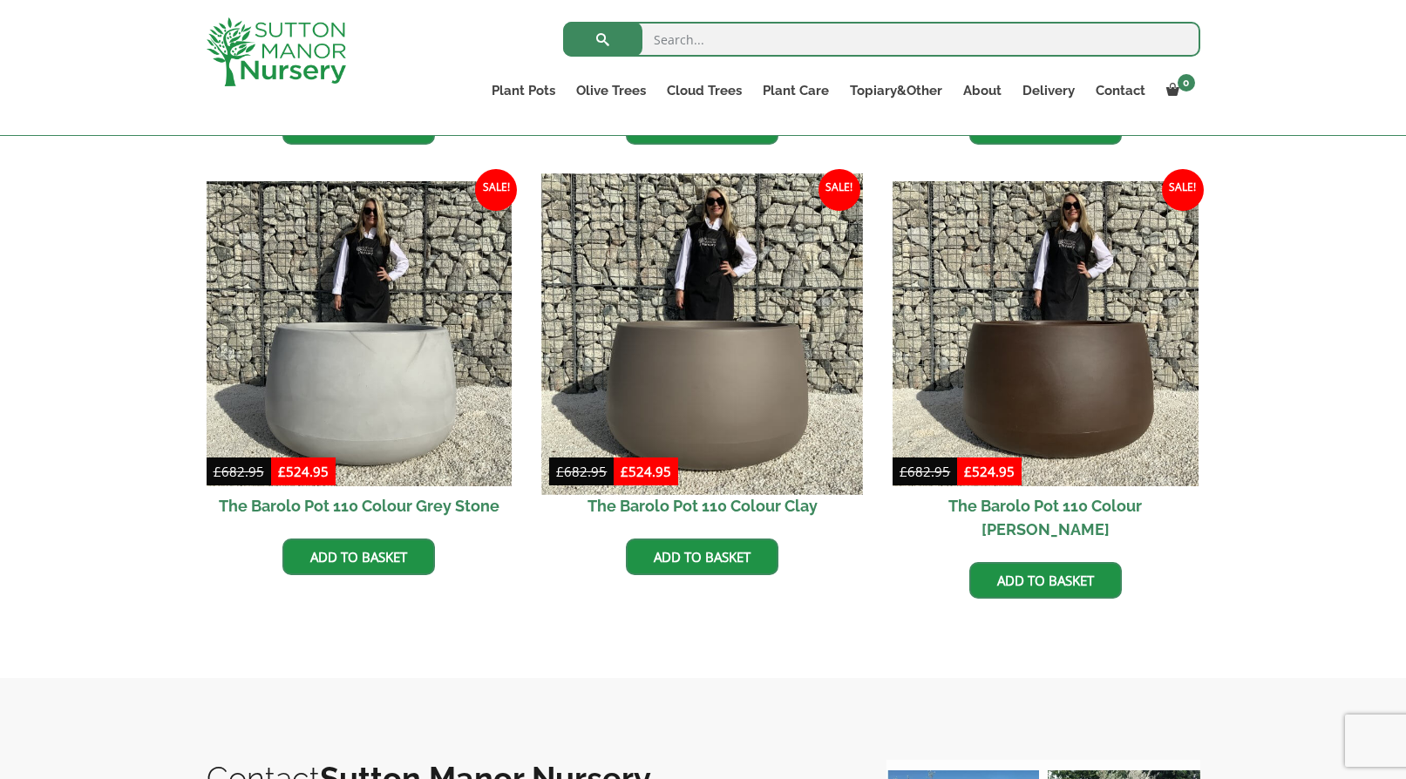
click at [723, 384] on img at bounding box center [702, 333] width 321 height 321
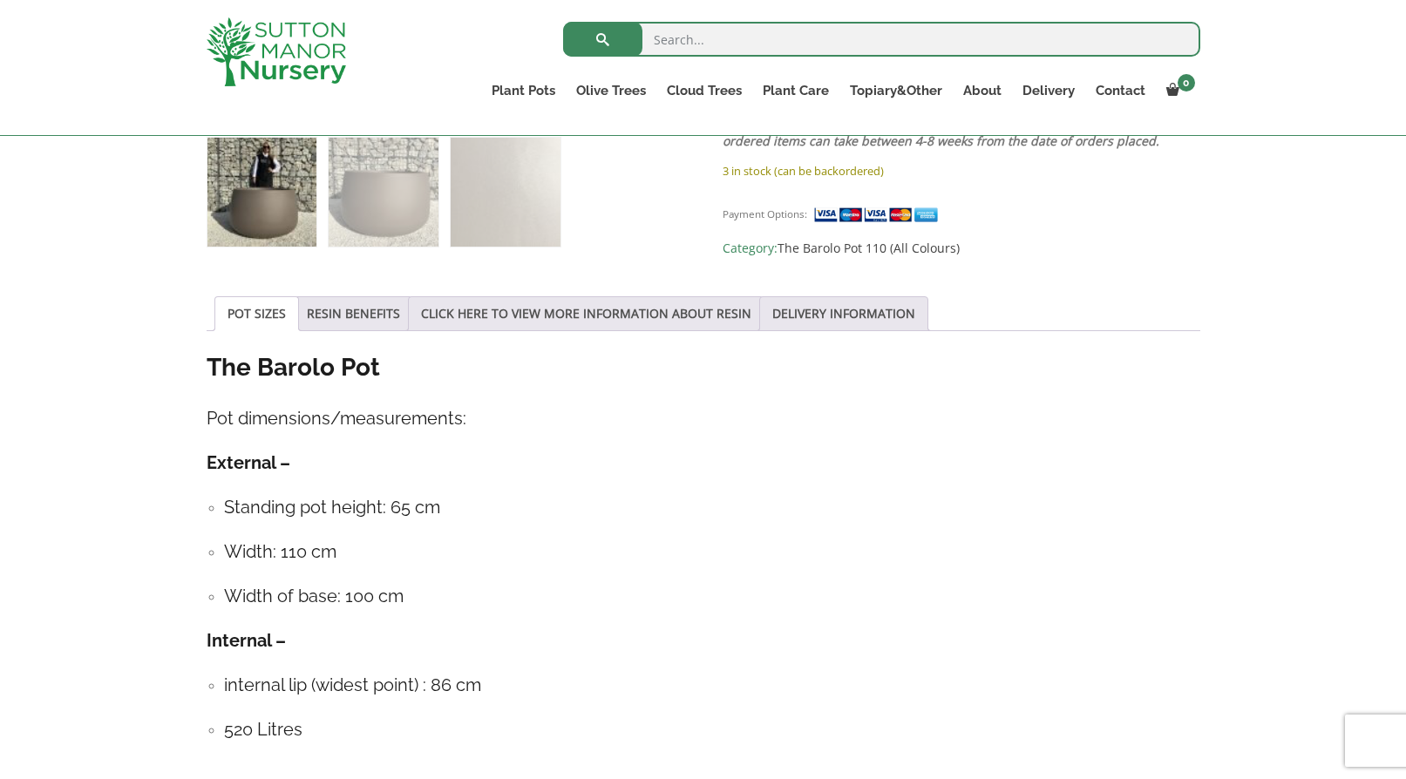
scroll to position [778, 0]
